Goal: Transaction & Acquisition: Download file/media

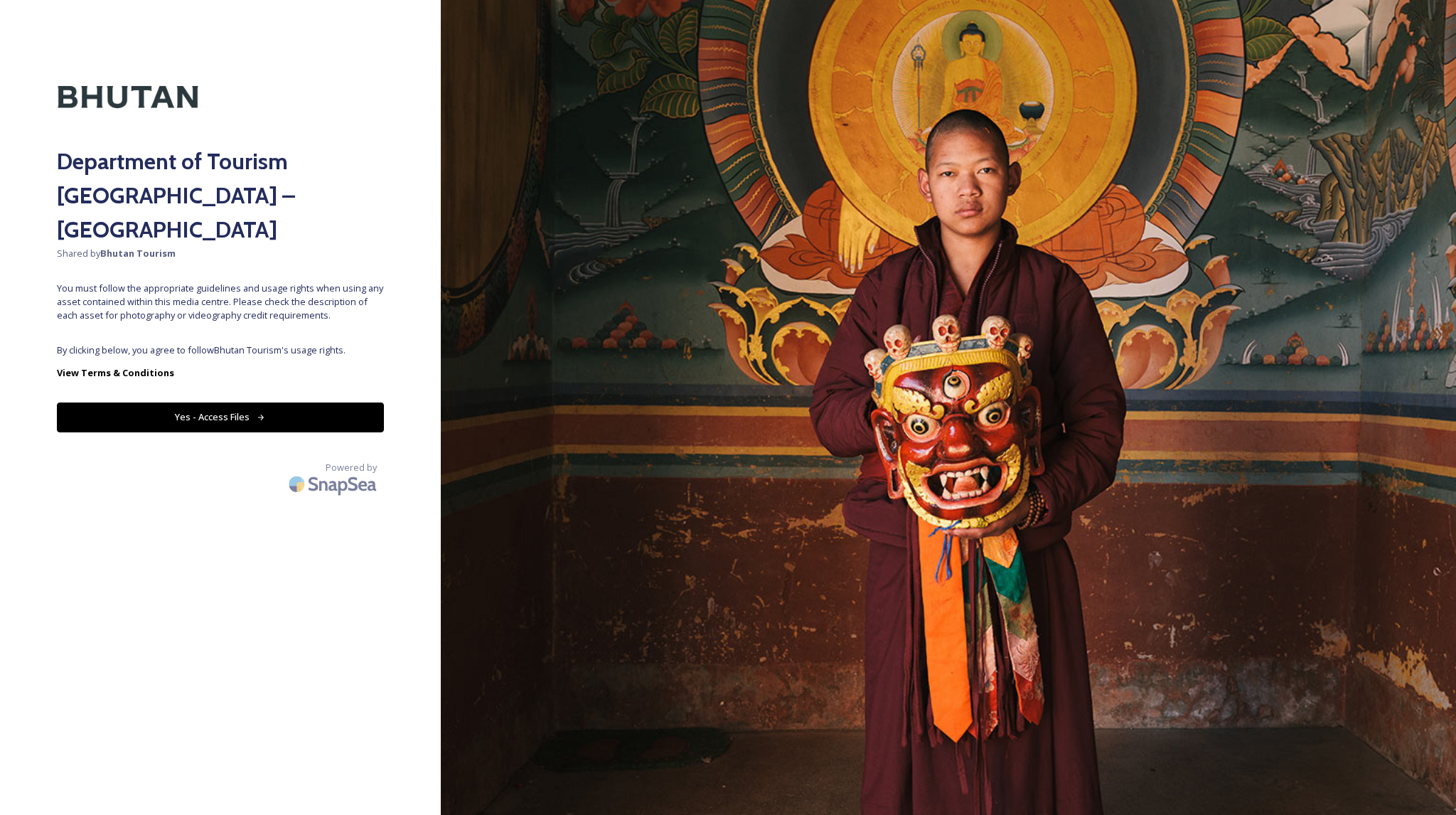
click at [222, 299] on div "Department of Tourism [GEOGRAPHIC_DATA] – Brand Centre Shared by Bhutan Tourism…" at bounding box center [220, 408] width 440 height 701
click at [219, 403] on button "Yes - Access Files" at bounding box center [220, 418] width 327 height 29
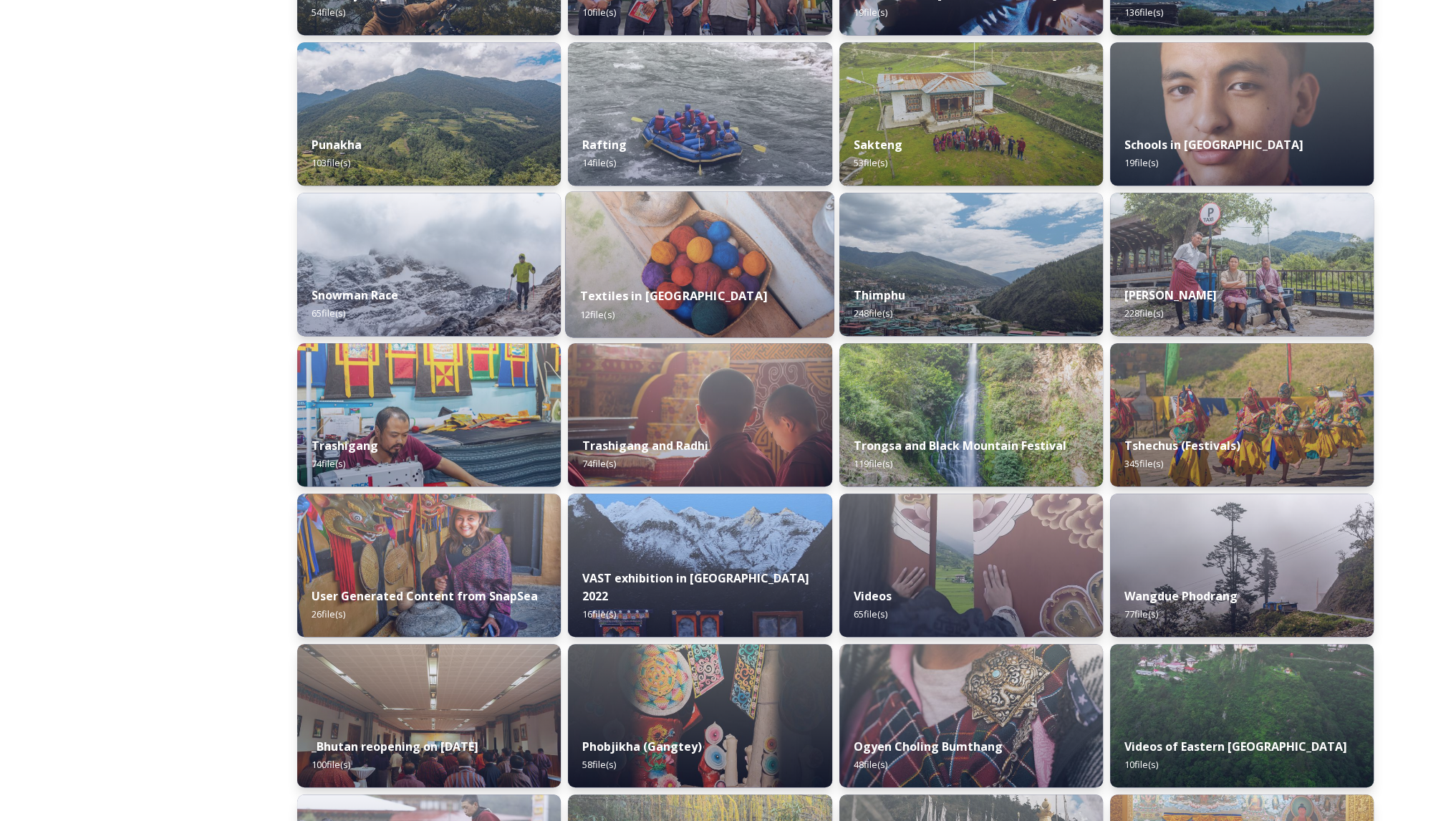
scroll to position [1082, 0]
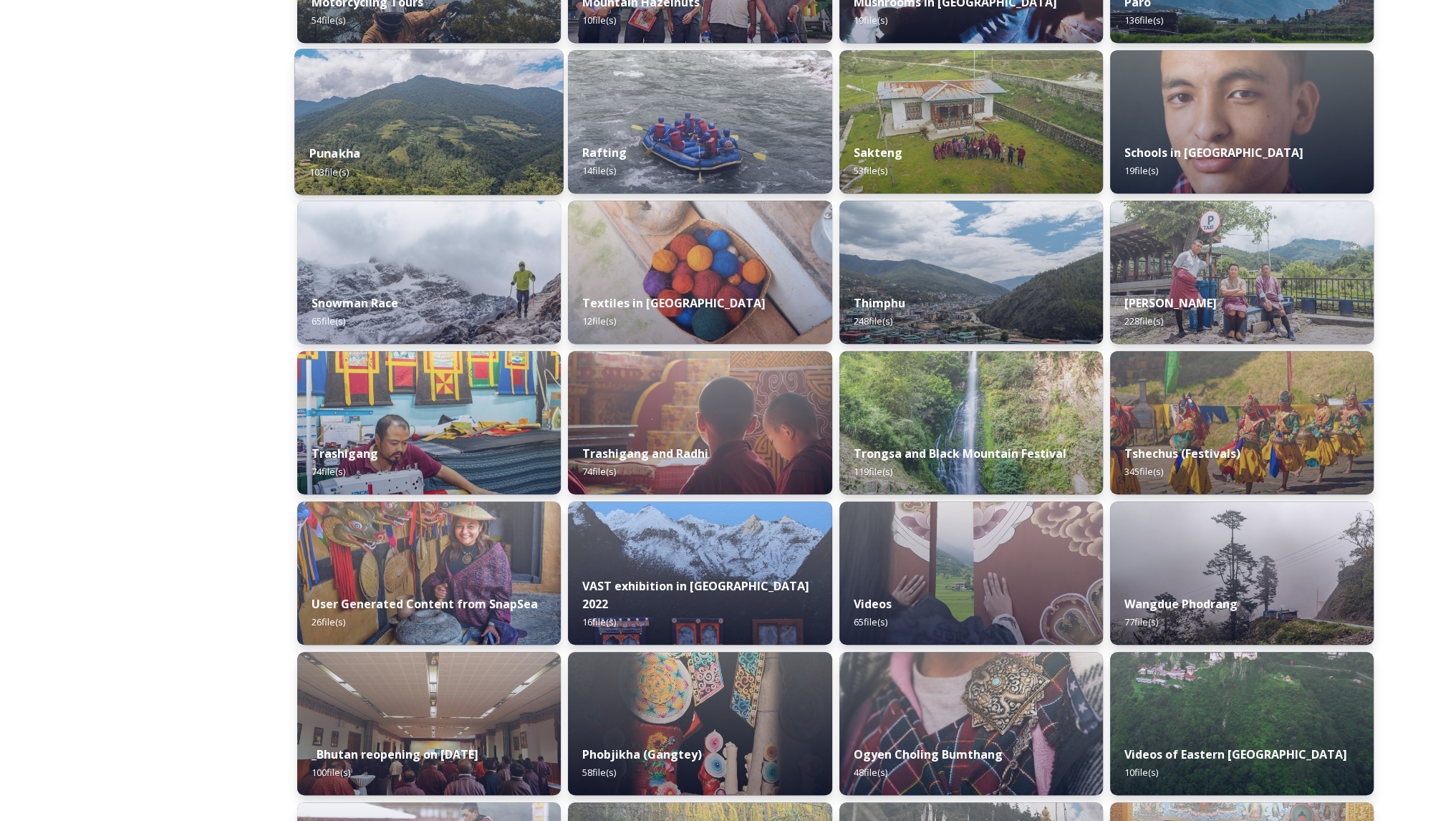
click at [380, 122] on img at bounding box center [428, 122] width 269 height 146
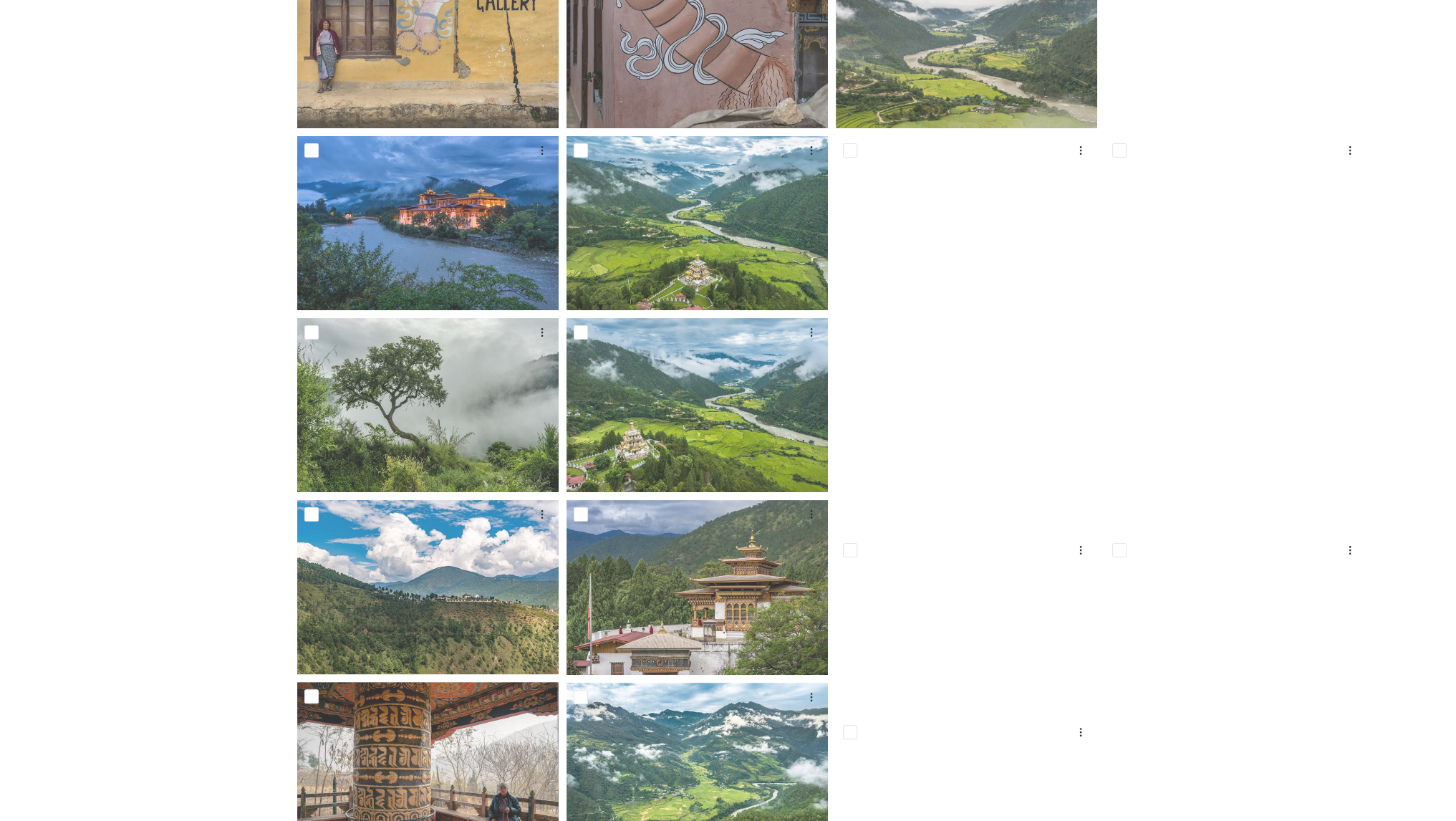
scroll to position [214, 0]
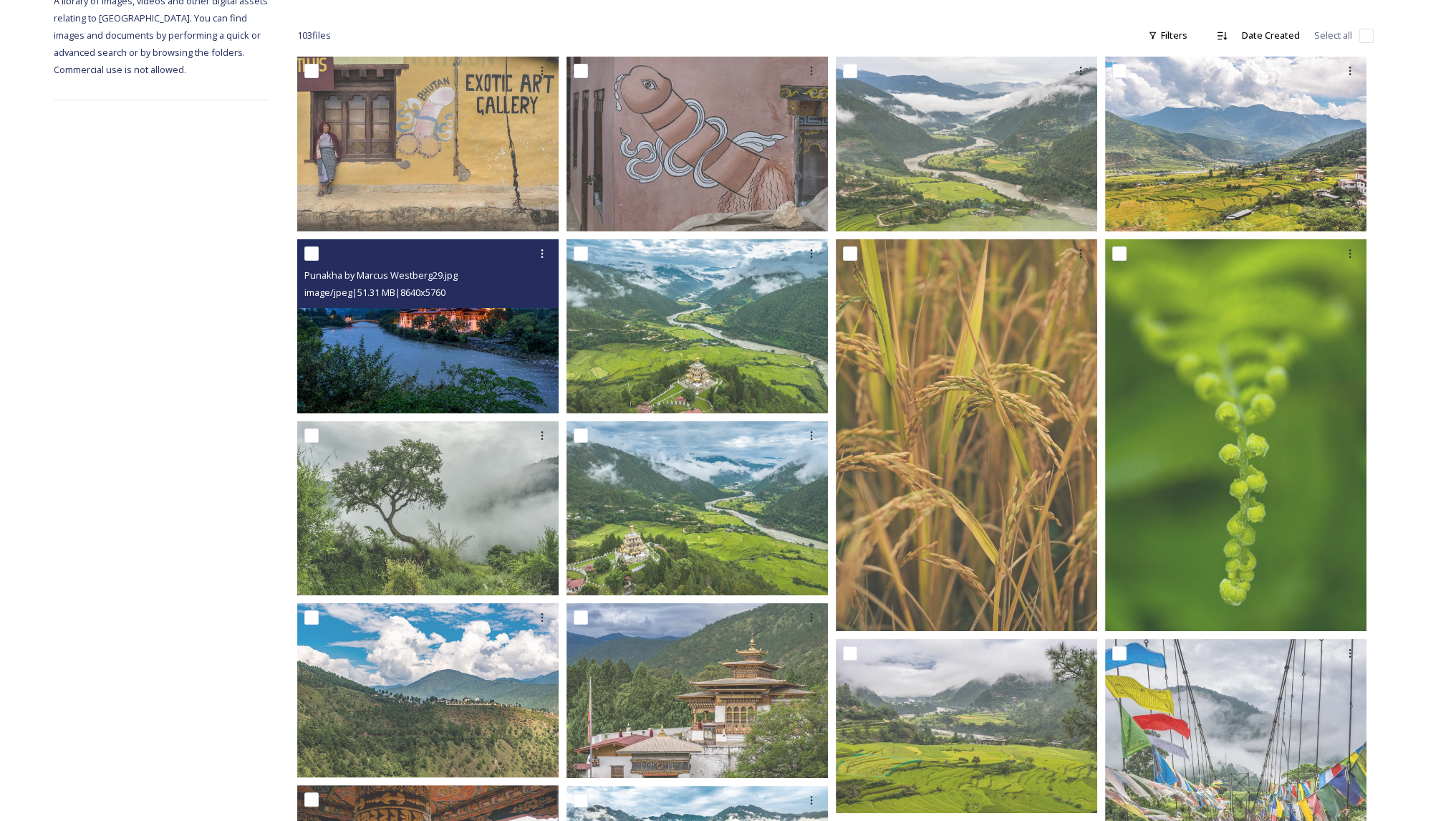
click at [461, 303] on div "Punakha by Marcus Westberg29.jpg image/jpeg | 51.31 MB | 8640 x 5760" at bounding box center [428, 274] width 262 height 68
click at [461, 340] on img at bounding box center [428, 325] width 262 height 175
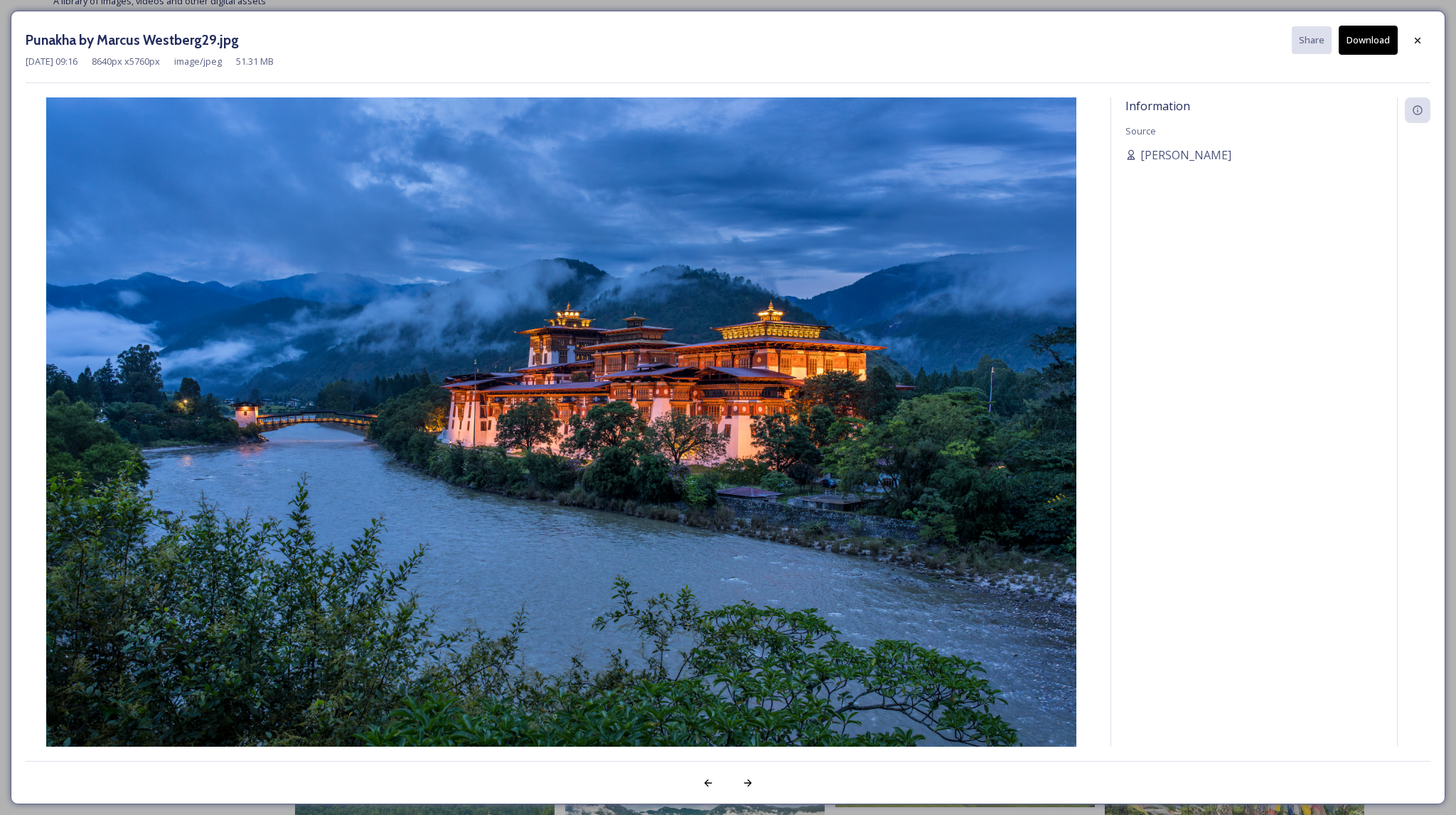
click at [1372, 39] on button "Download" at bounding box center [1368, 40] width 59 height 29
click at [1417, 39] on icon at bounding box center [1417, 40] width 11 height 11
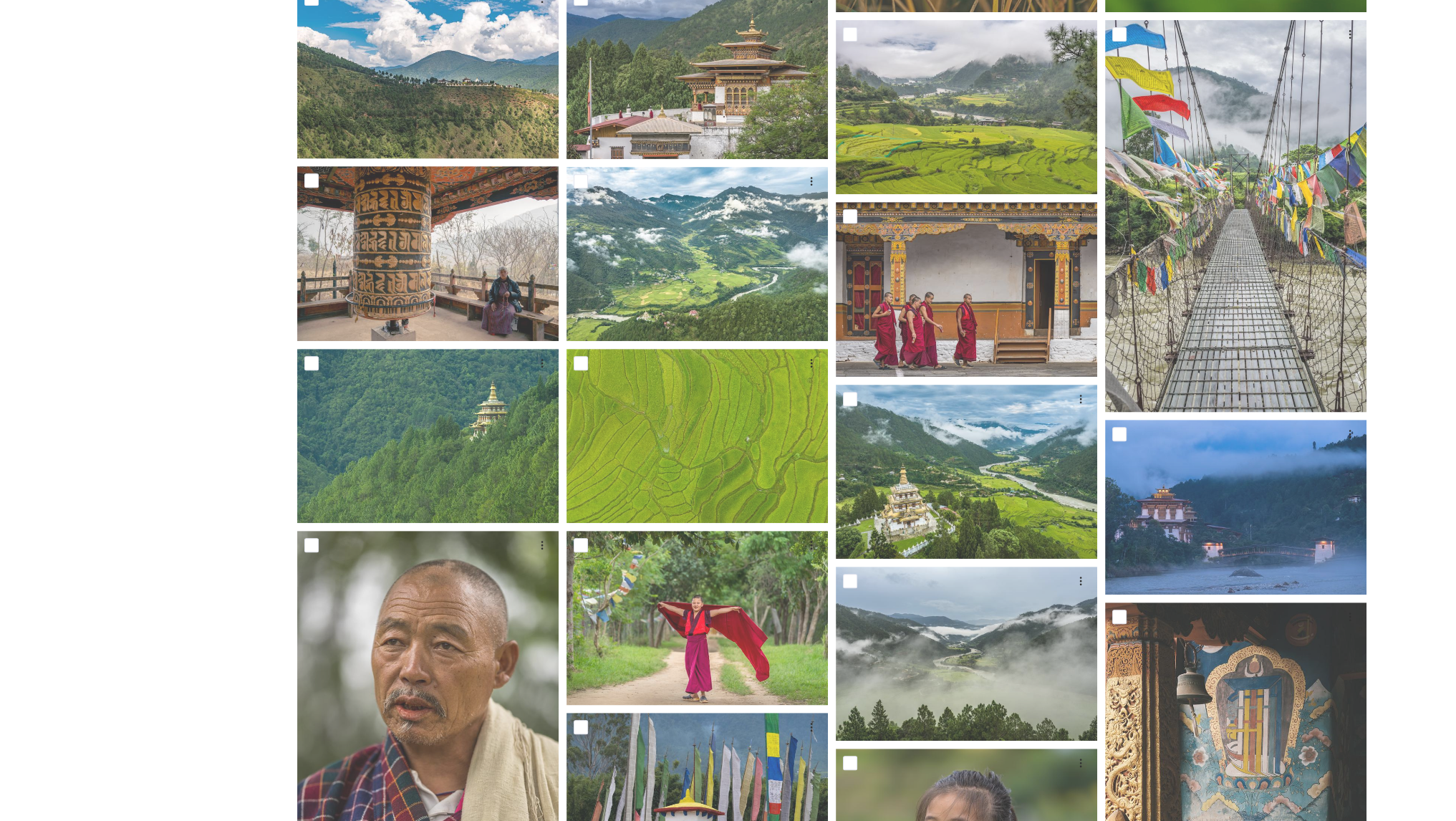
scroll to position [836, 0]
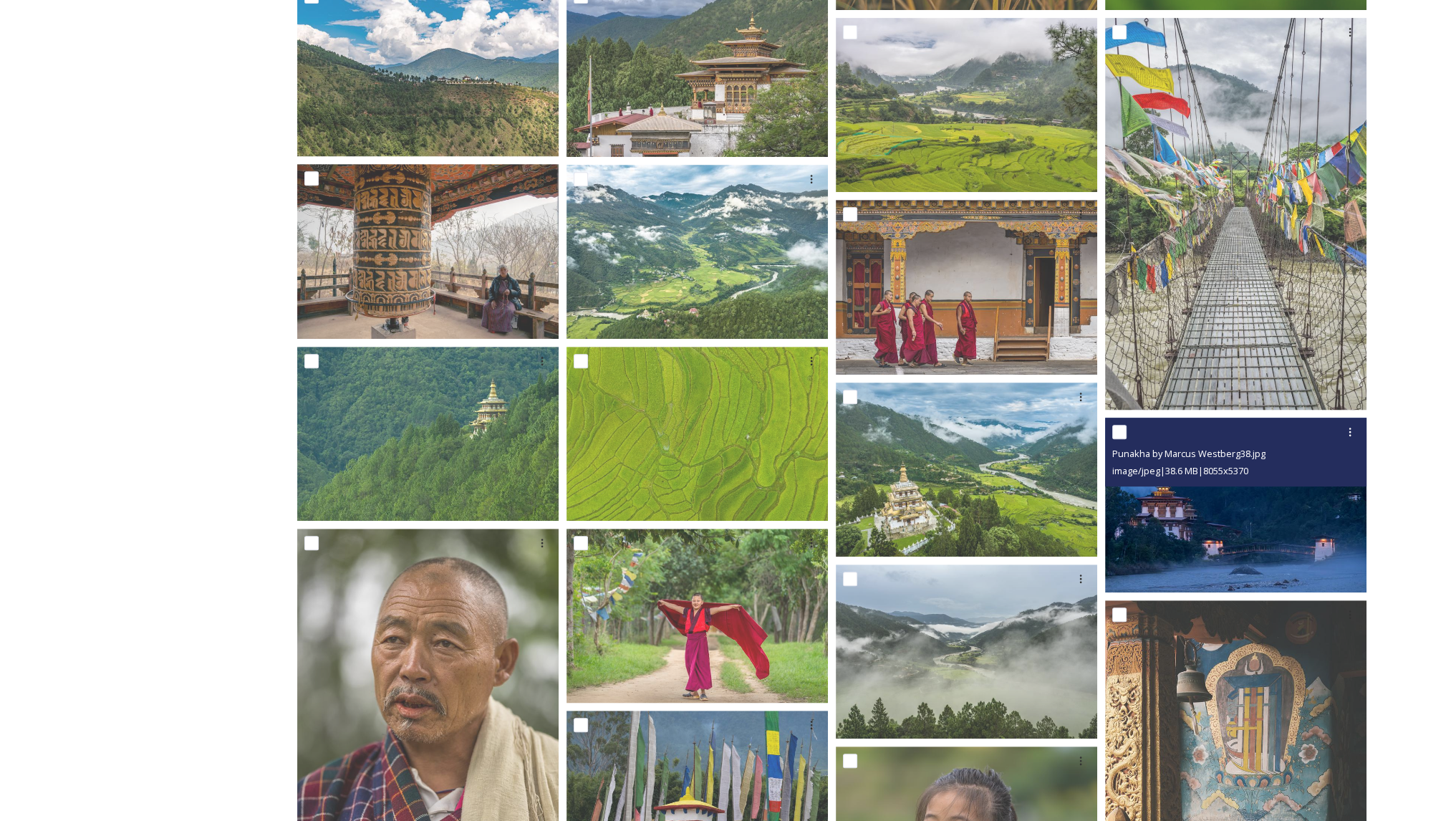
click at [1198, 517] on img at bounding box center [1236, 505] width 262 height 175
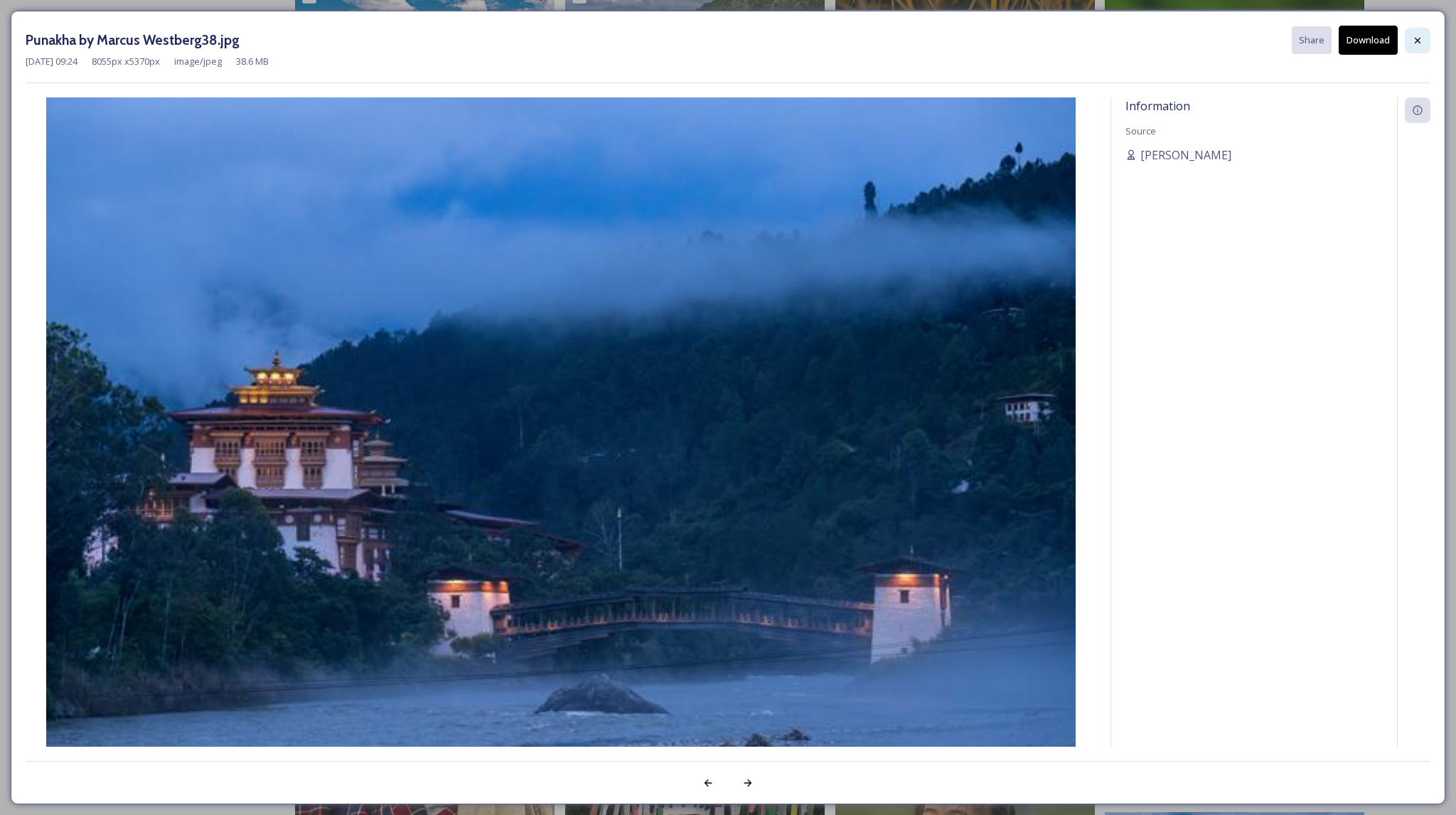
click at [1416, 42] on icon at bounding box center [1417, 40] width 11 height 11
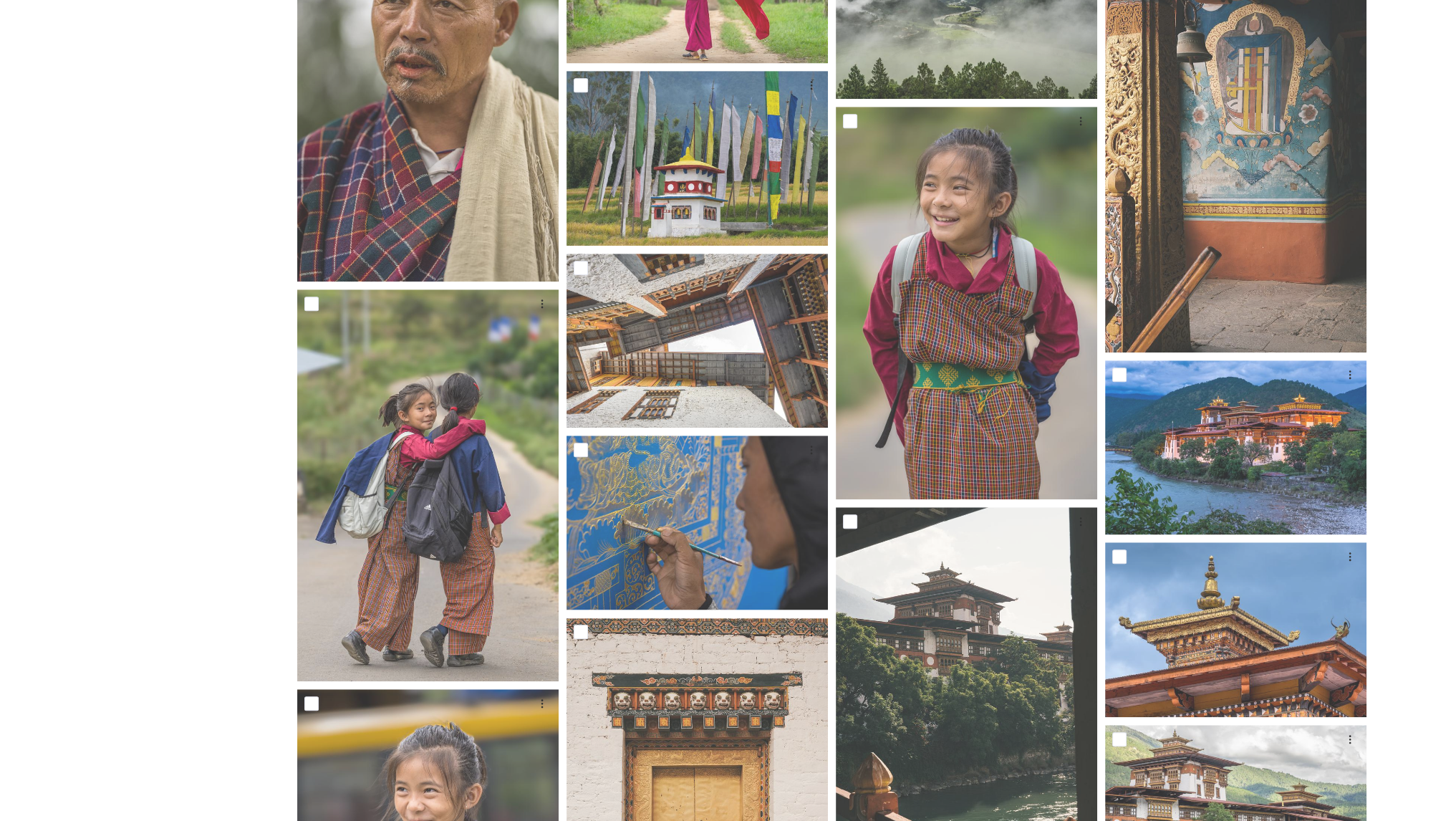
scroll to position [1478, 0]
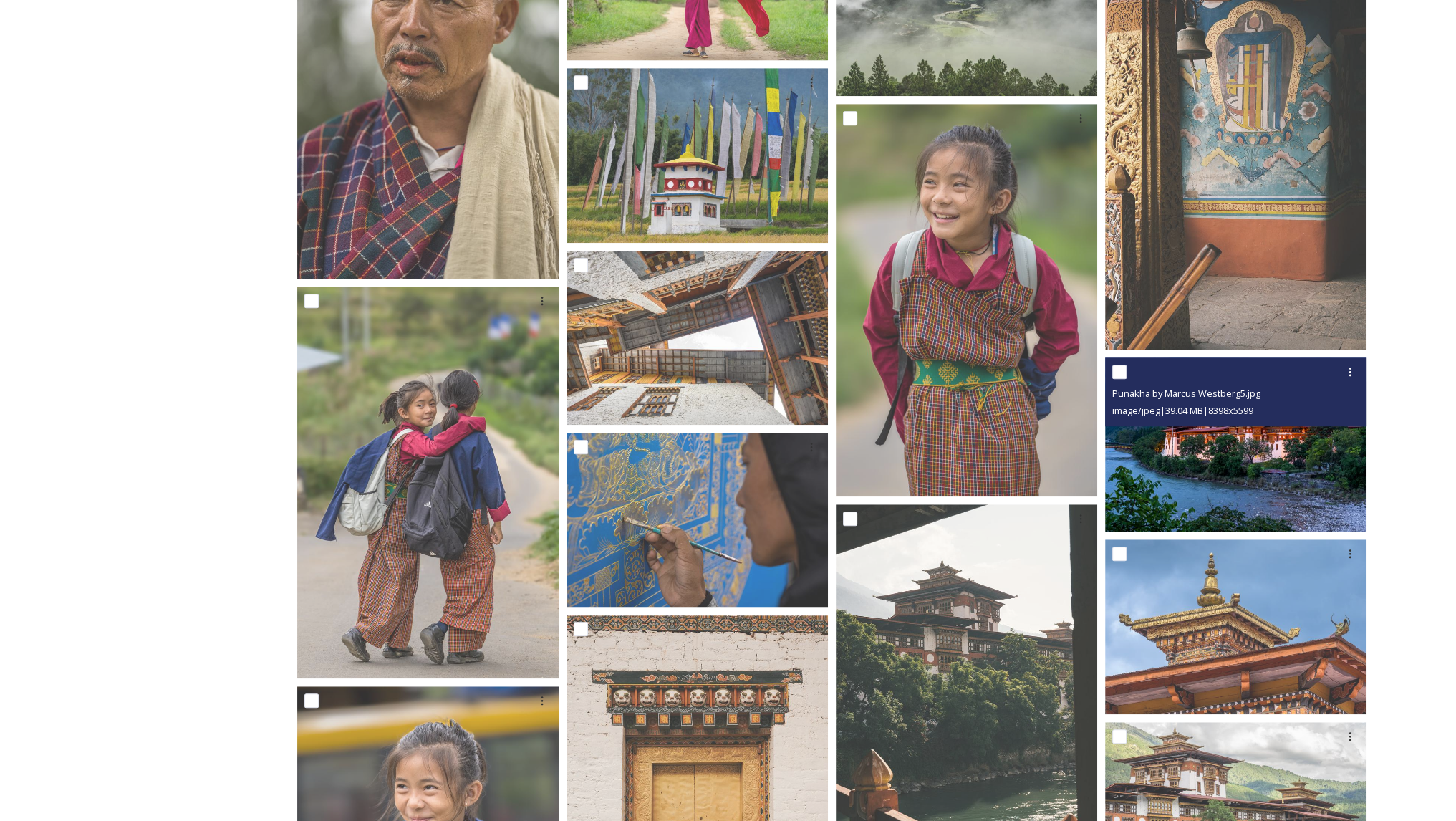
click at [1300, 486] on img at bounding box center [1236, 445] width 262 height 175
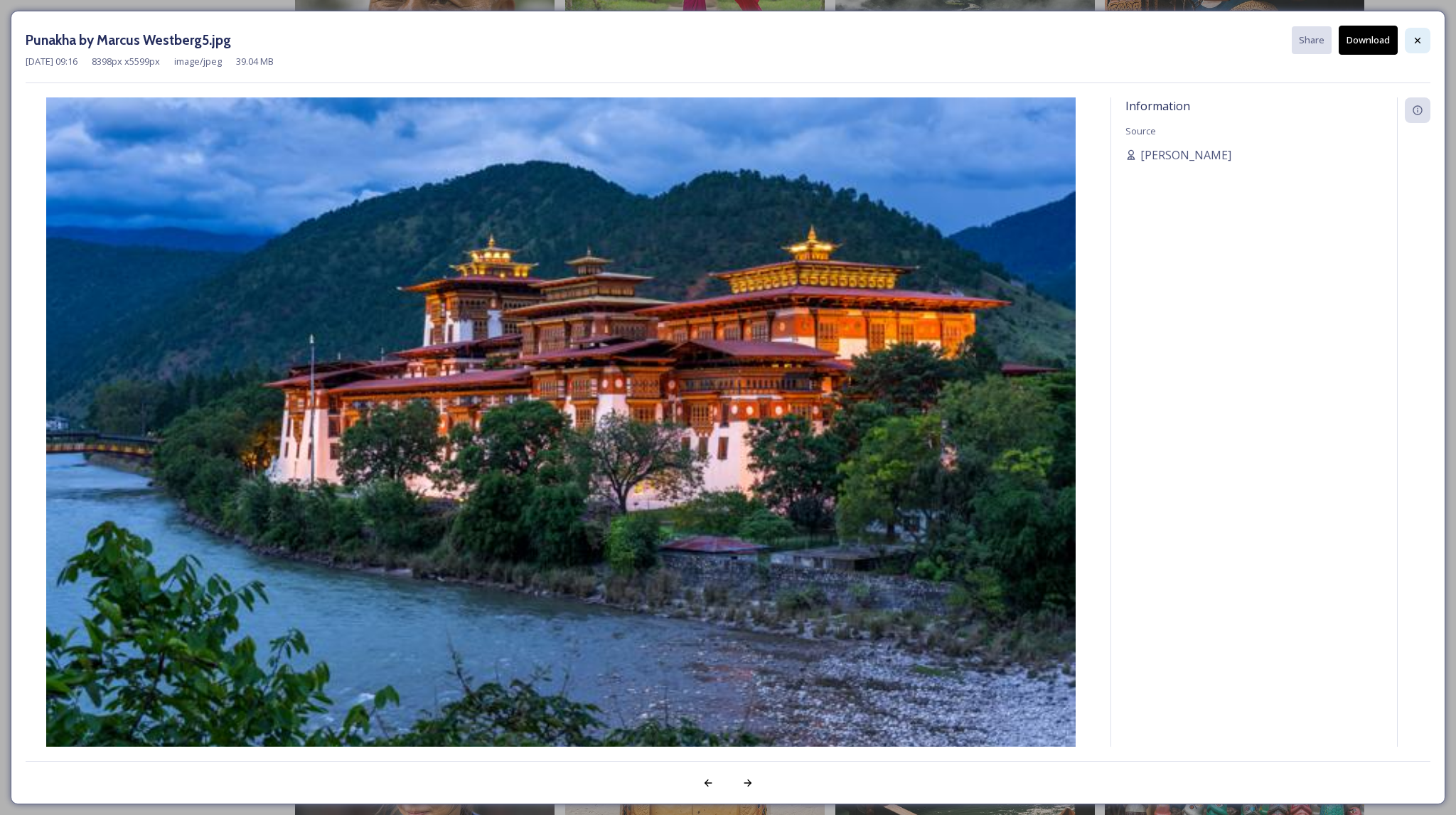
click at [1414, 37] on icon at bounding box center [1417, 40] width 11 height 11
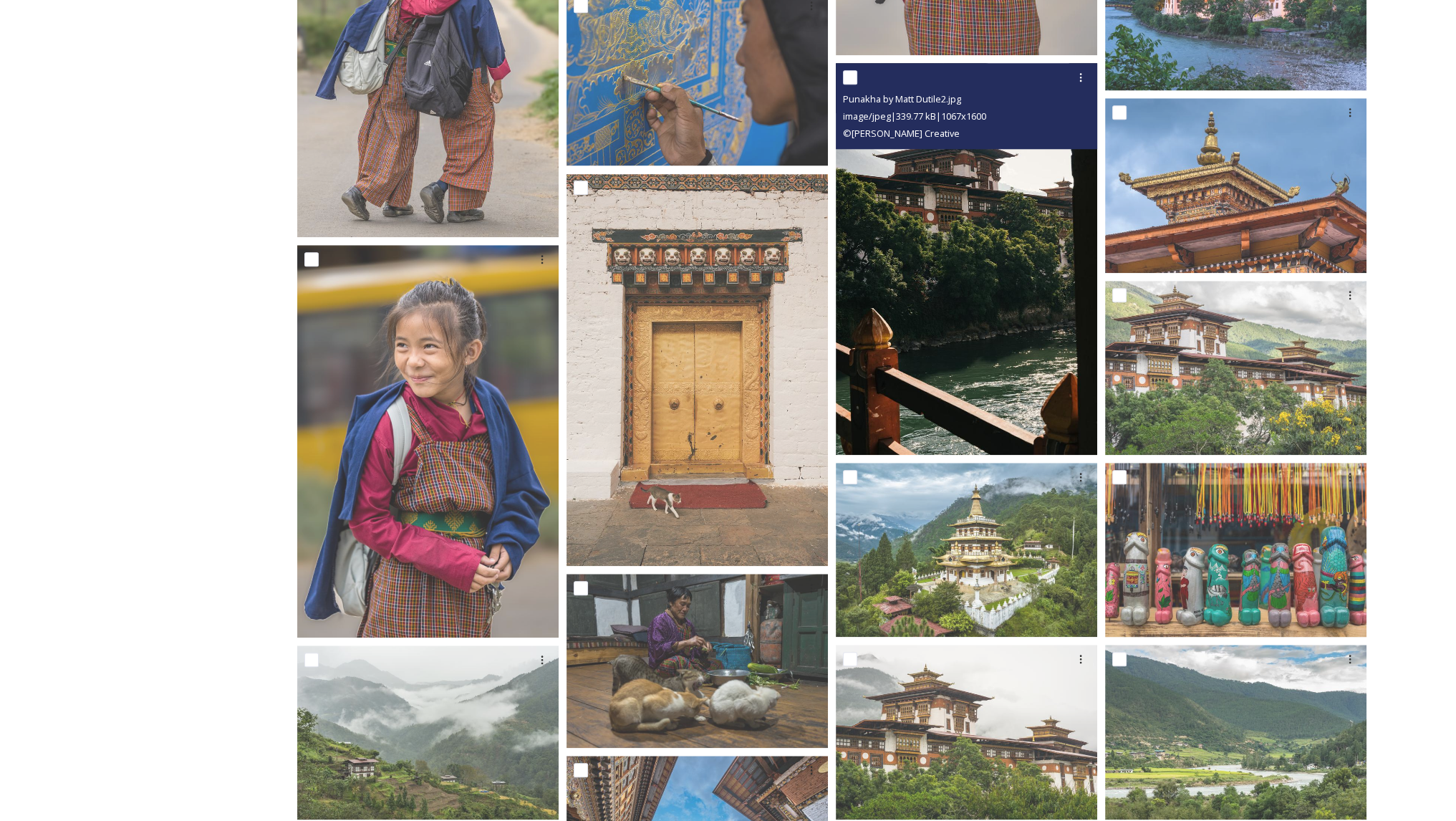
scroll to position [1904, 0]
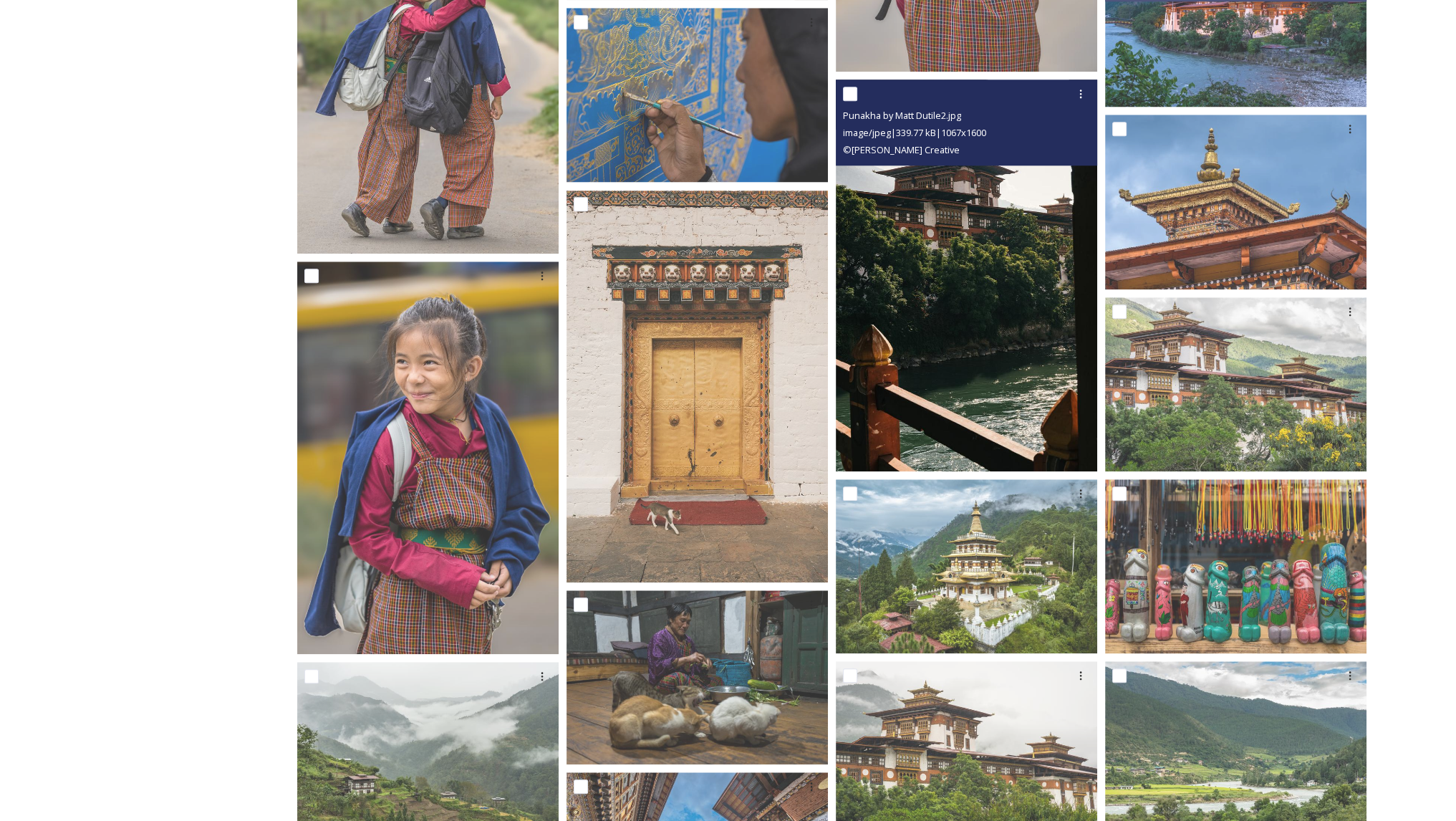
click at [980, 294] on img at bounding box center [966, 276] width 262 height 392
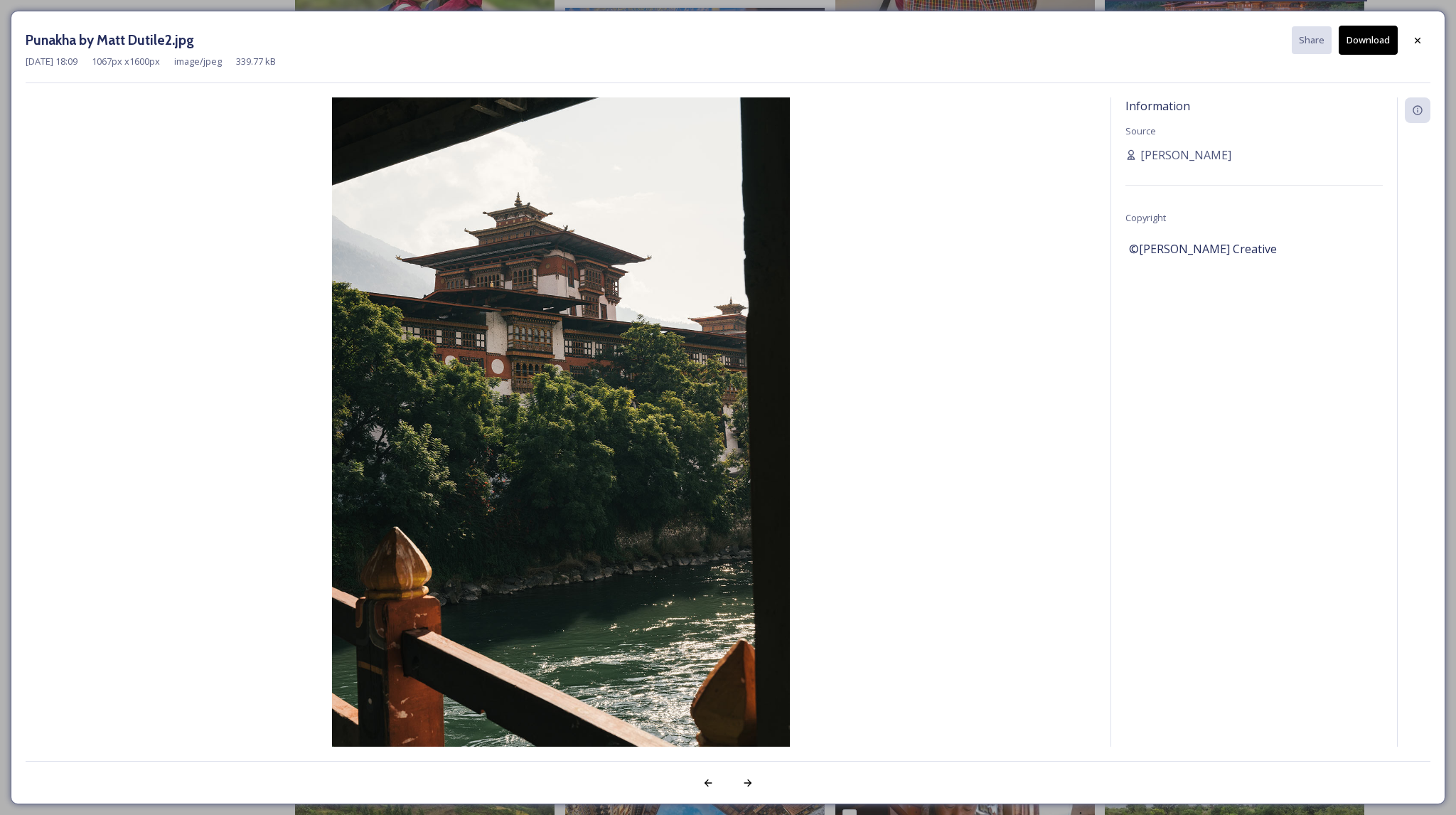
click at [1366, 35] on button "Download" at bounding box center [1368, 40] width 59 height 29
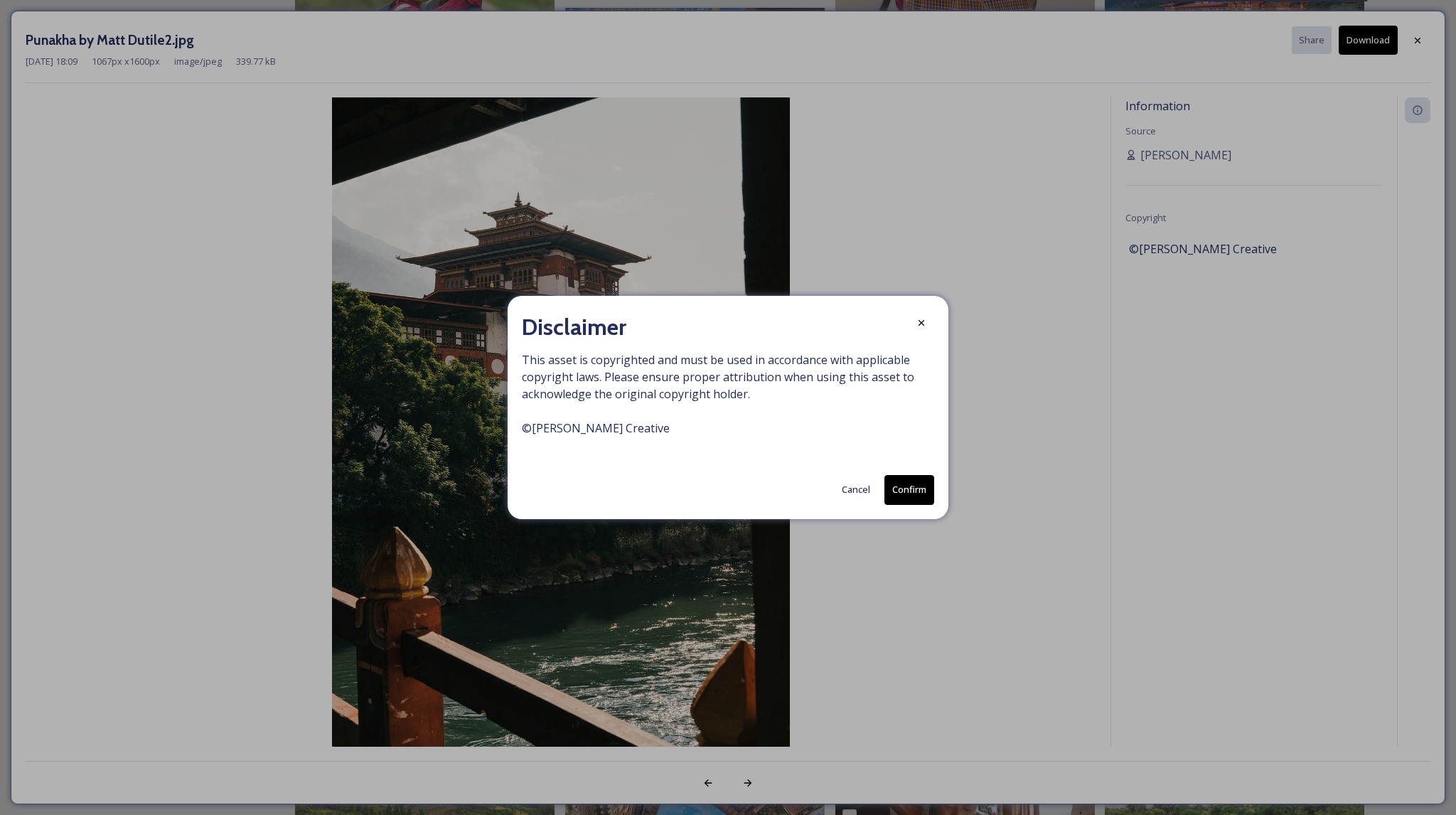
click at [890, 493] on button "Confirm" at bounding box center [909, 490] width 50 height 29
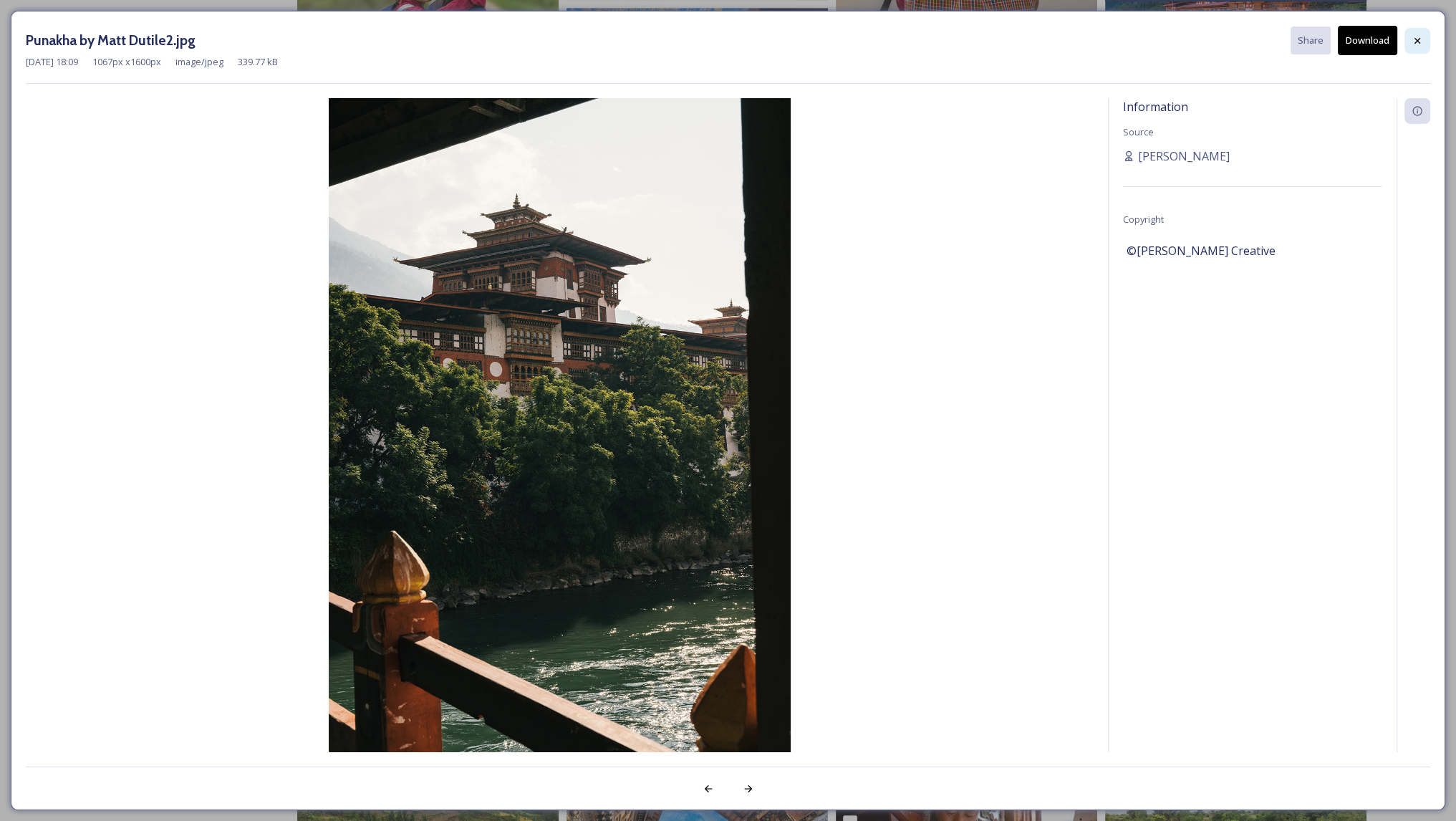
click at [1418, 38] on icon at bounding box center [1417, 41] width 11 height 11
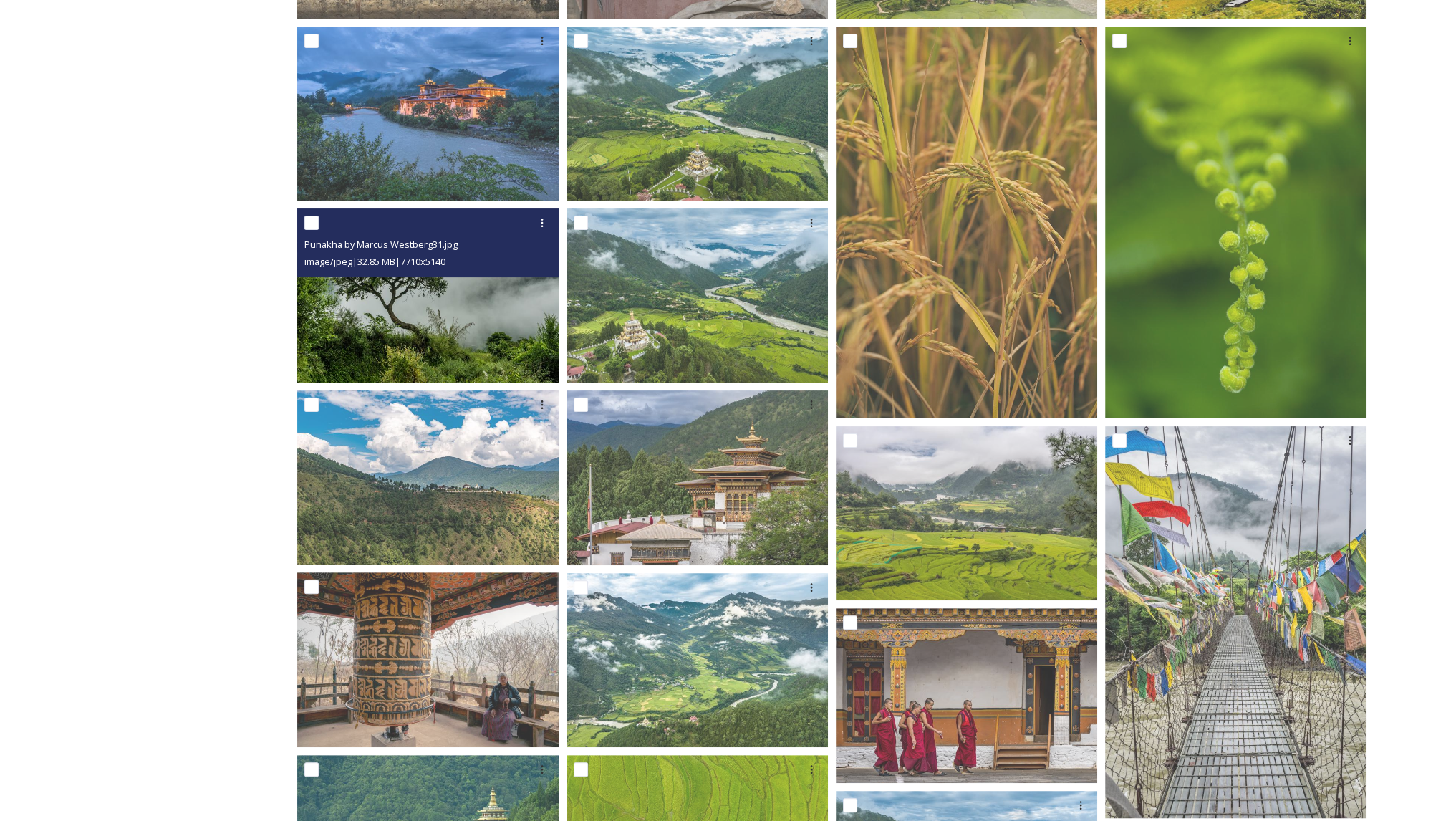
scroll to position [0, 0]
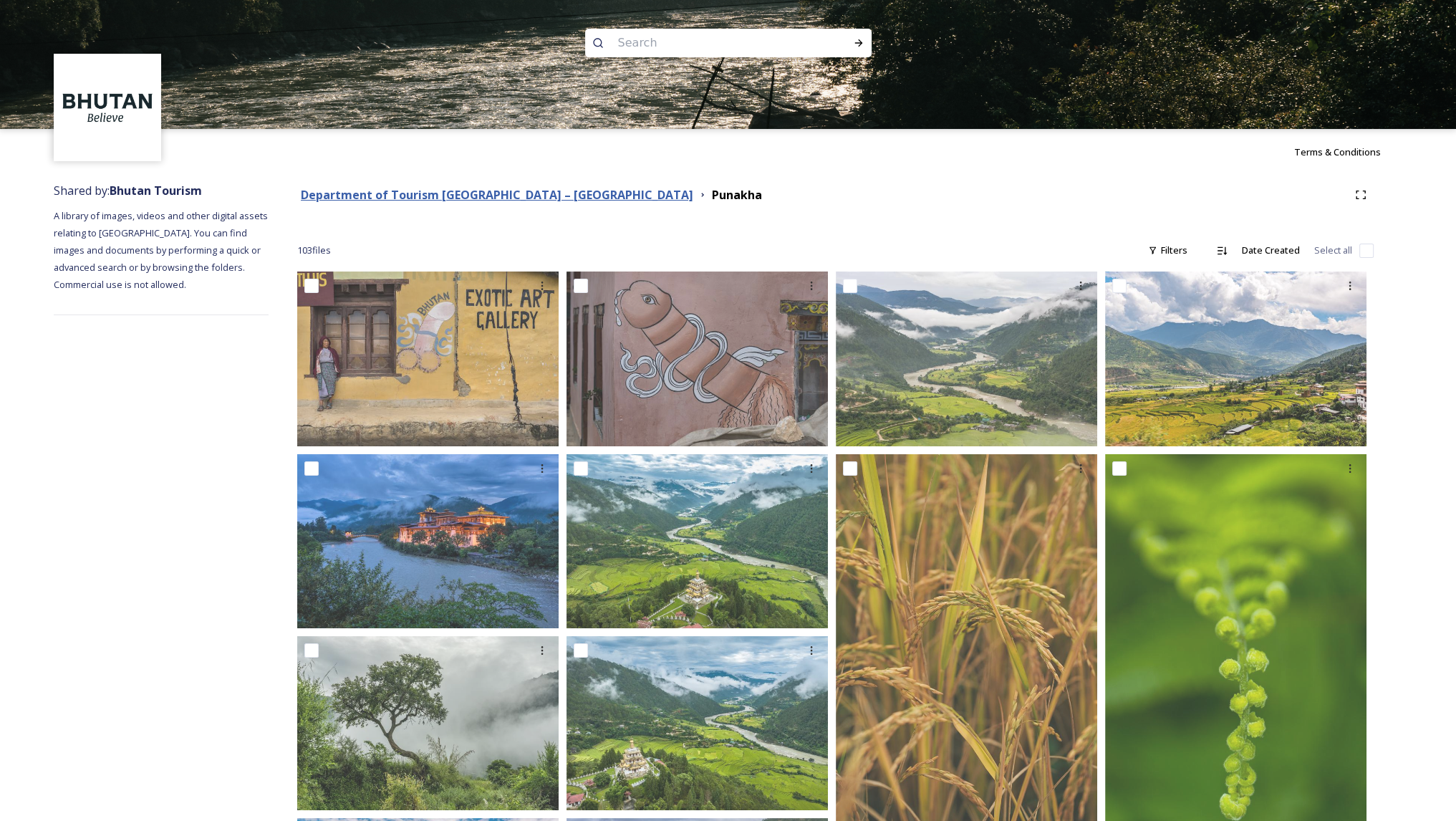
click at [529, 190] on strong "Department of Tourism [GEOGRAPHIC_DATA] – [GEOGRAPHIC_DATA]" at bounding box center [496, 194] width 393 height 16
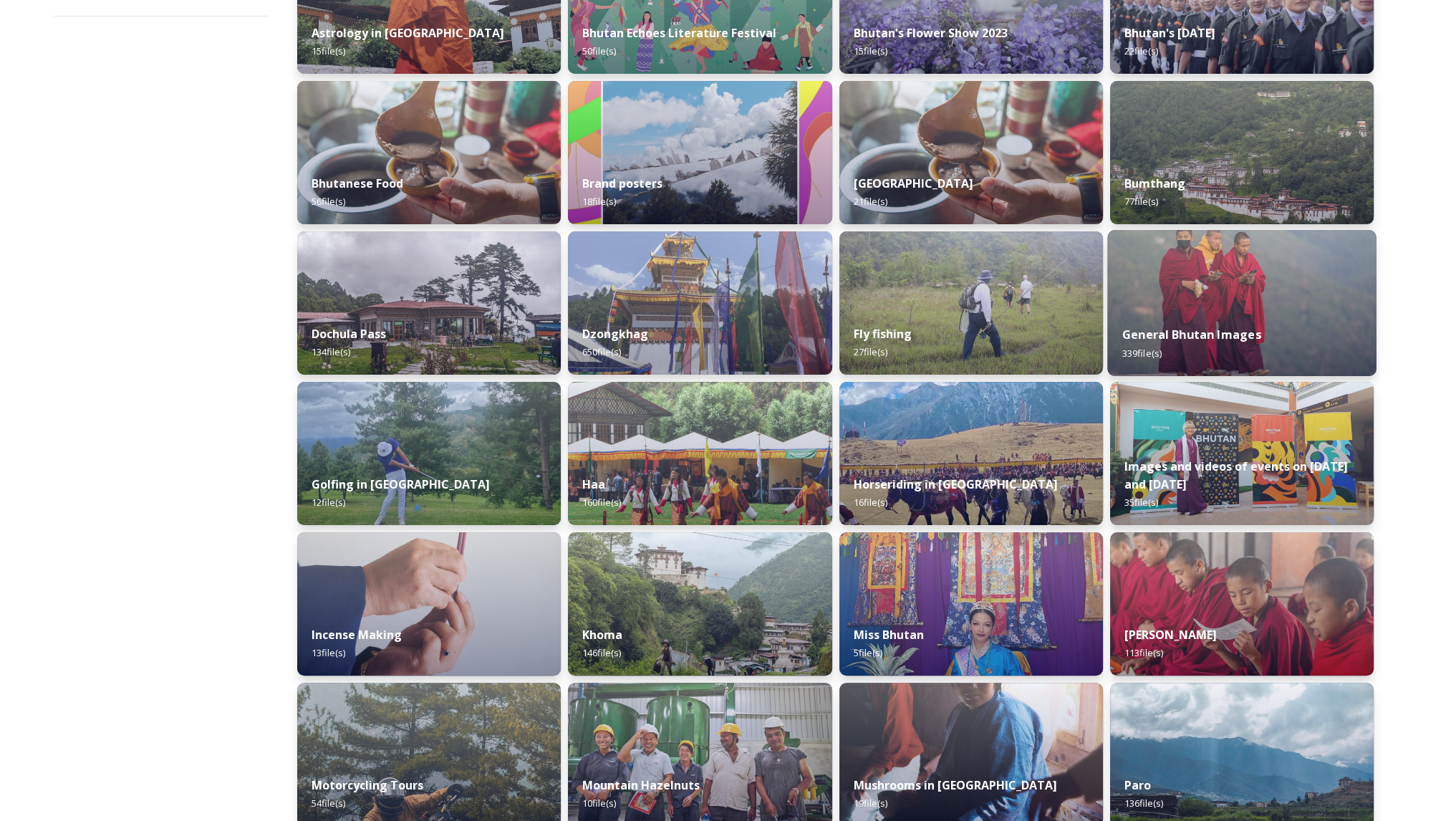
scroll to position [213, 0]
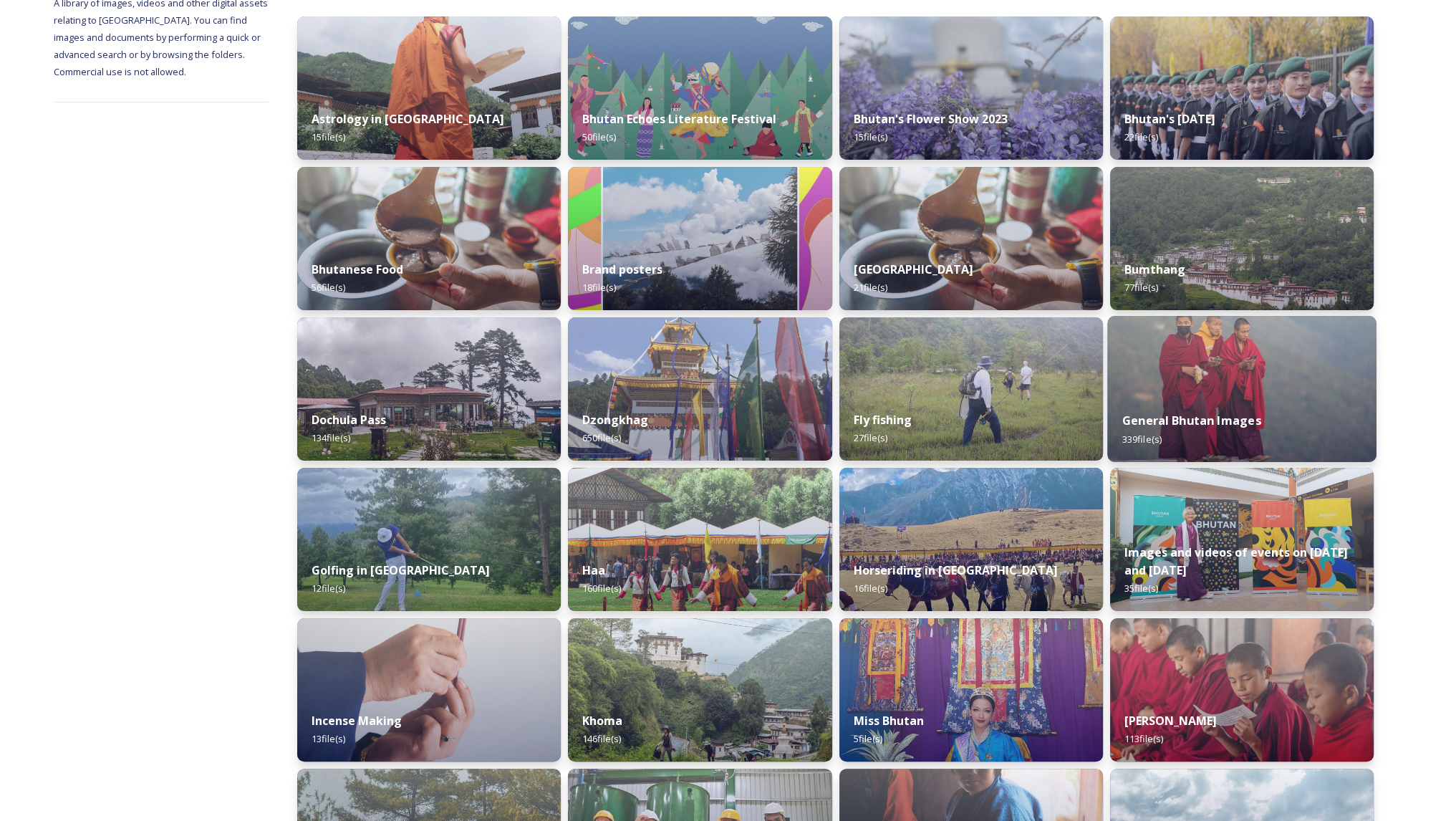
click at [1246, 381] on img at bounding box center [1242, 389] width 269 height 146
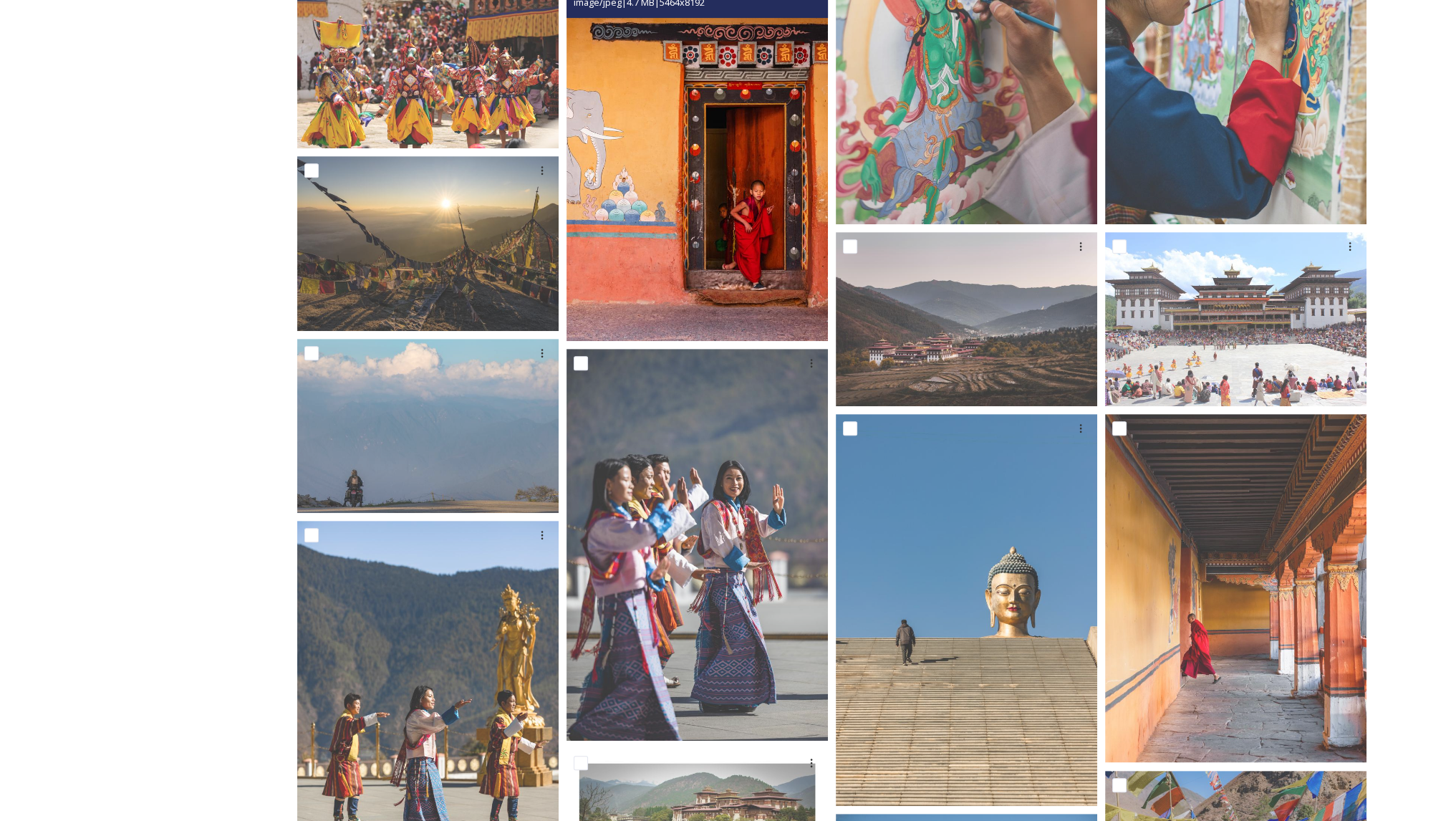
scroll to position [839, 0]
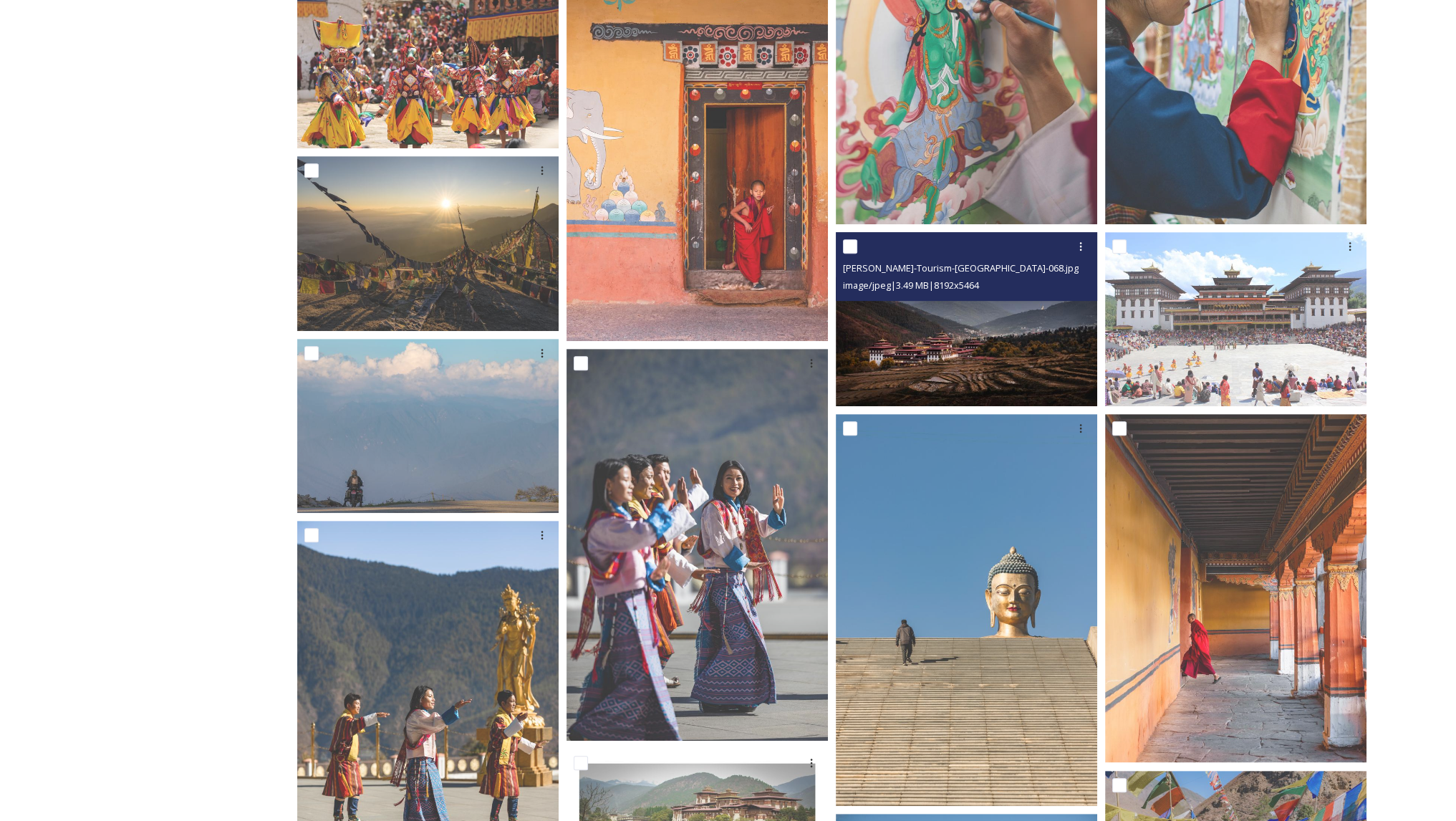
click at [976, 353] on img at bounding box center [966, 319] width 262 height 175
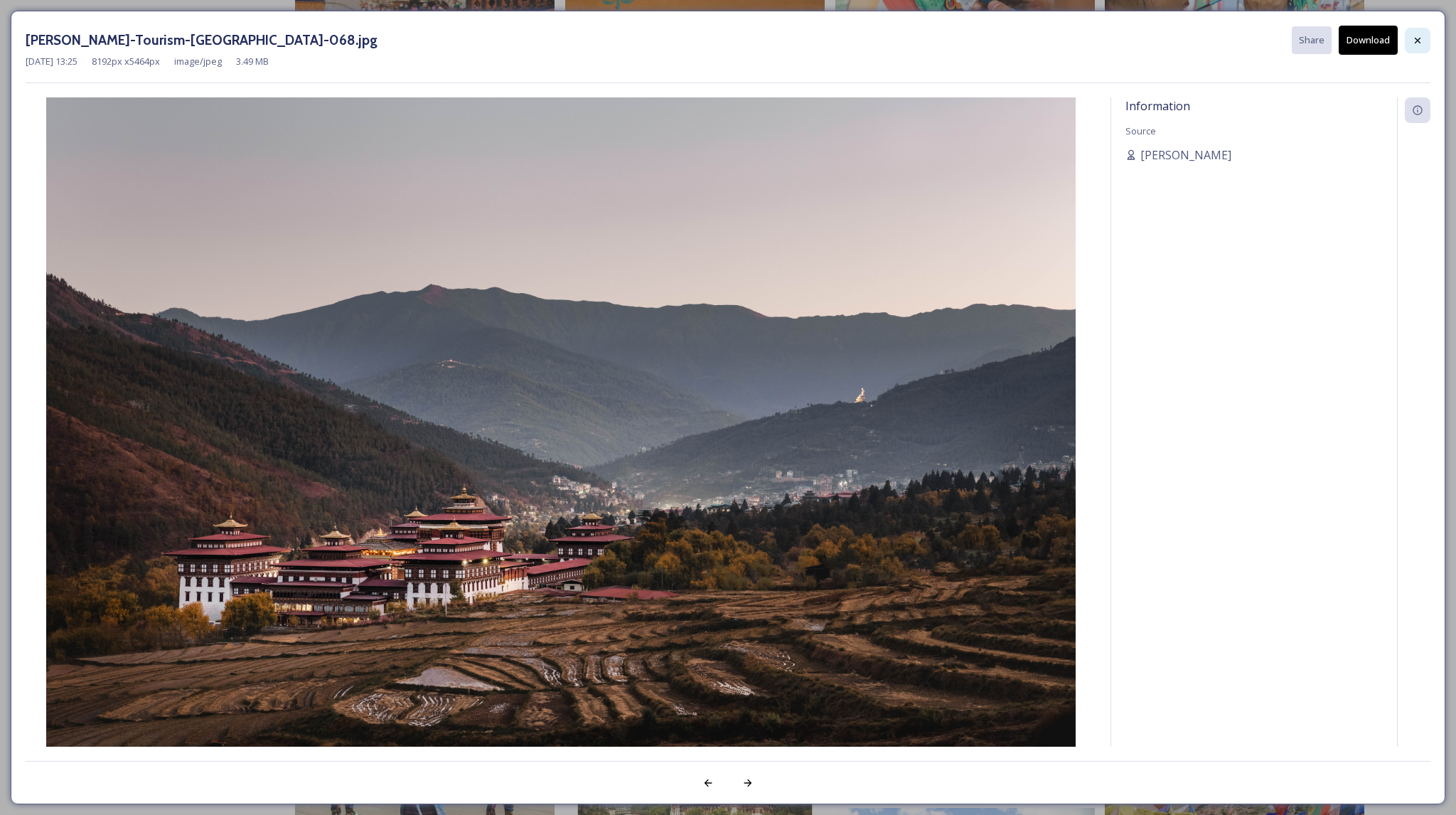
click at [1415, 43] on icon at bounding box center [1417, 40] width 11 height 11
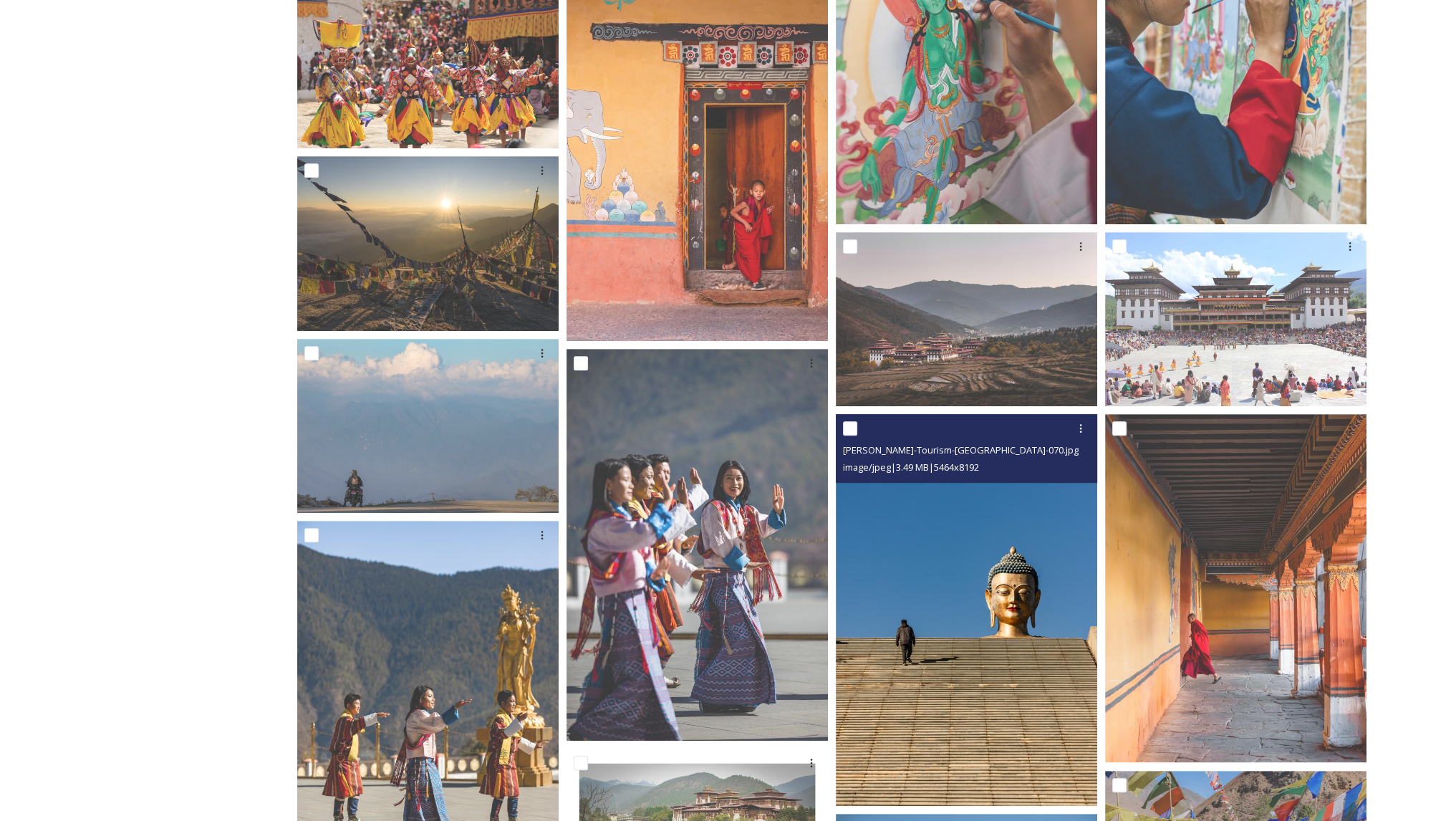
click at [974, 666] on img at bounding box center [966, 610] width 262 height 392
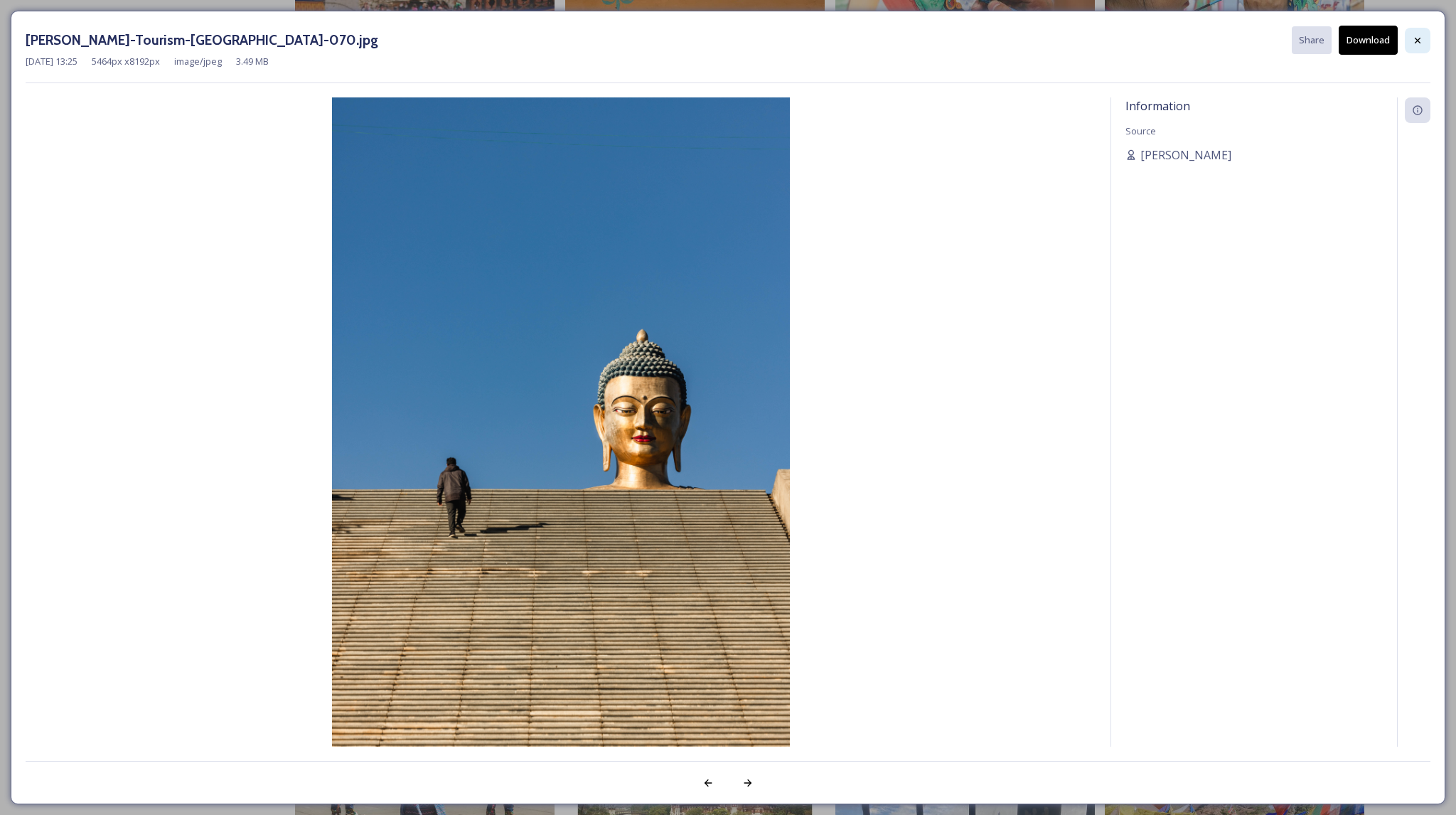
click at [1420, 40] on icon at bounding box center [1417, 40] width 11 height 11
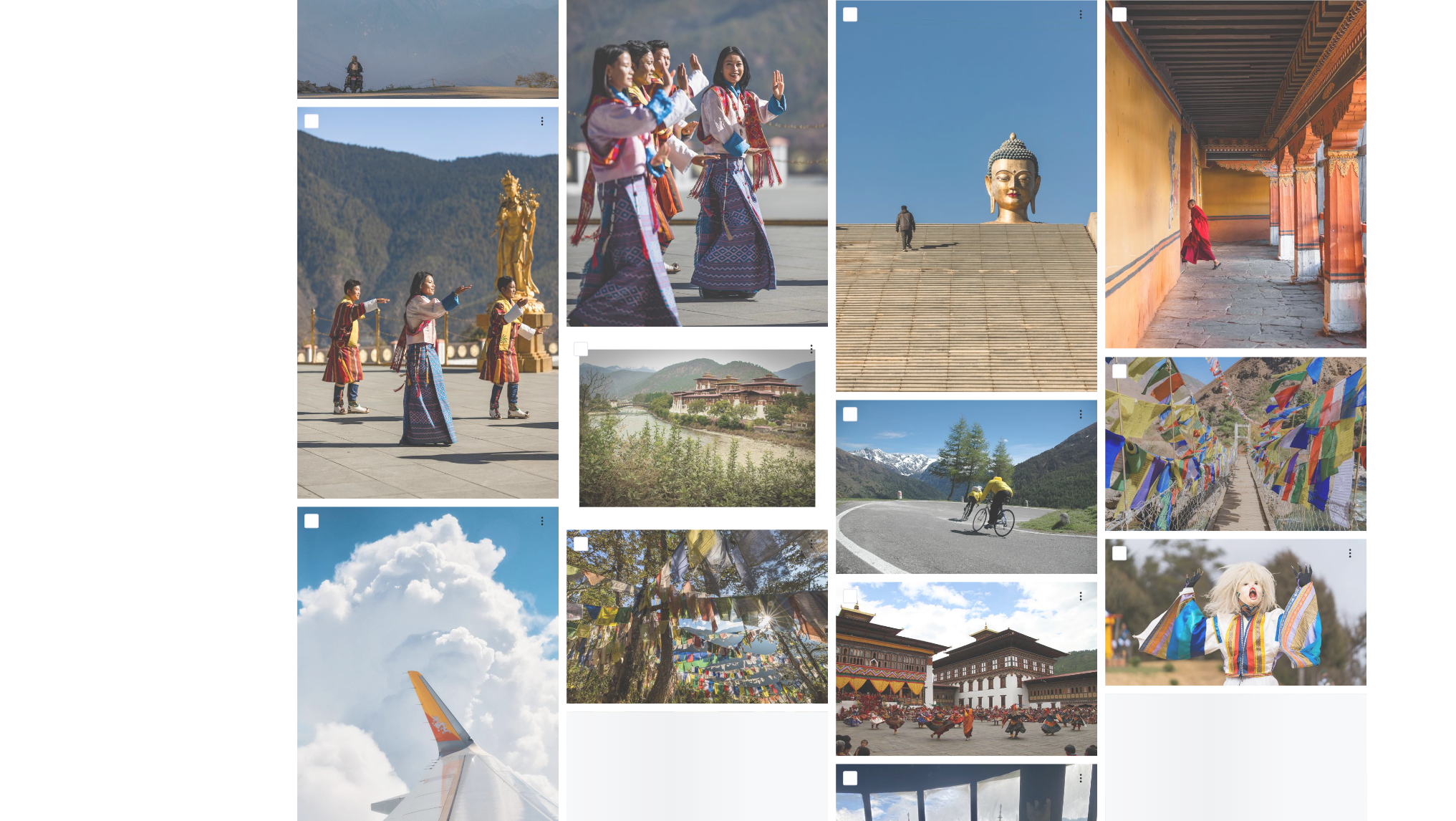
scroll to position [1262, 0]
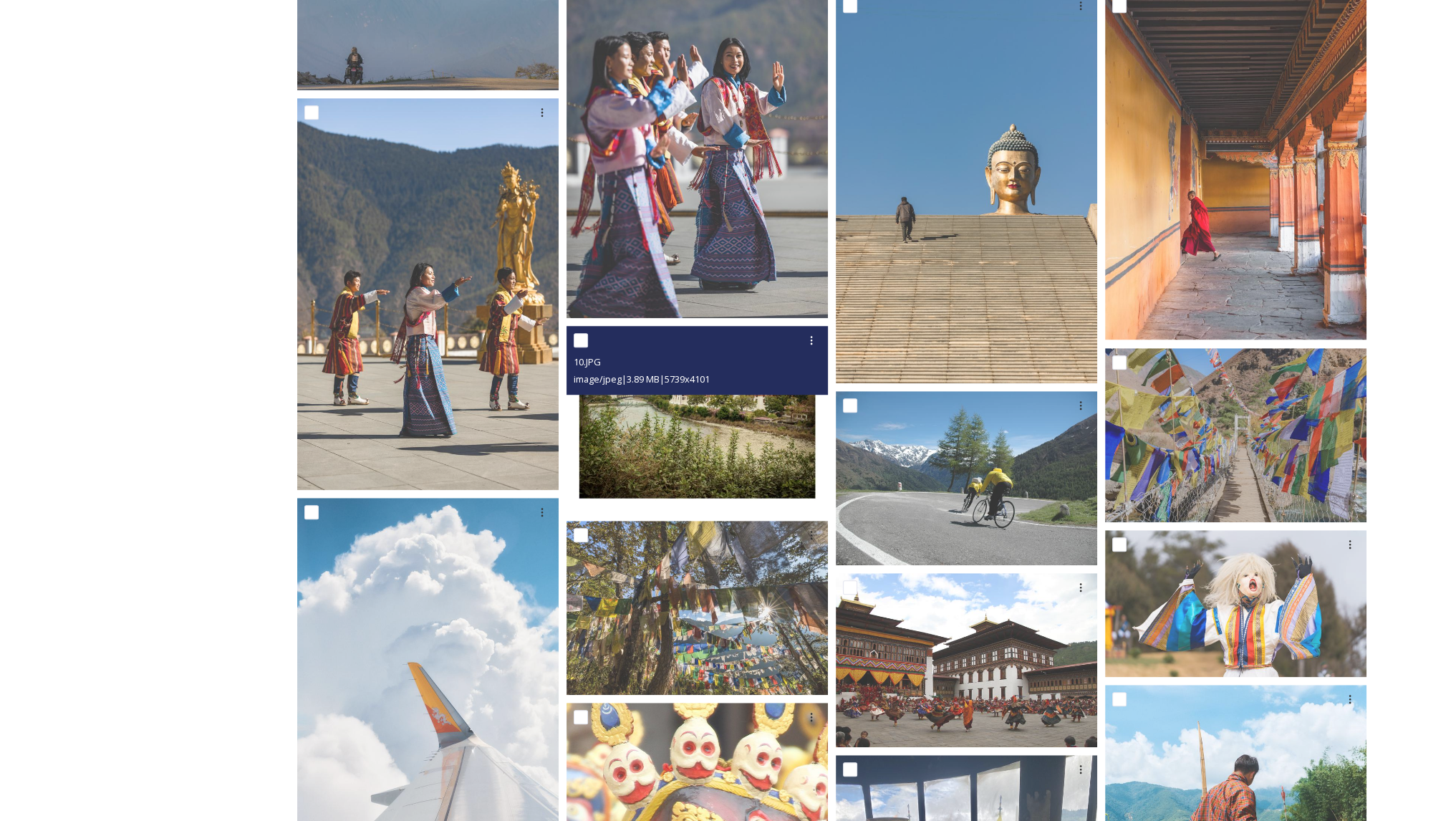
click at [714, 442] on img at bounding box center [697, 420] width 262 height 187
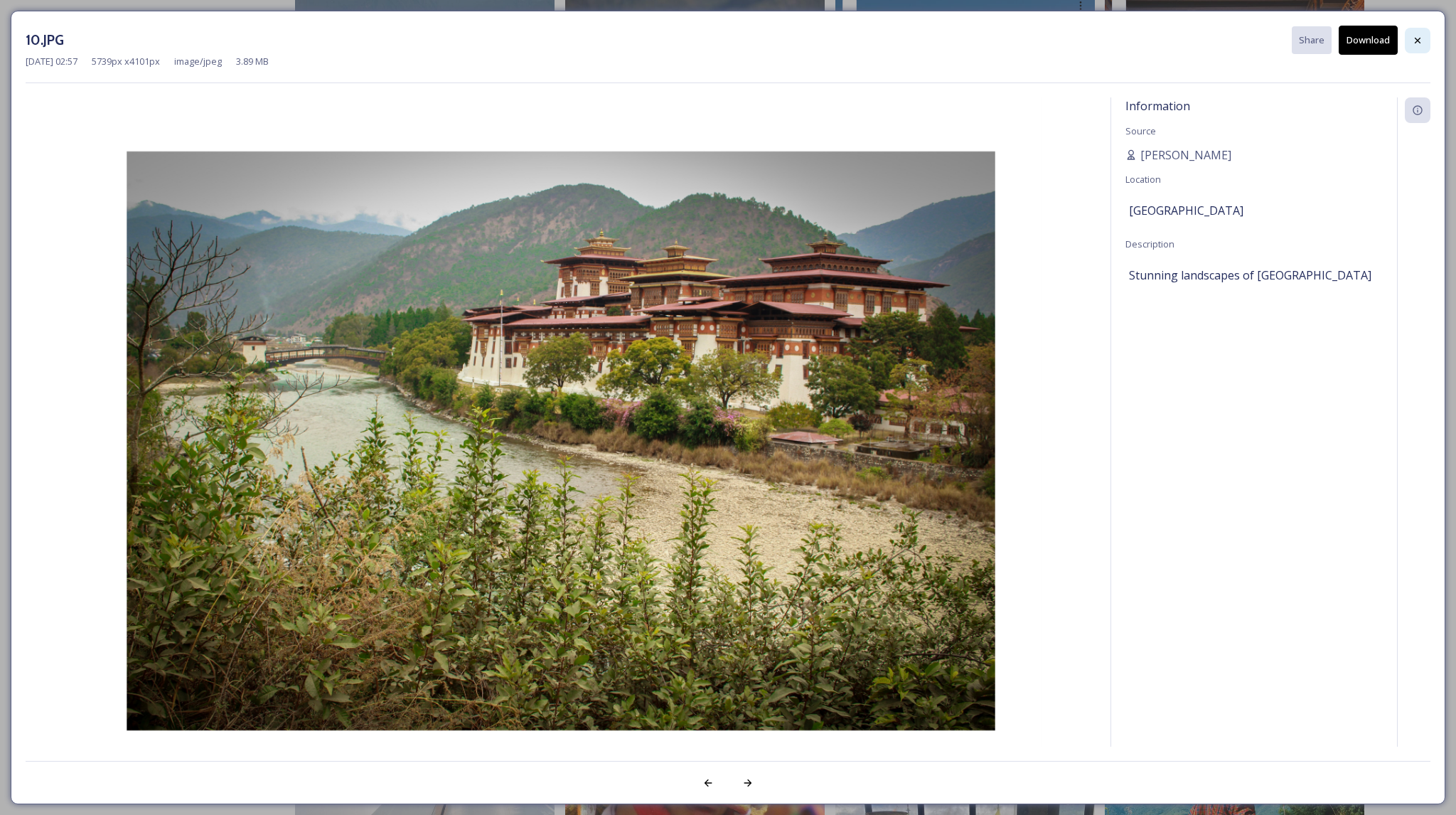
click at [1419, 40] on icon at bounding box center [1417, 40] width 11 height 11
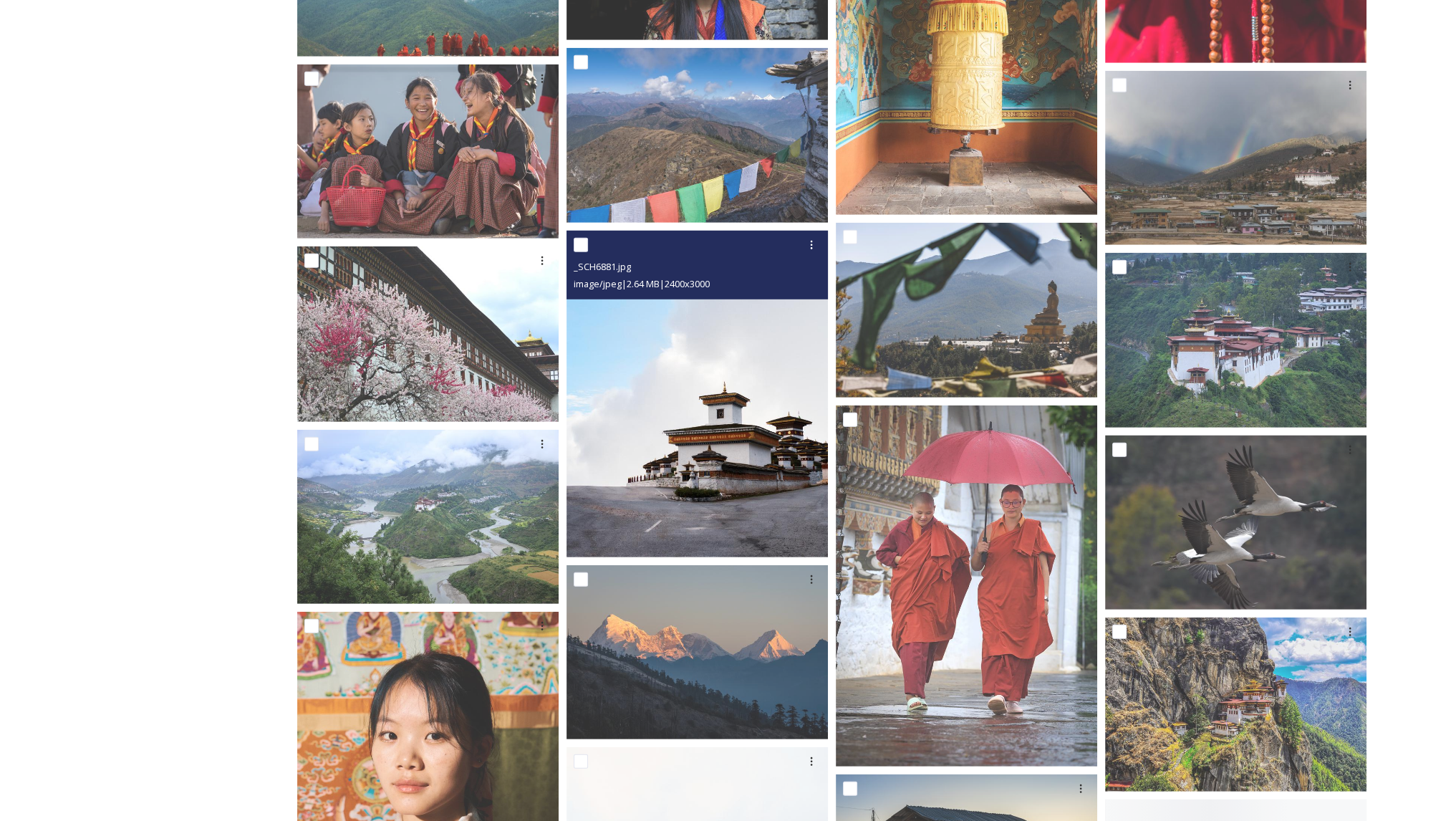
scroll to position [5508, 0]
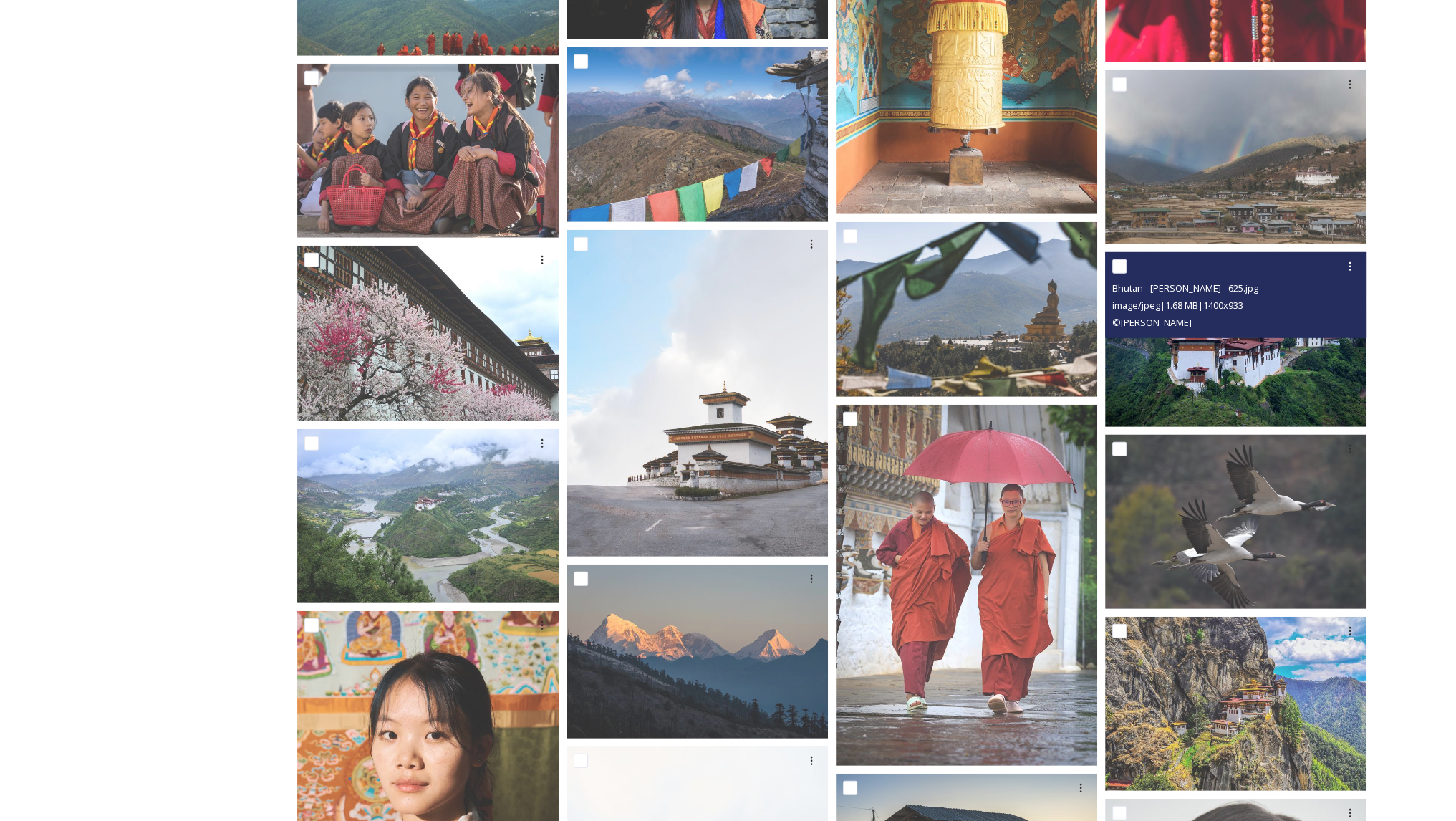
click at [1198, 374] on img at bounding box center [1236, 339] width 262 height 175
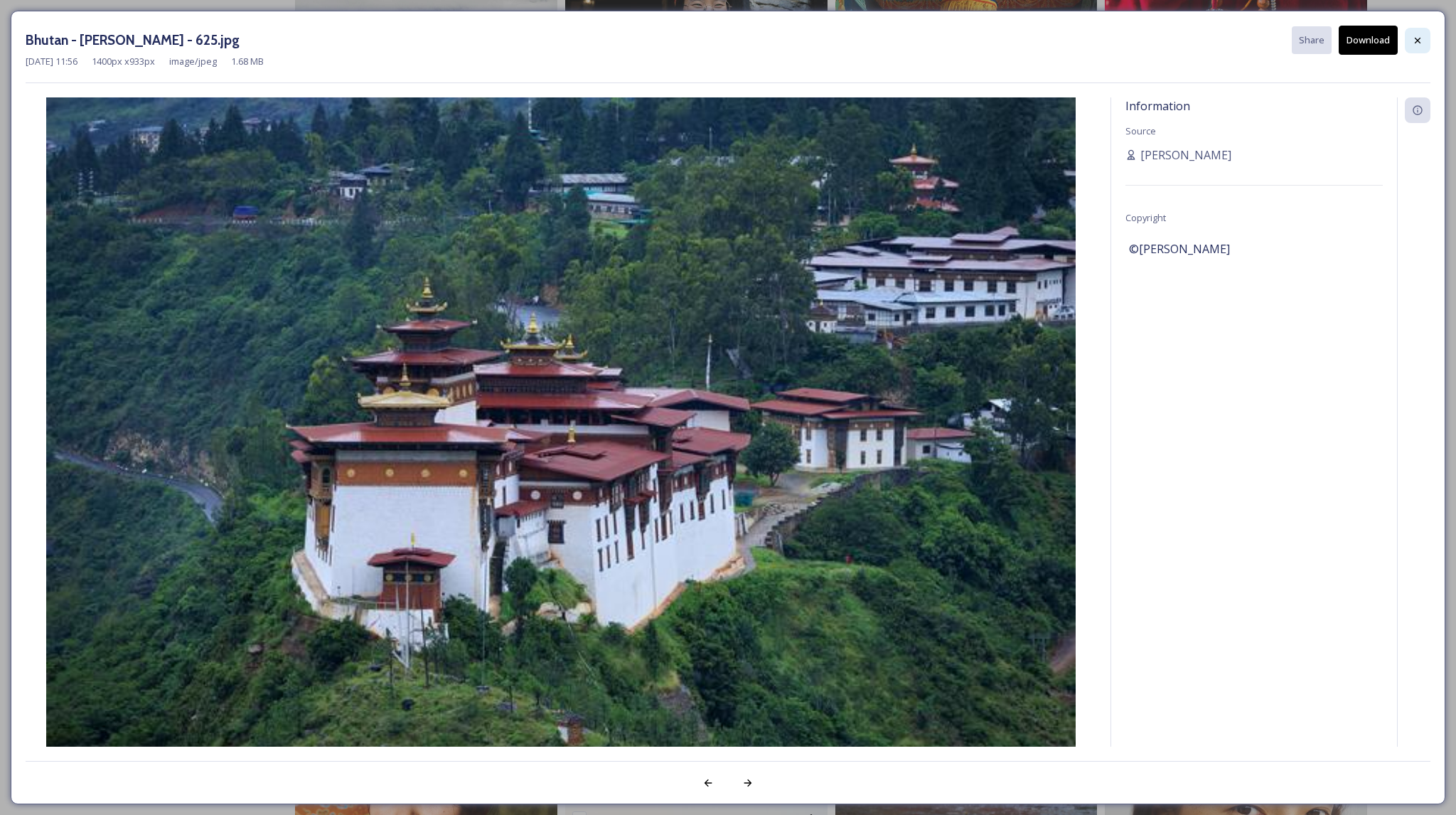
click at [1420, 38] on icon at bounding box center [1417, 39] width 6 height 6
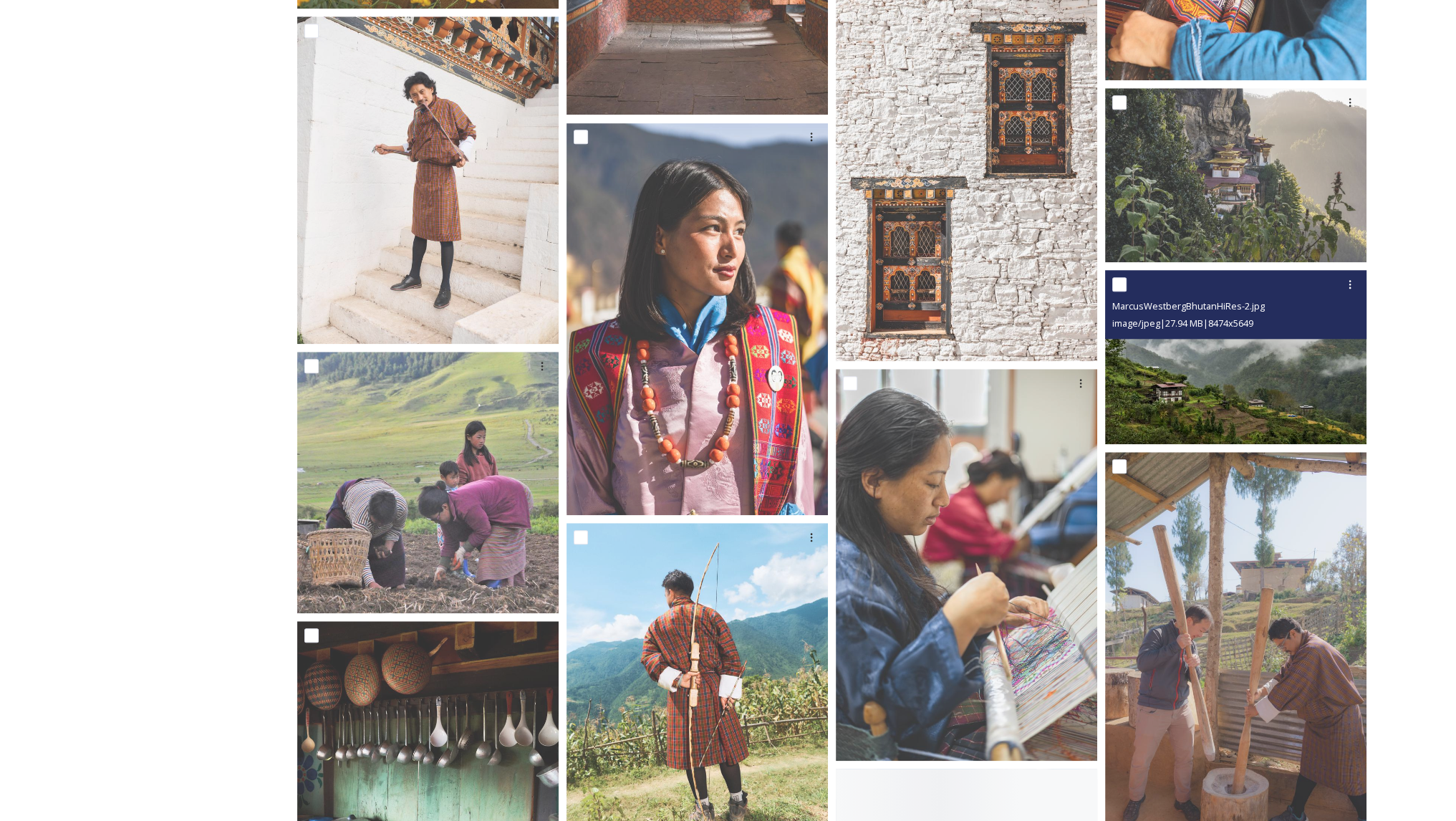
scroll to position [9125, 0]
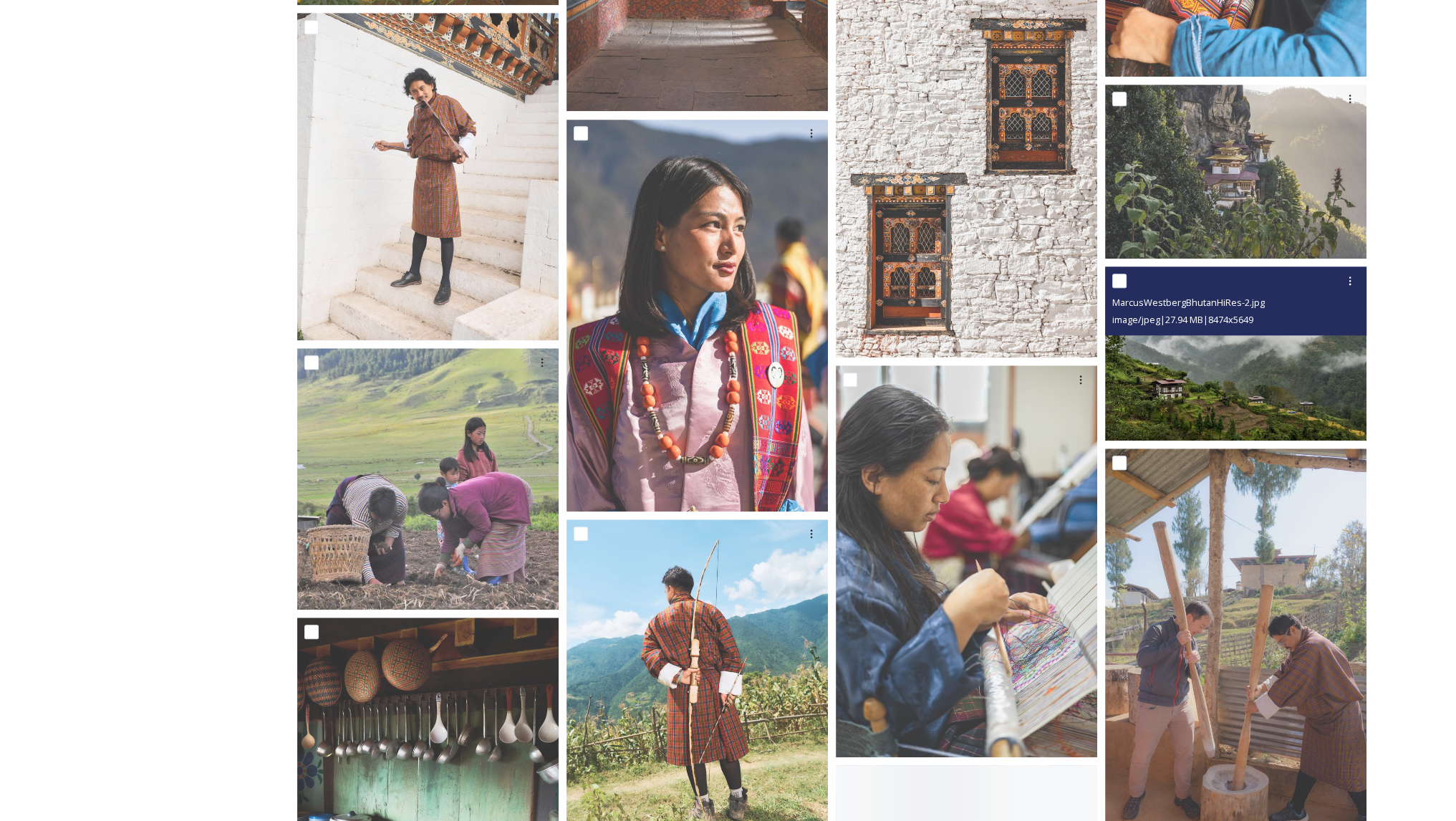
click at [1270, 387] on img at bounding box center [1236, 353] width 262 height 175
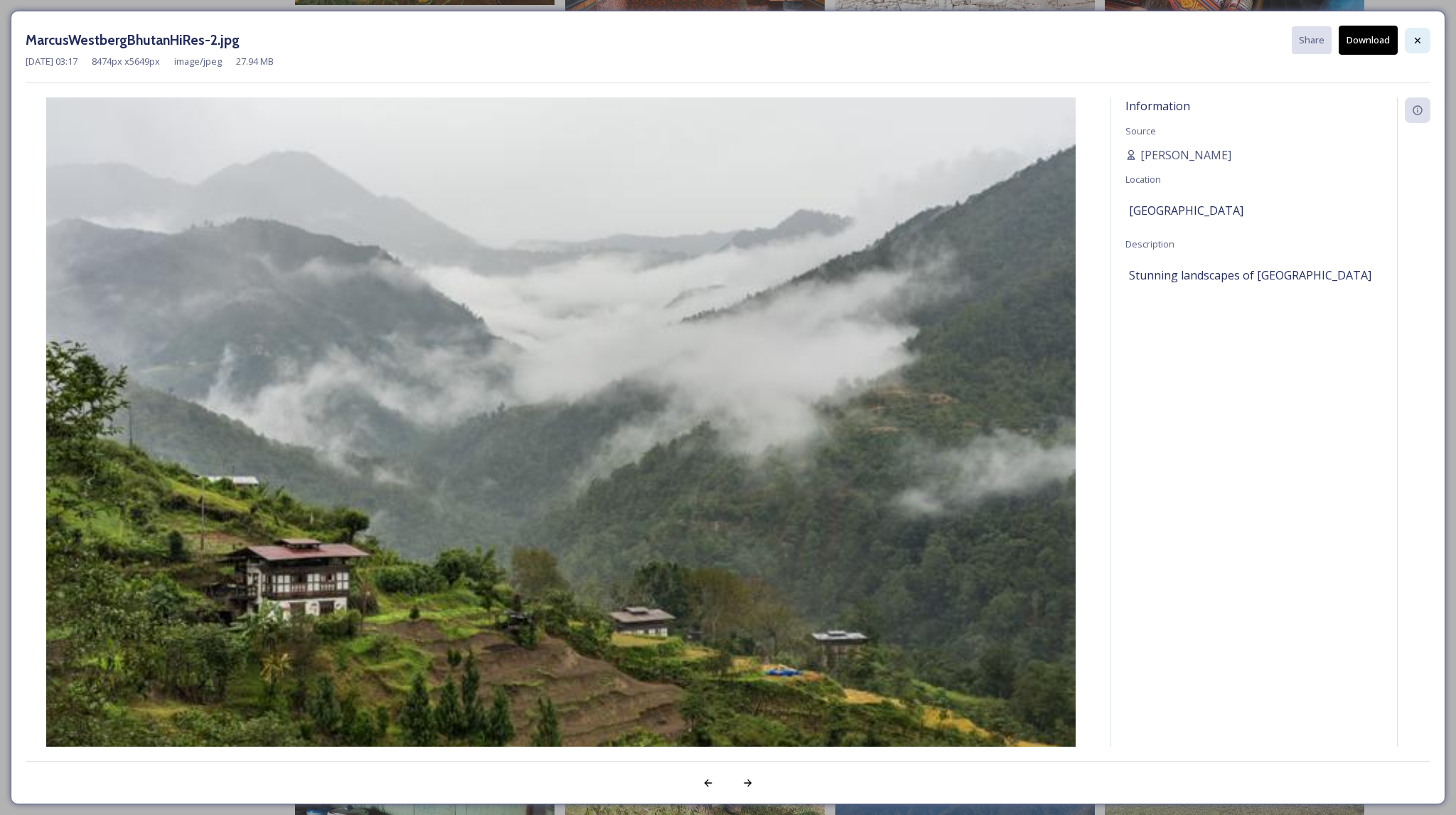
click at [1418, 40] on icon at bounding box center [1417, 40] width 11 height 11
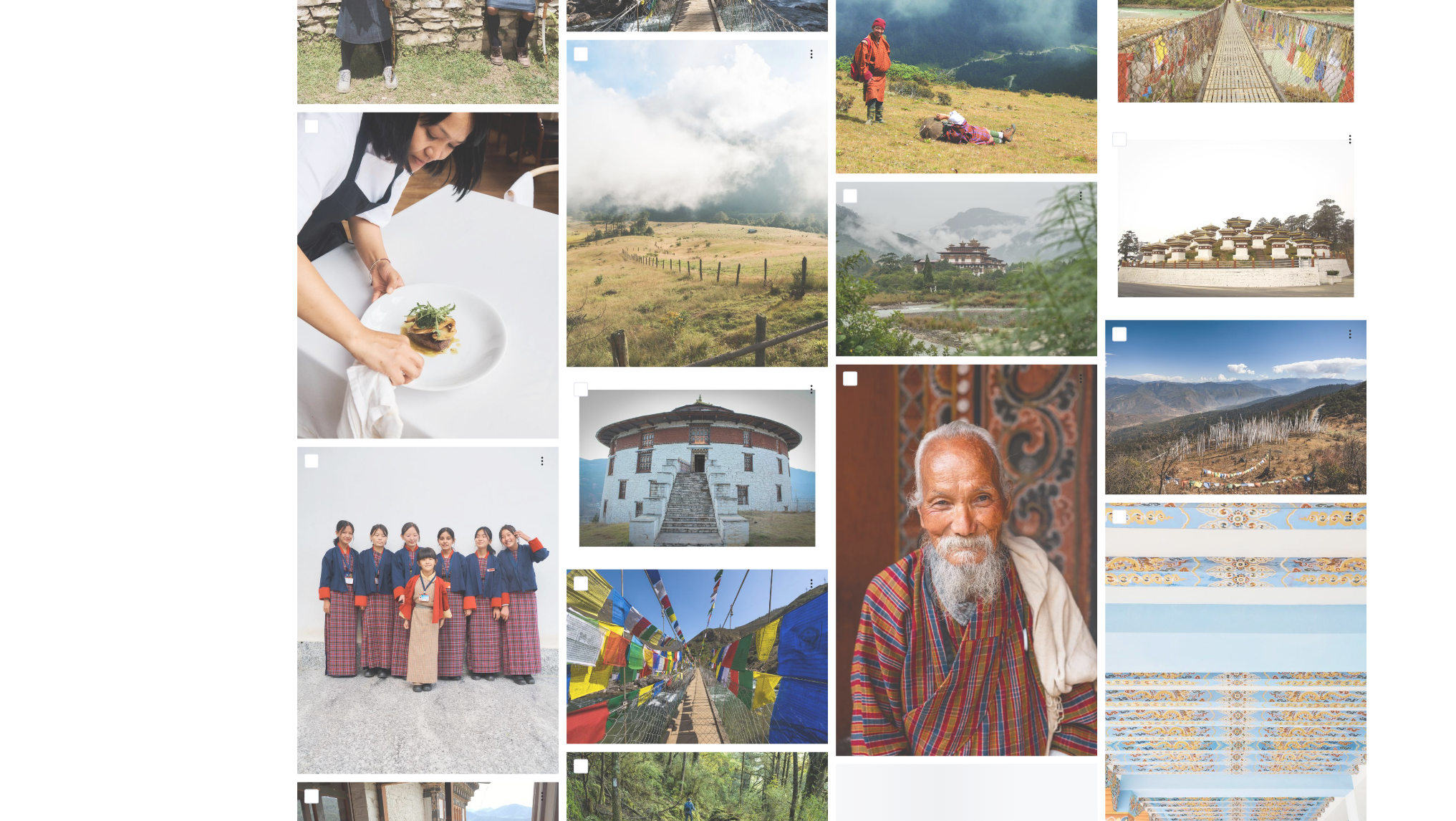
scroll to position [10833, 0]
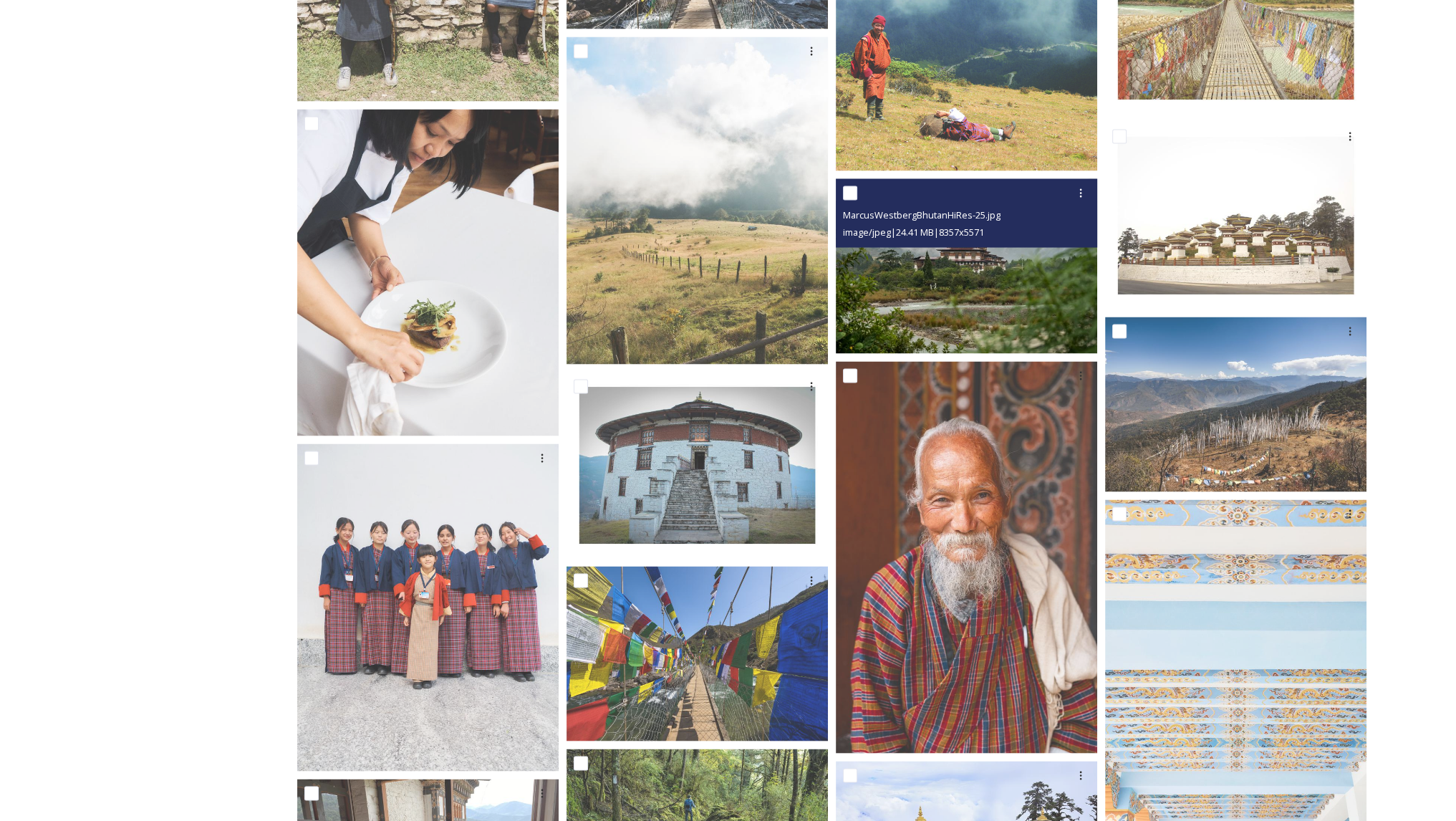
click at [894, 304] on img at bounding box center [966, 265] width 262 height 175
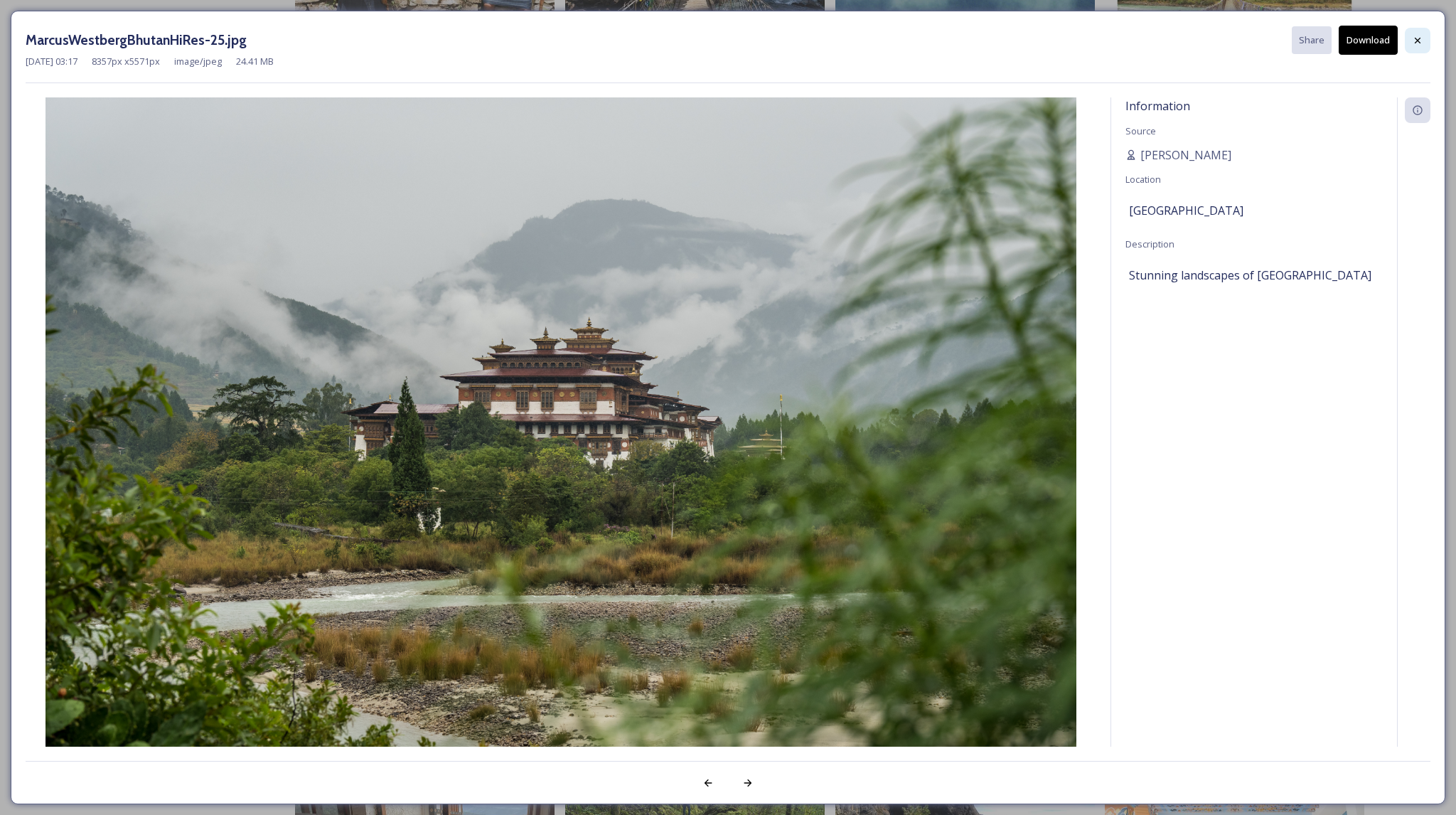
click at [1416, 41] on icon at bounding box center [1417, 39] width 6 height 6
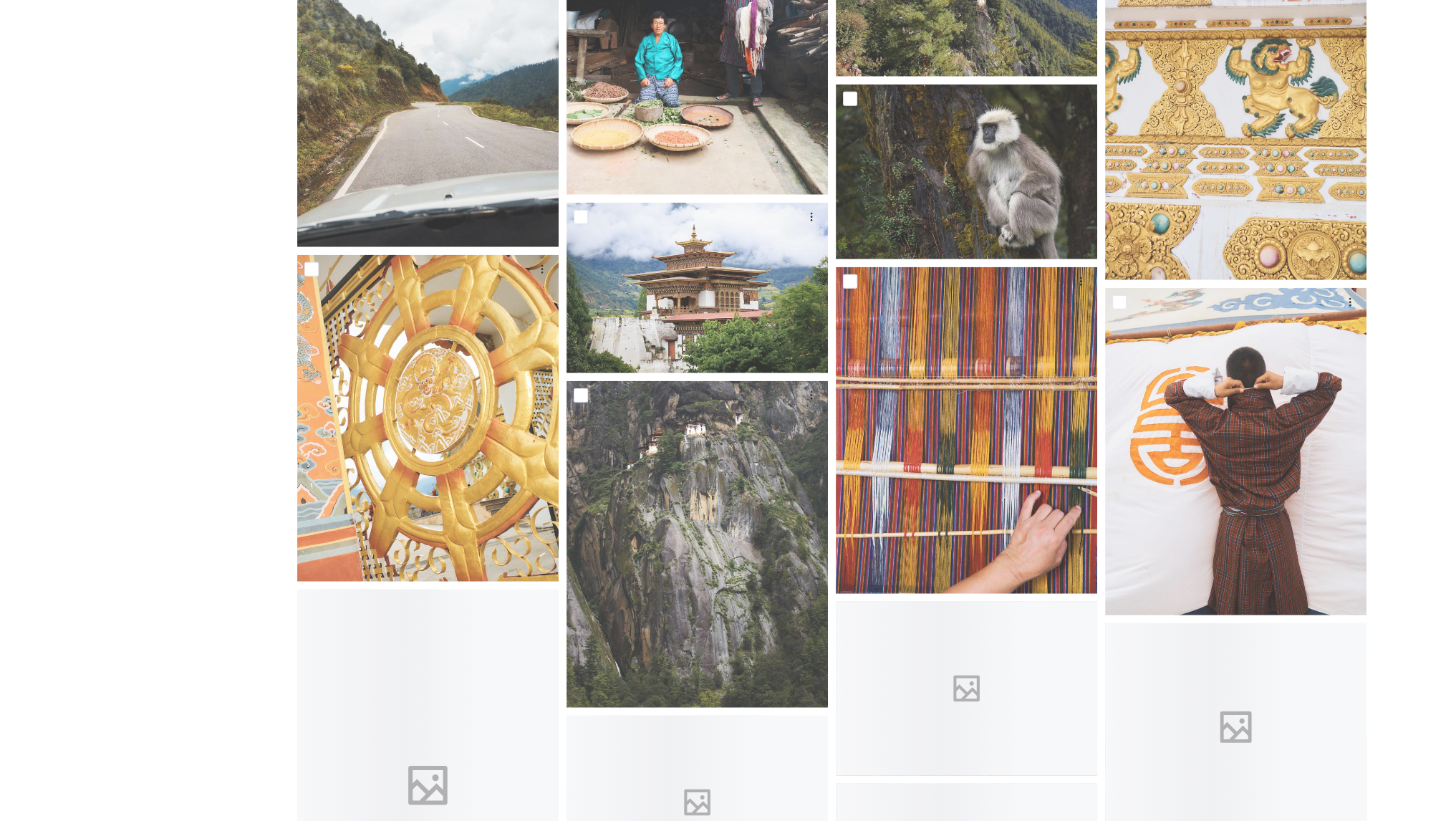
scroll to position [11896, 0]
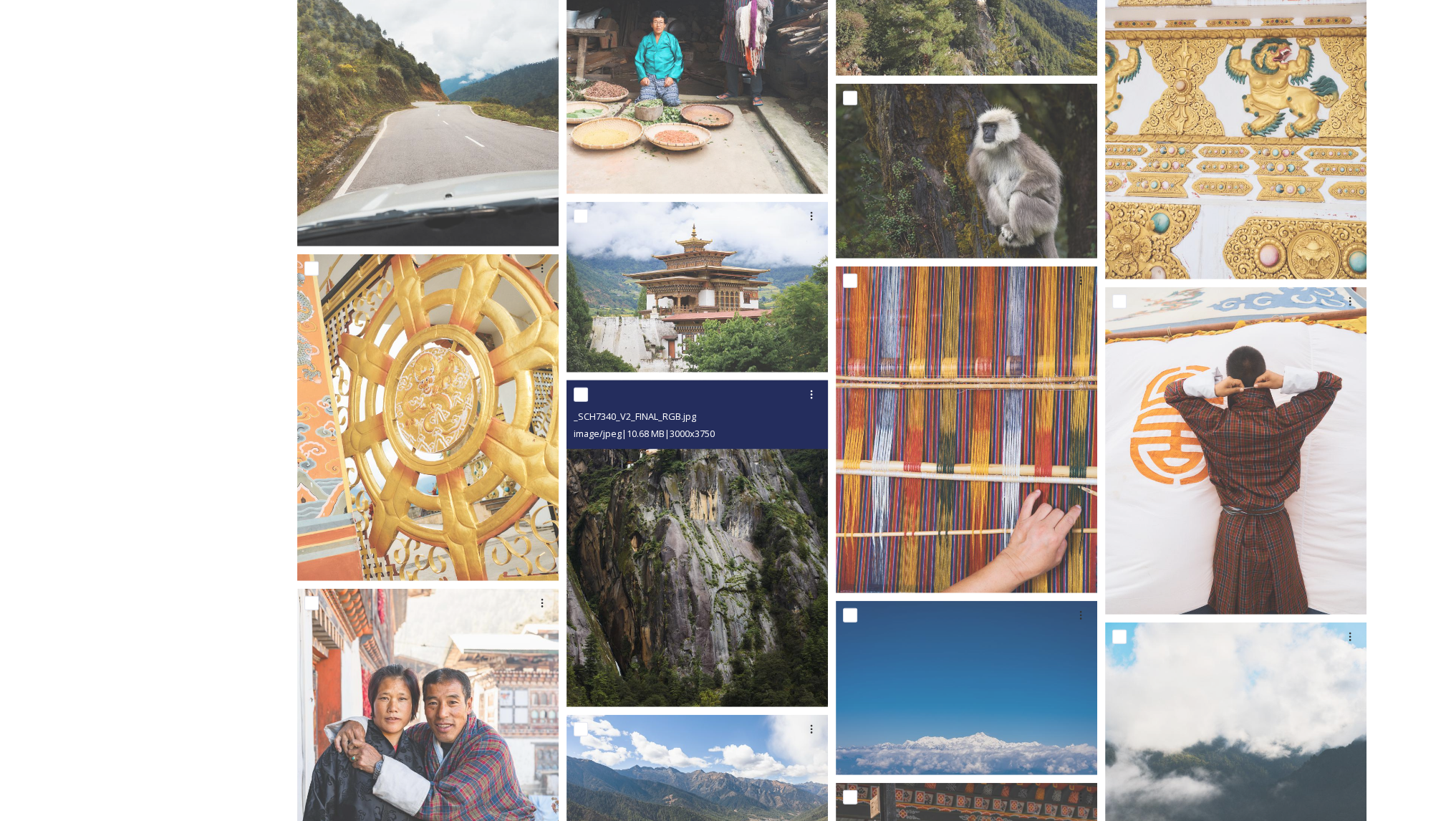
click at [689, 511] on img at bounding box center [697, 543] width 262 height 326
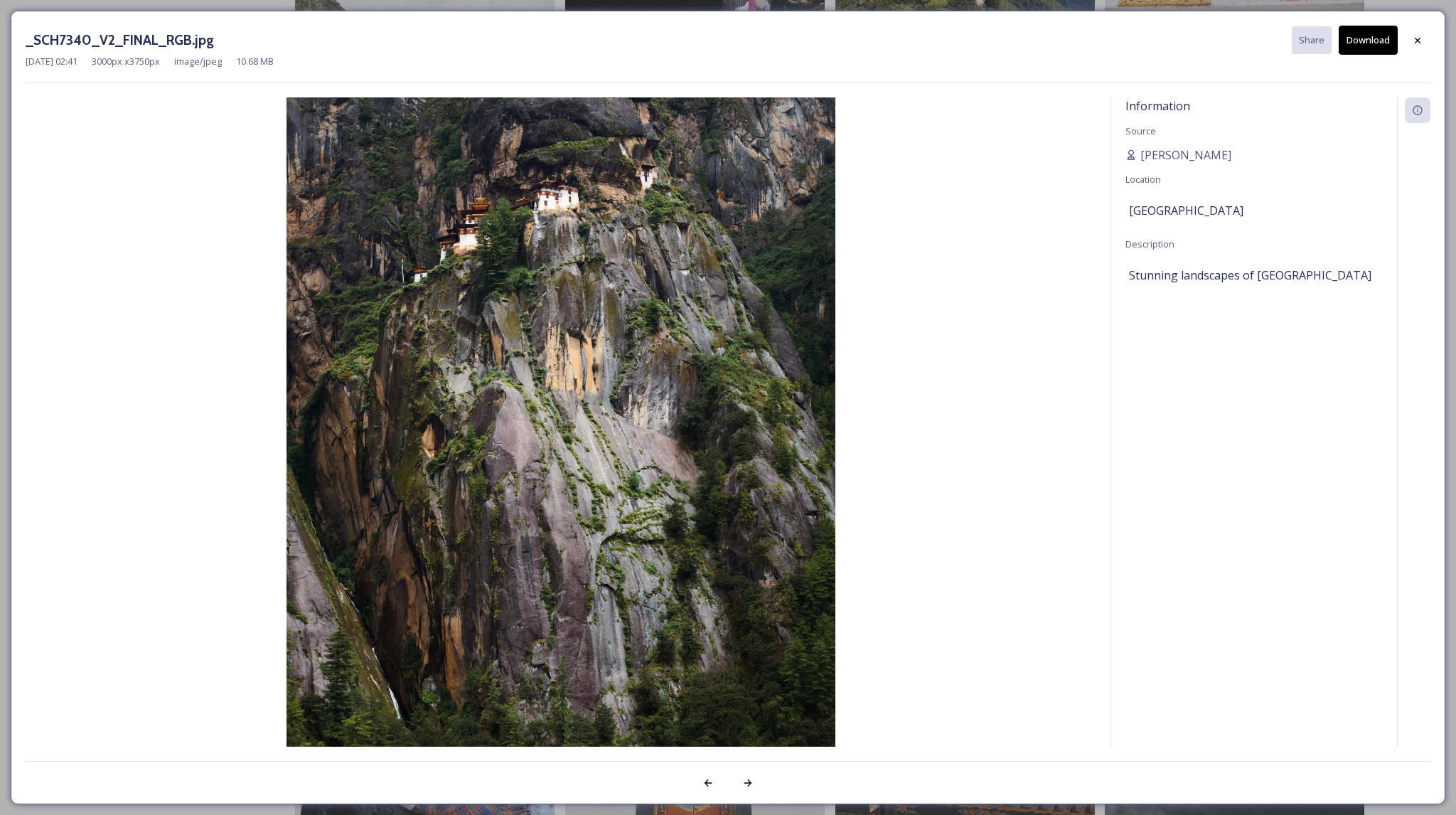
click at [1414, 24] on div "_SCH7340_V2_FINAL_RGB.jpg Share Download [DATE] 02:41 3000 px x 3750 px image/j…" at bounding box center [728, 408] width 1435 height 794
click at [1428, 36] on div at bounding box center [1417, 40] width 26 height 26
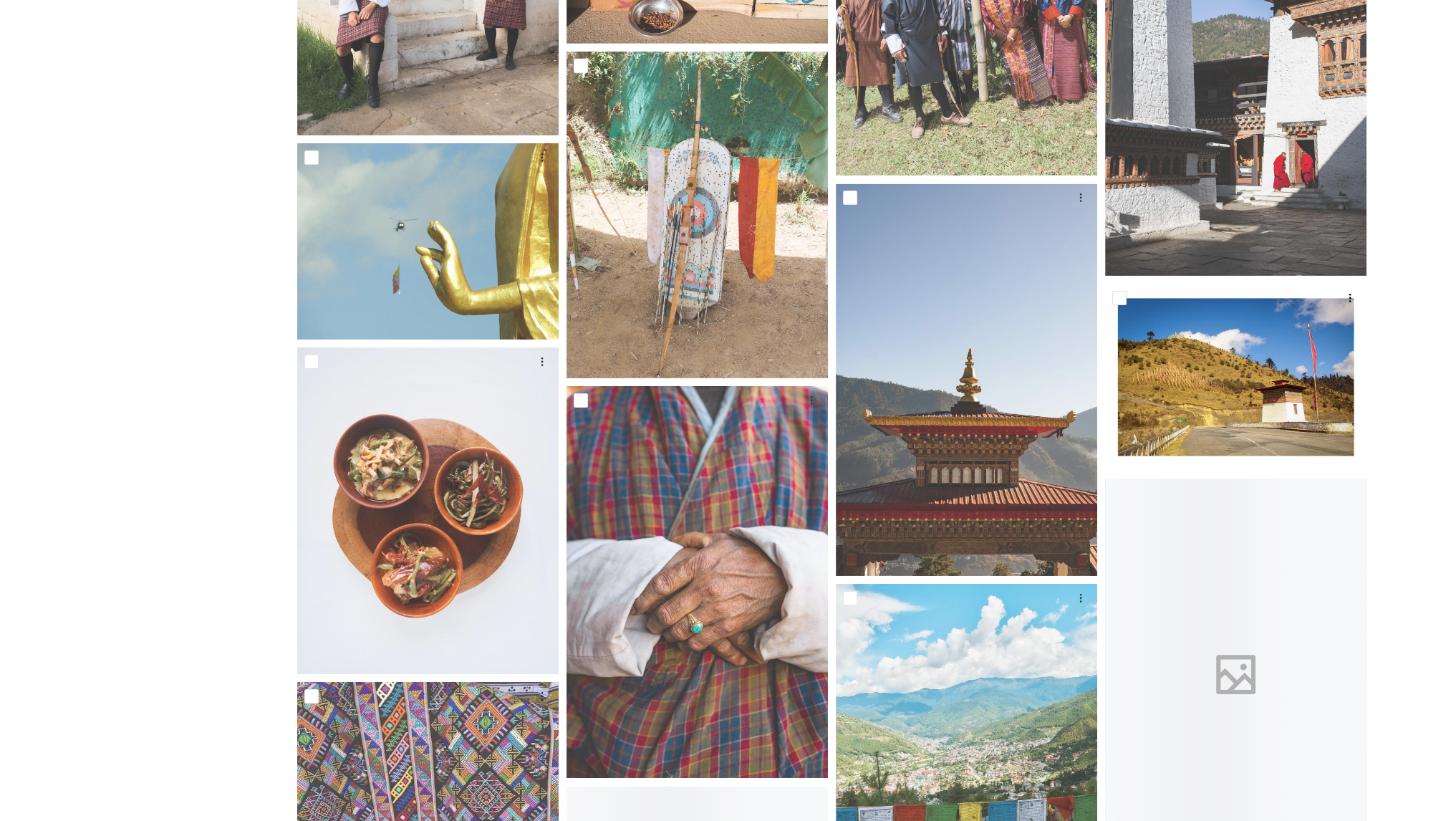
scroll to position [13595, 0]
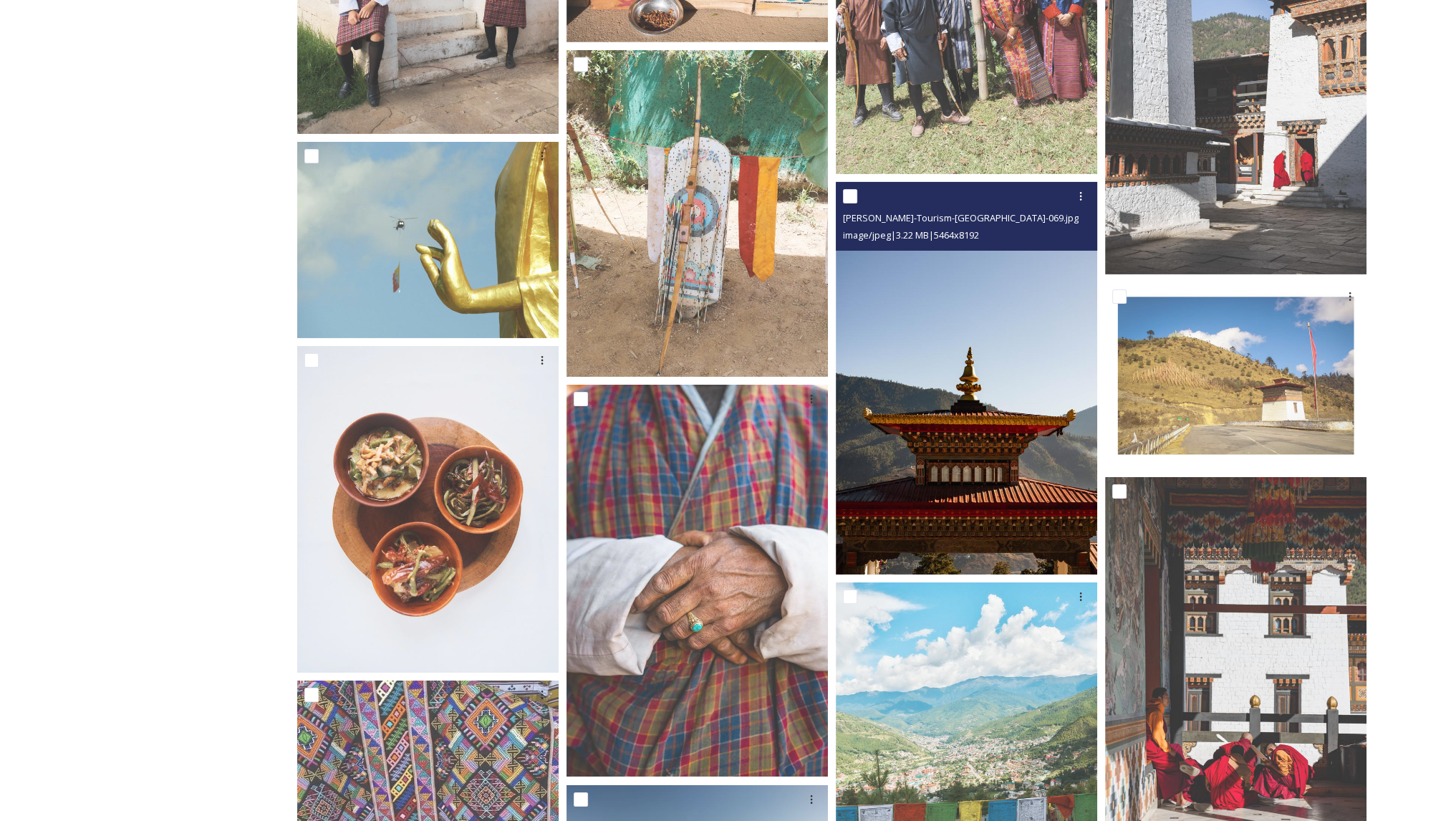
click at [1011, 485] on img at bounding box center [966, 379] width 262 height 392
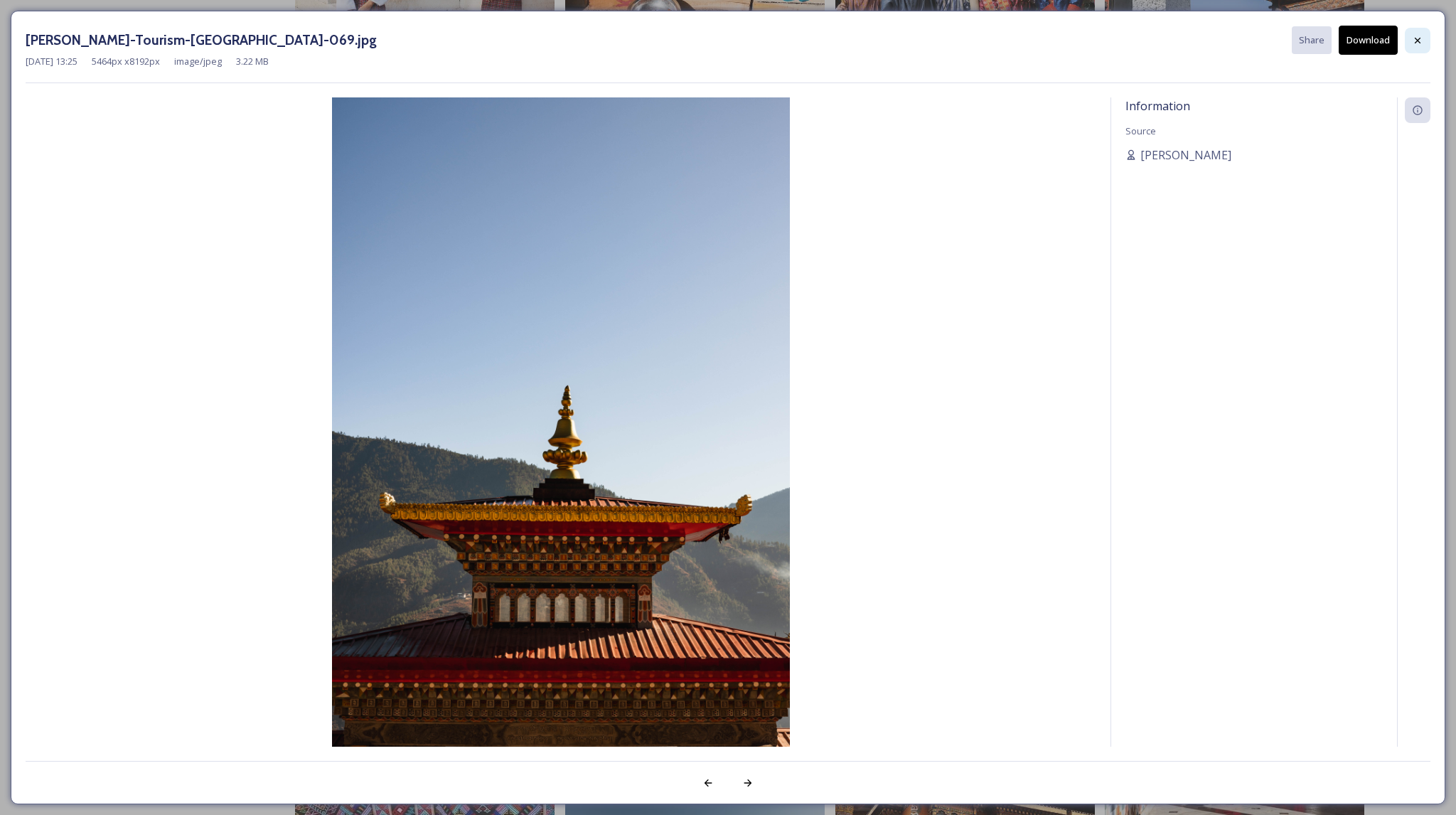
click at [1417, 38] on icon at bounding box center [1417, 40] width 11 height 11
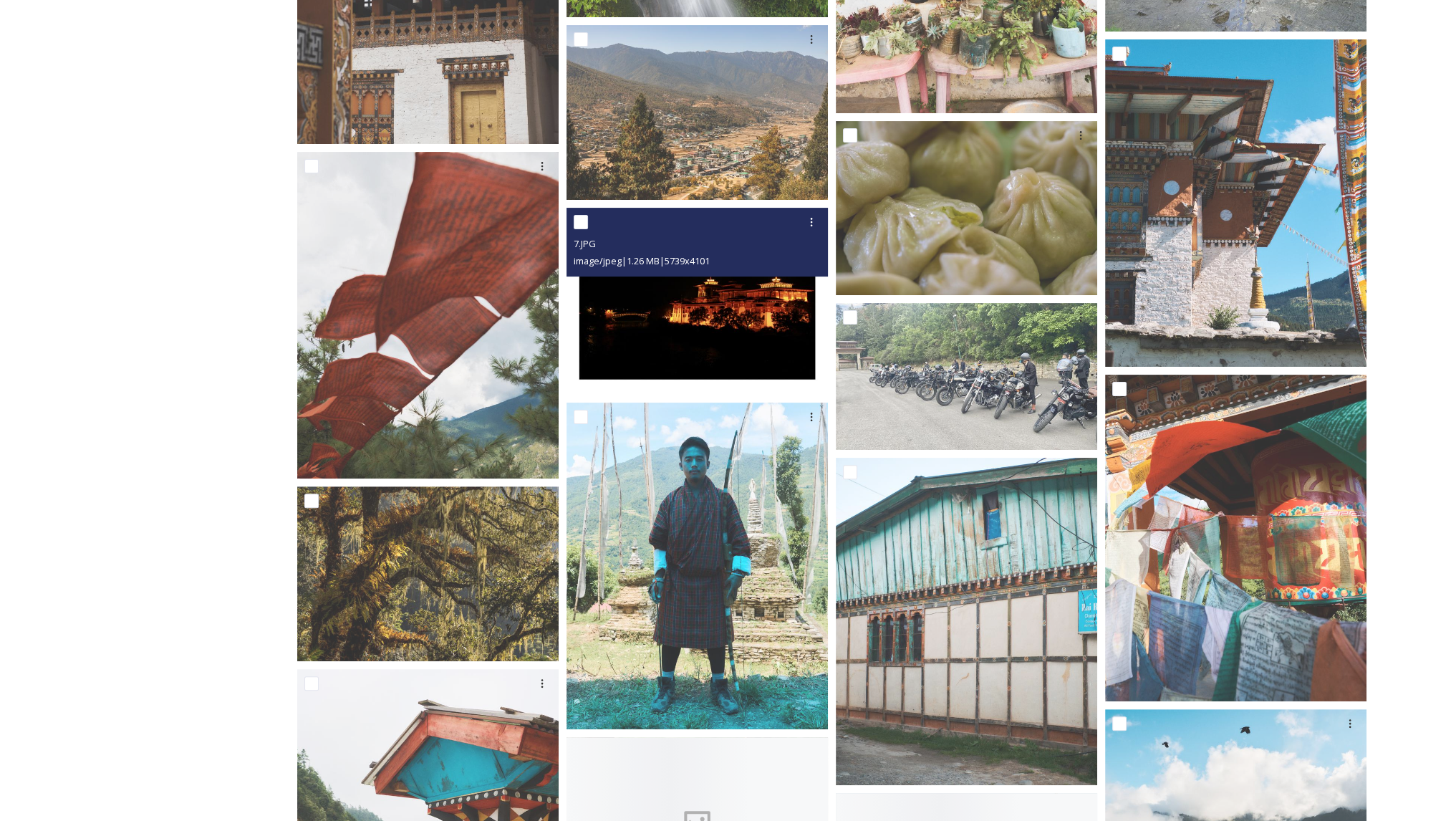
scroll to position [22299, 0]
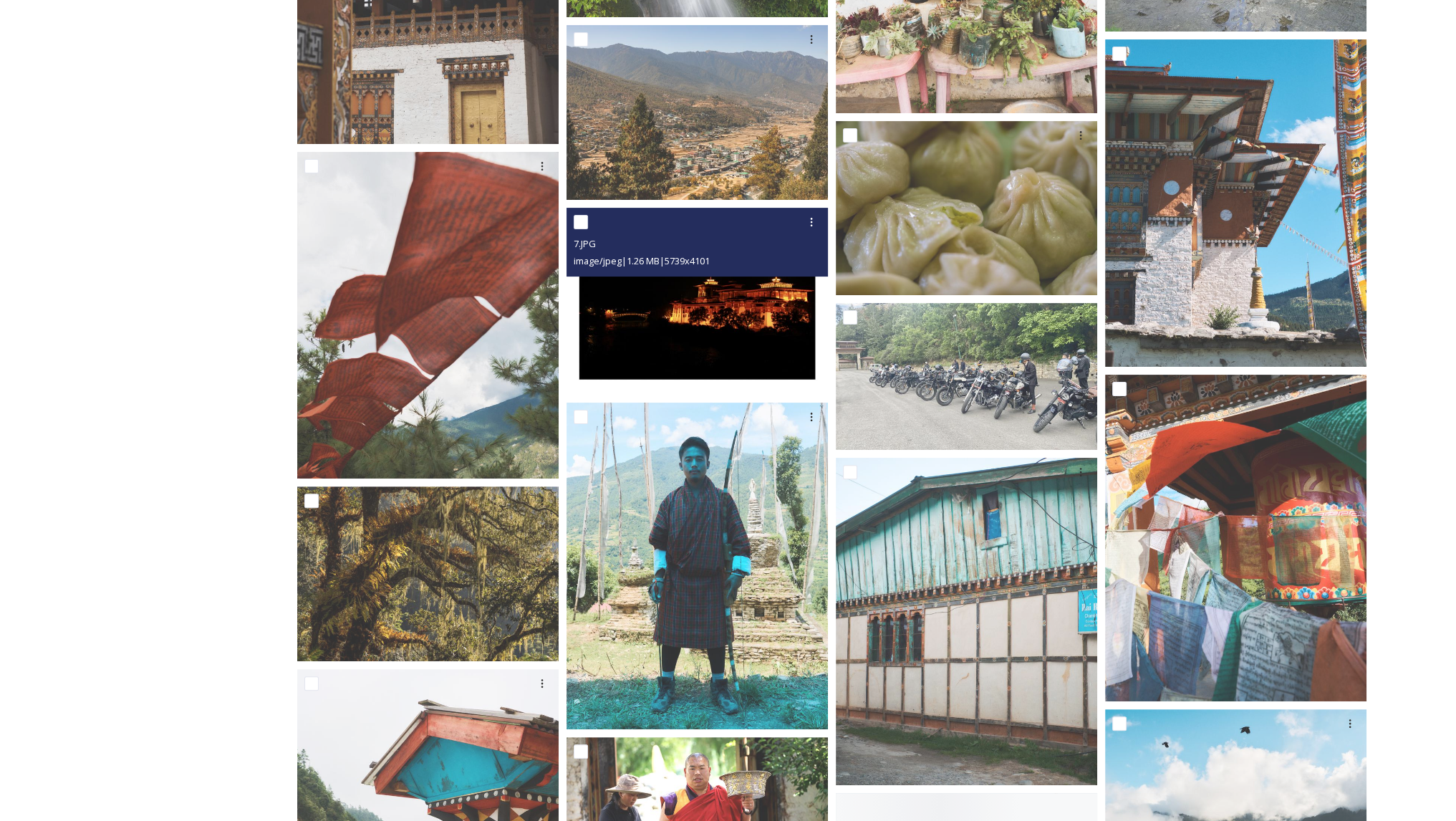
click at [721, 307] on img at bounding box center [697, 301] width 262 height 187
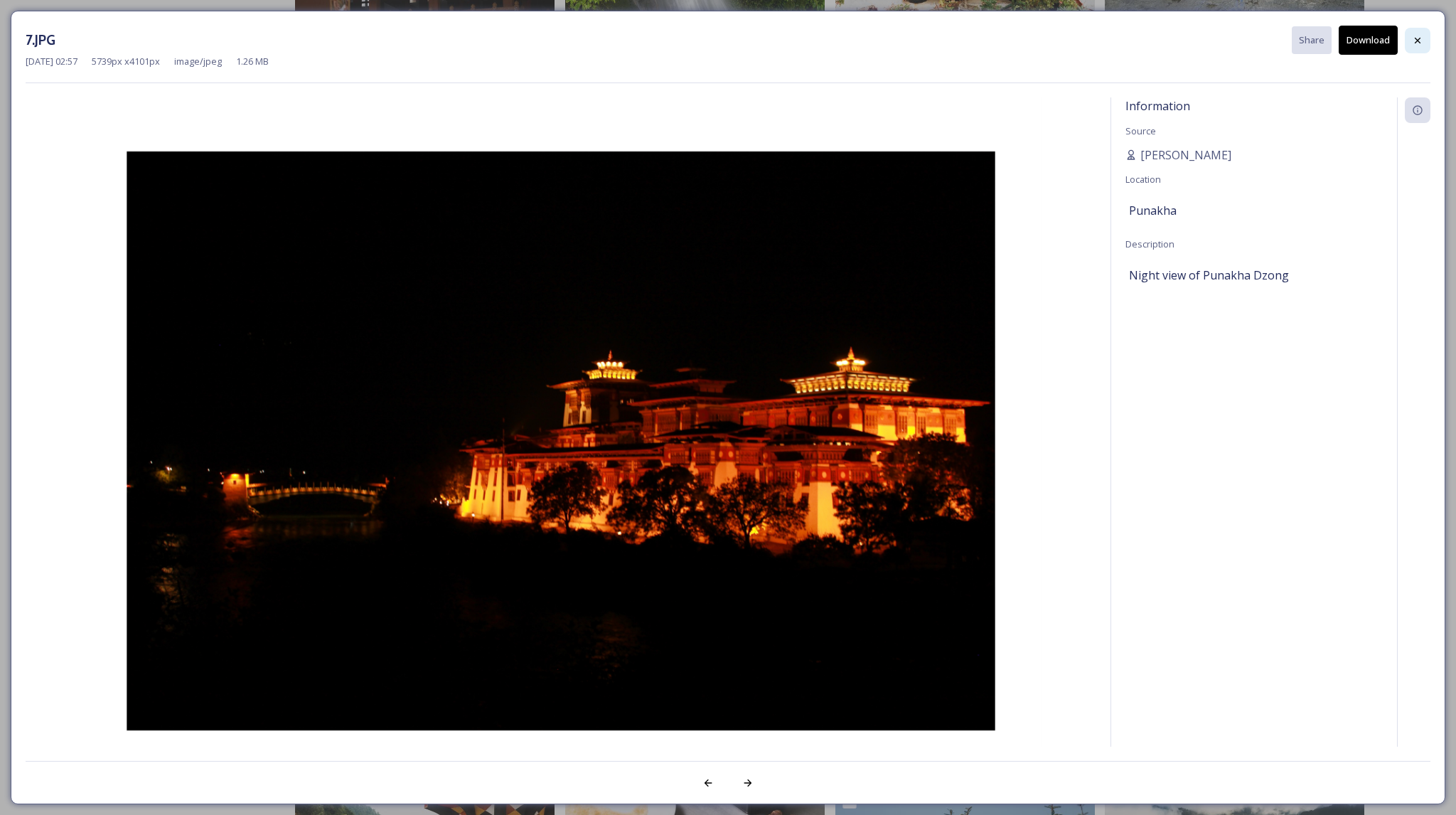
click at [1419, 39] on icon at bounding box center [1417, 40] width 11 height 11
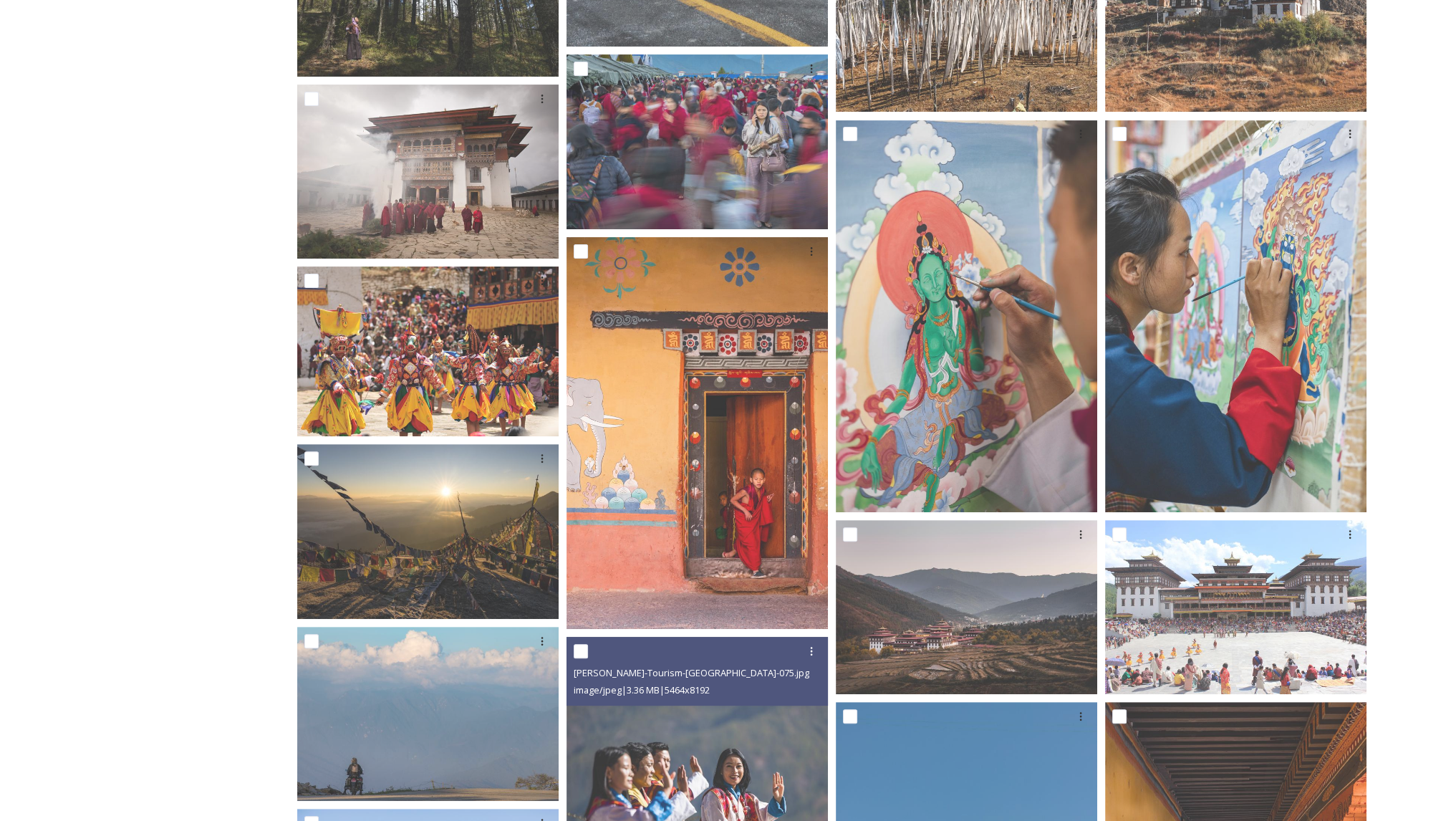
scroll to position [0, 0]
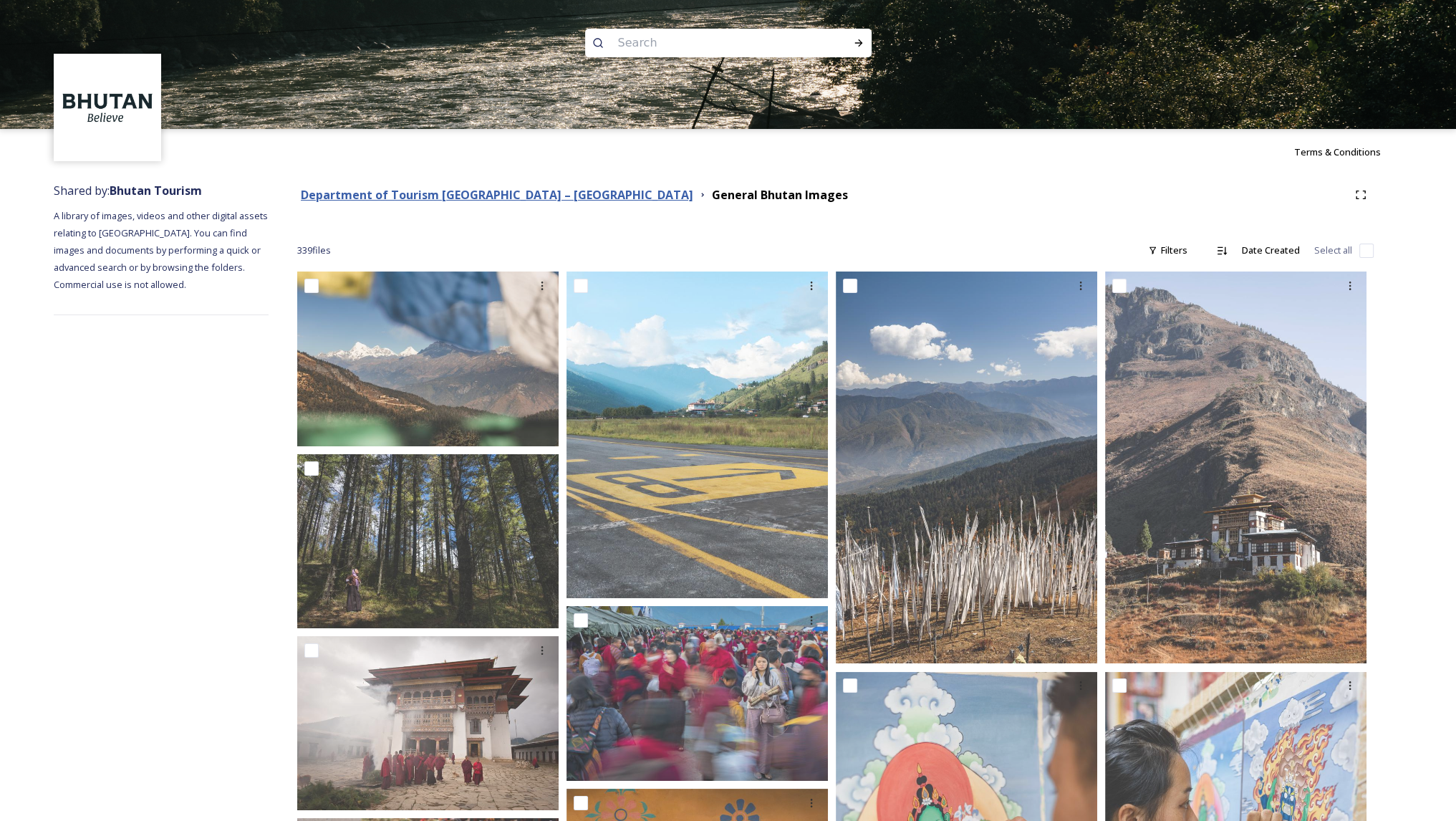
click at [454, 190] on strong "Department of Tourism [GEOGRAPHIC_DATA] – [GEOGRAPHIC_DATA]" at bounding box center [496, 194] width 393 height 16
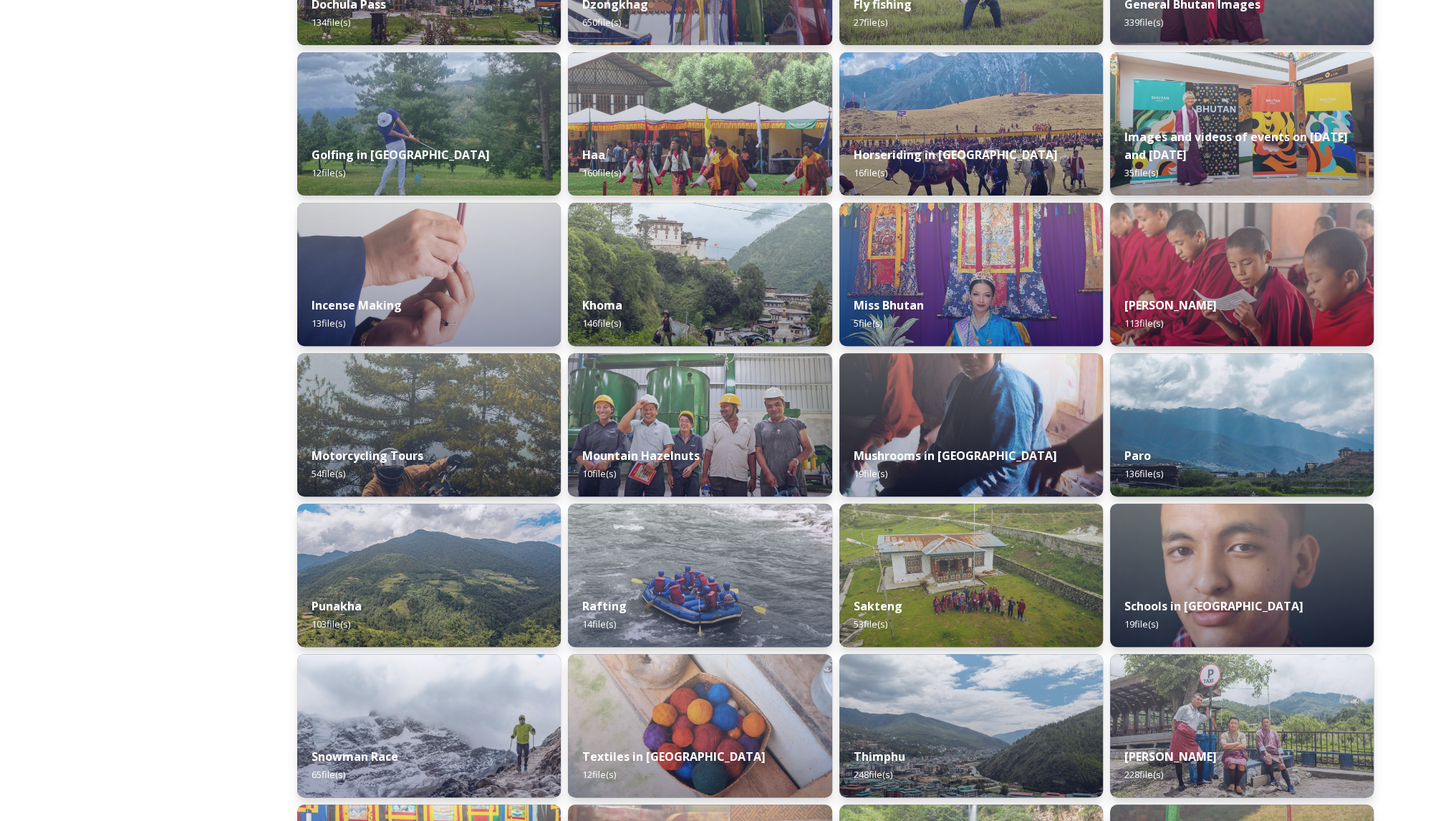
scroll to position [631, 0]
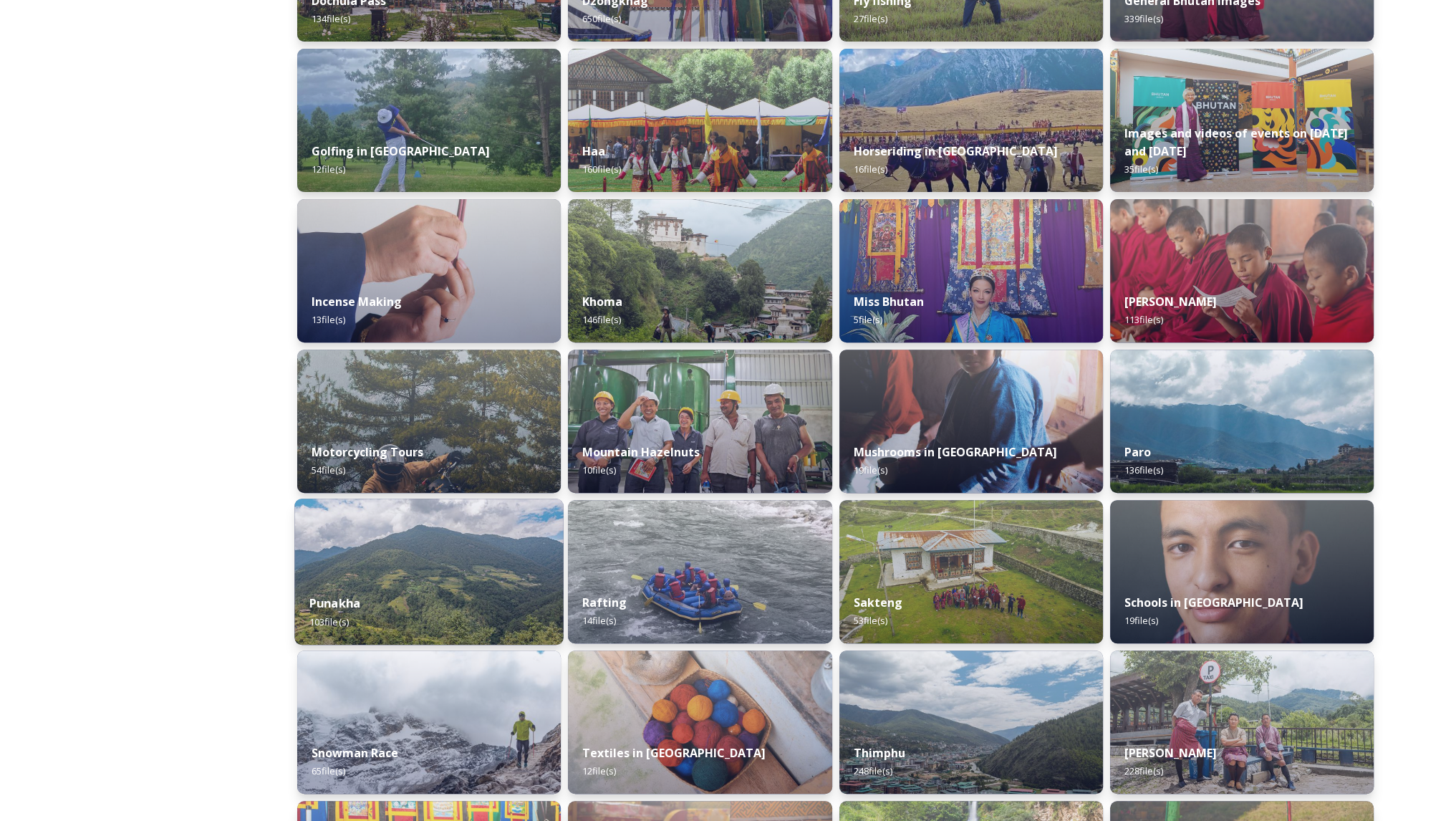
click at [431, 550] on img at bounding box center [428, 571] width 269 height 146
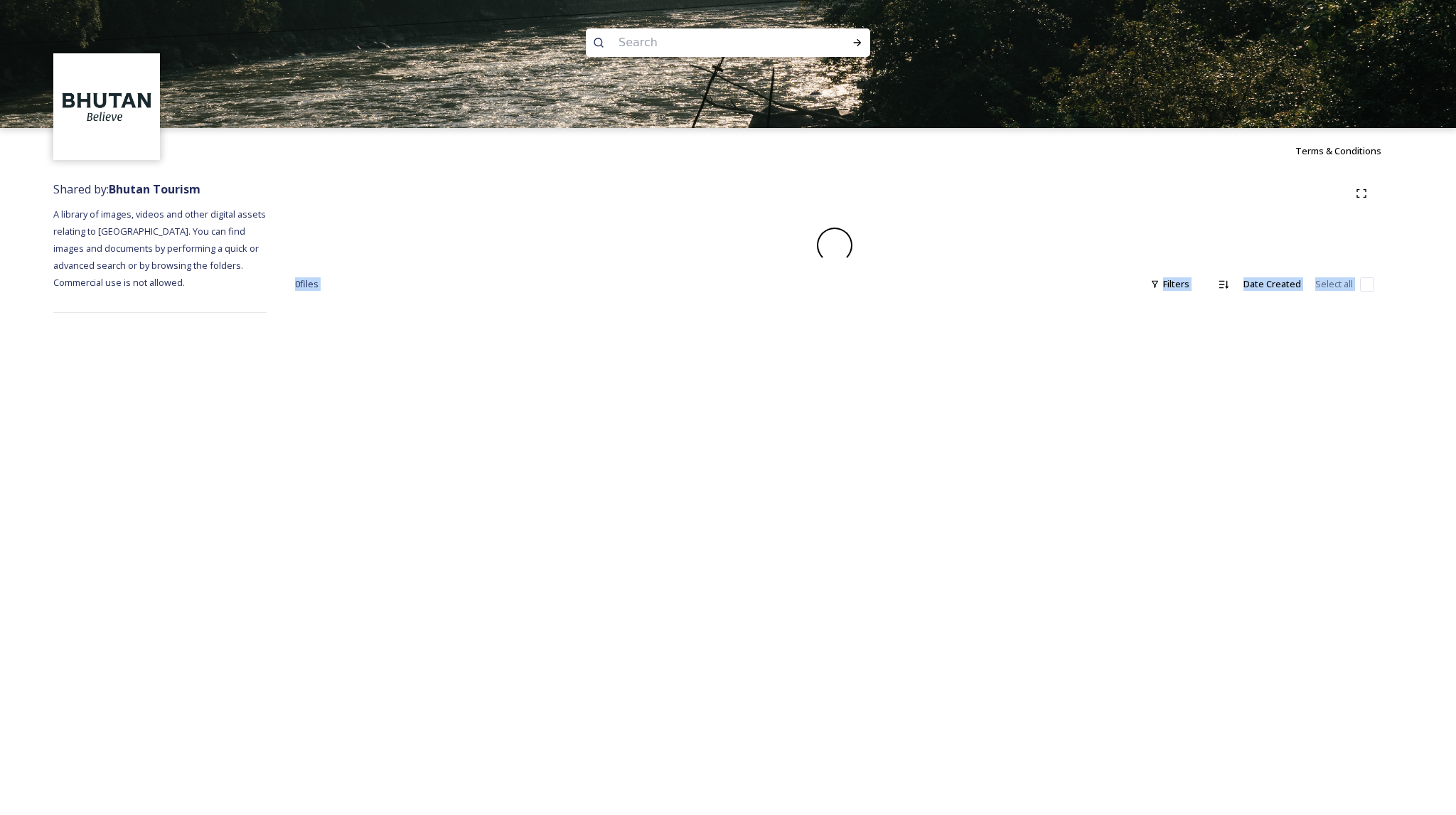
click at [428, 546] on div "Terms & Conditions Shared by: Bhutan Tourism A library of images, videos and ot…" at bounding box center [728, 408] width 1456 height 815
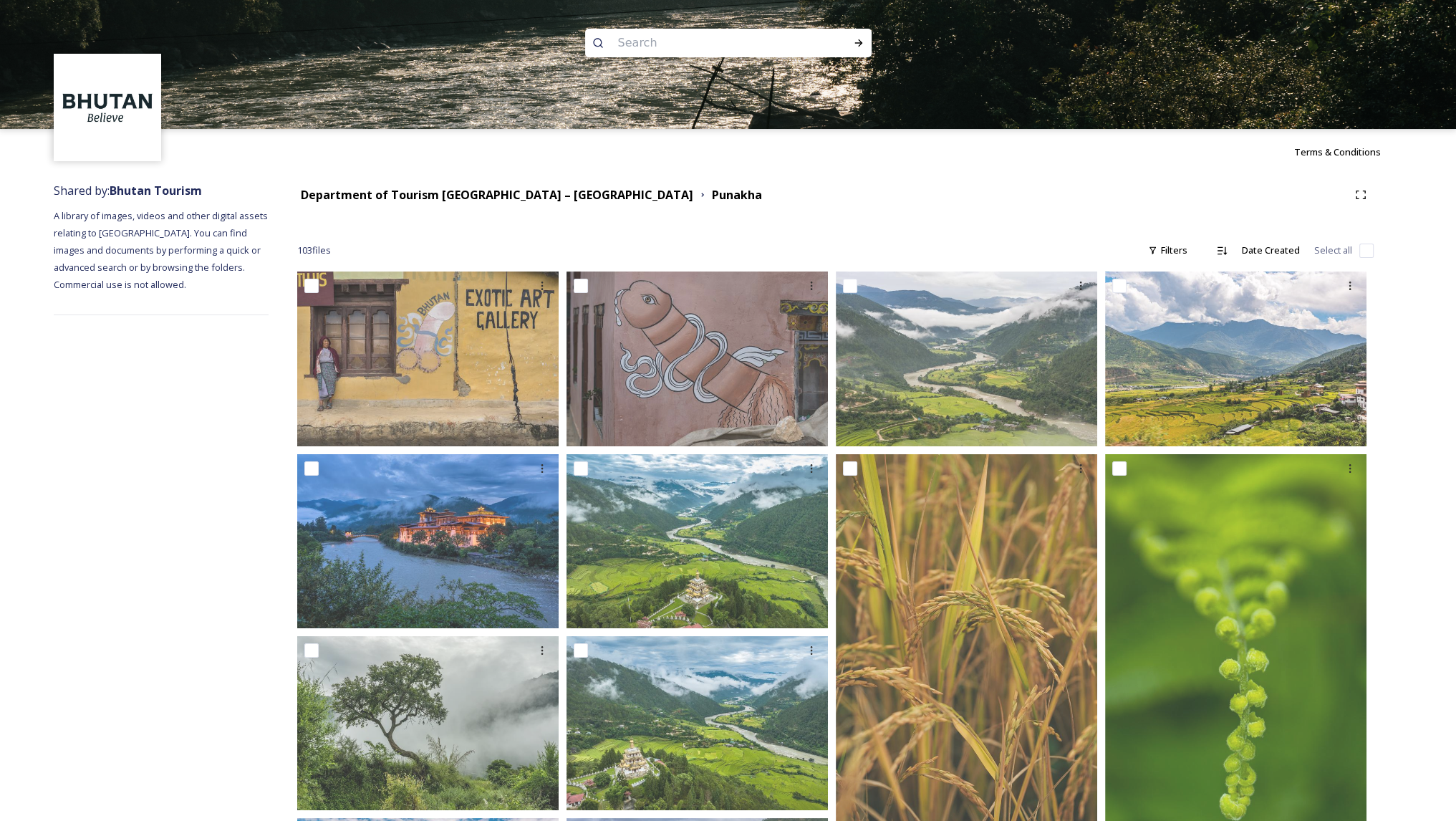
click at [829, 182] on div "Department of Tourism [GEOGRAPHIC_DATA] – [GEOGRAPHIC_DATA] [GEOGRAPHIC_DATA]" at bounding box center [836, 195] width 1077 height 26
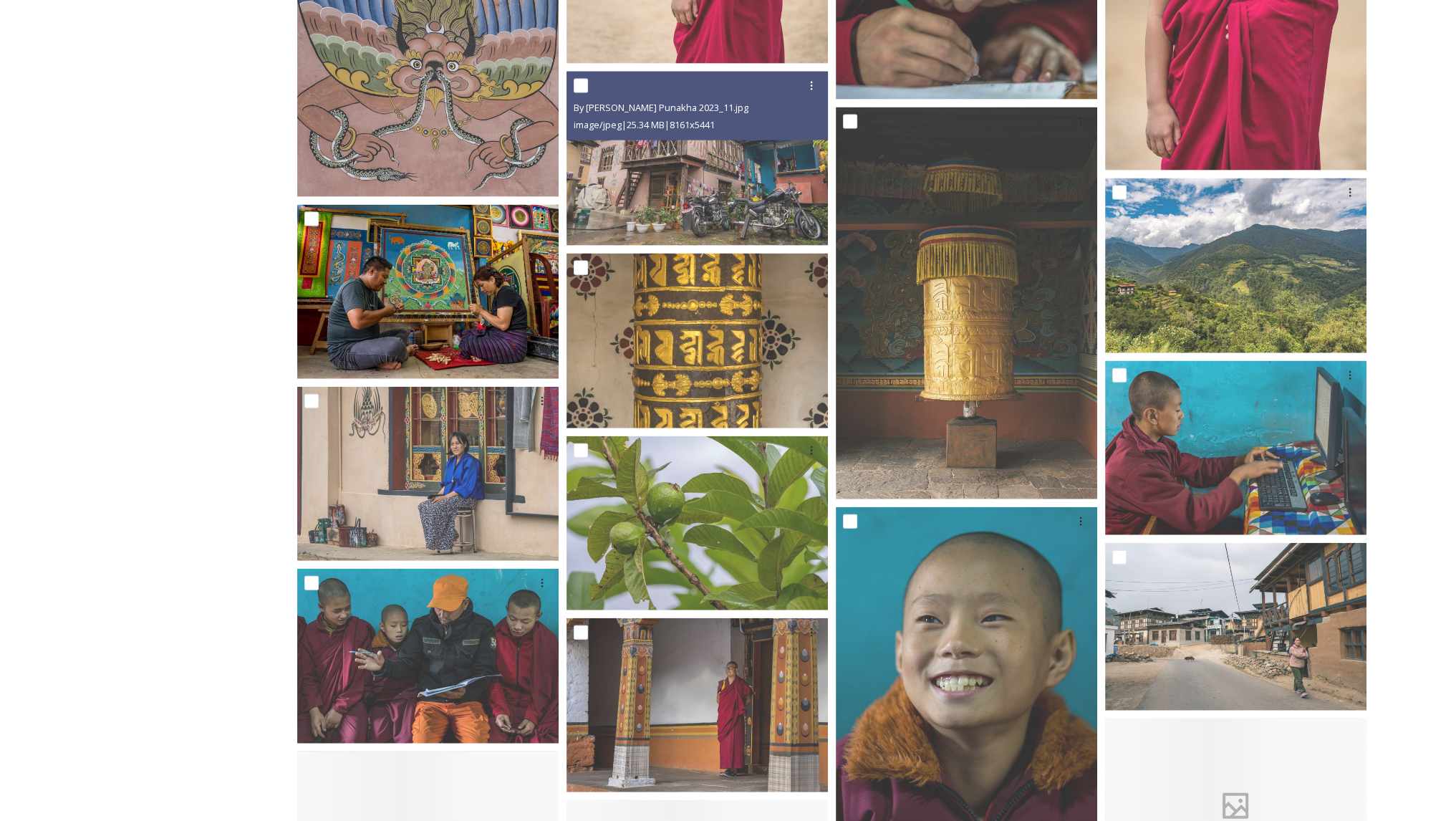
scroll to position [4283, 0]
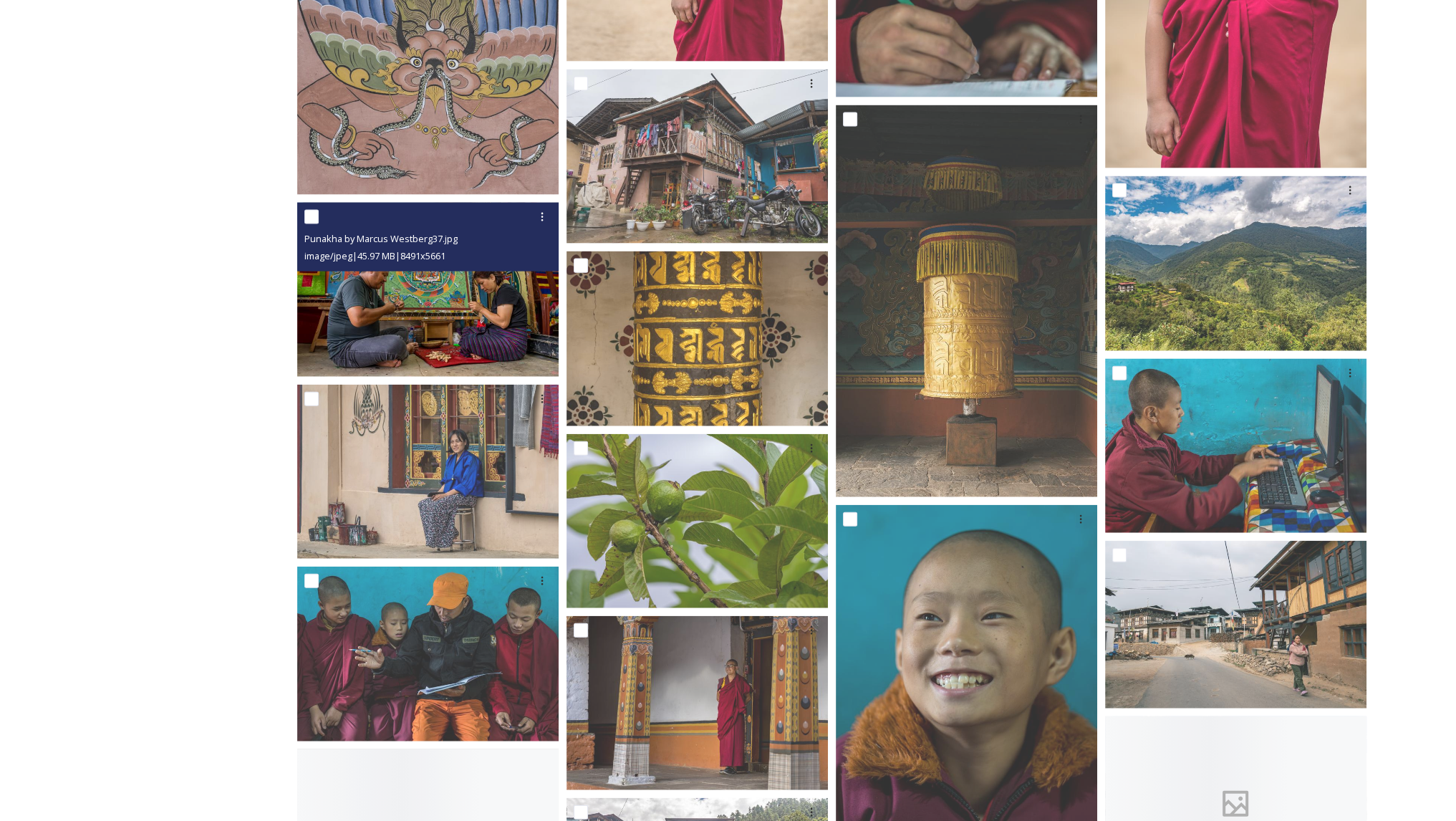
click at [397, 313] on img at bounding box center [428, 289] width 262 height 175
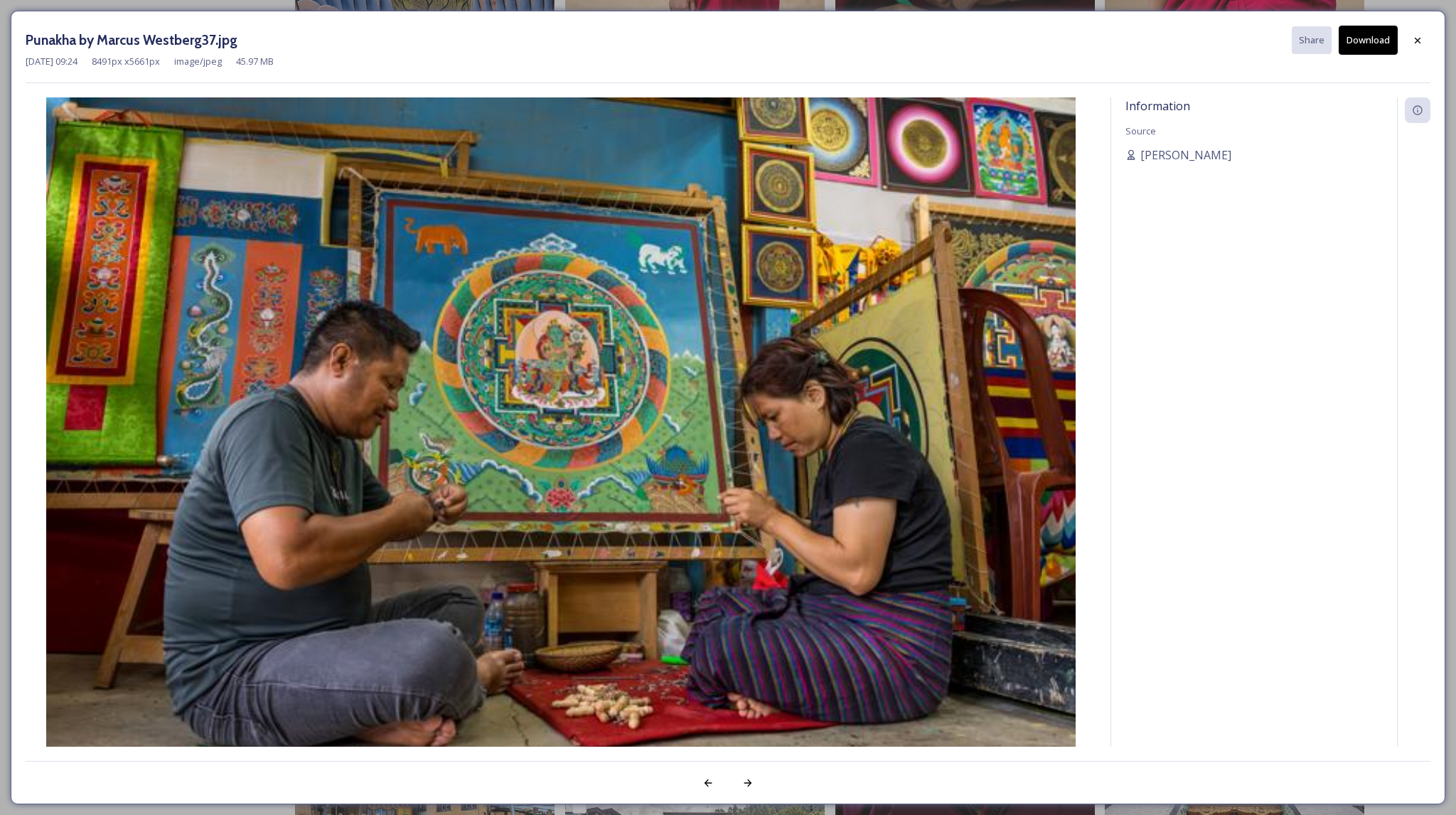
click at [1353, 45] on button "Download" at bounding box center [1368, 40] width 59 height 29
click at [1413, 39] on icon at bounding box center [1417, 40] width 11 height 11
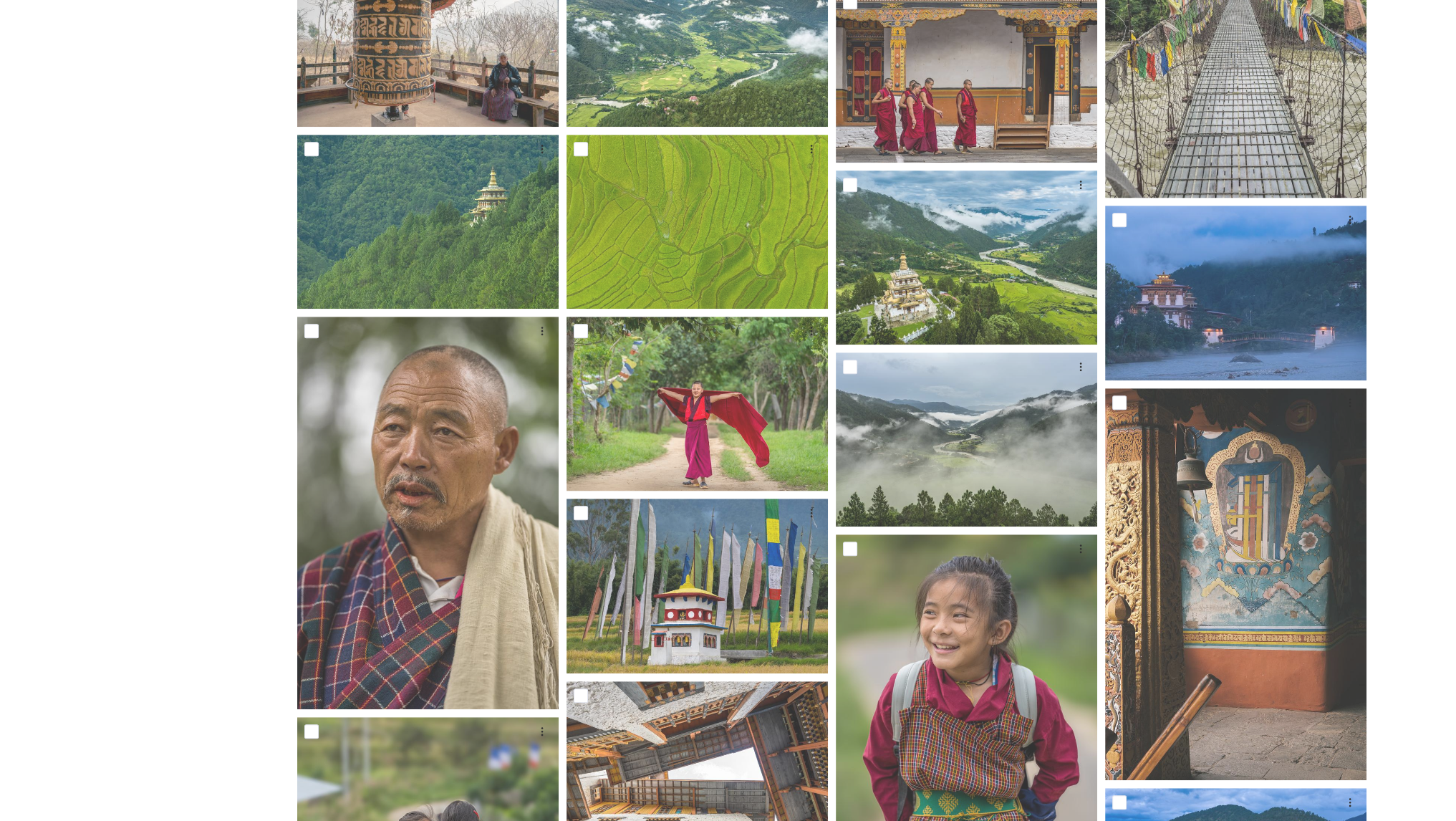
scroll to position [1047, 0]
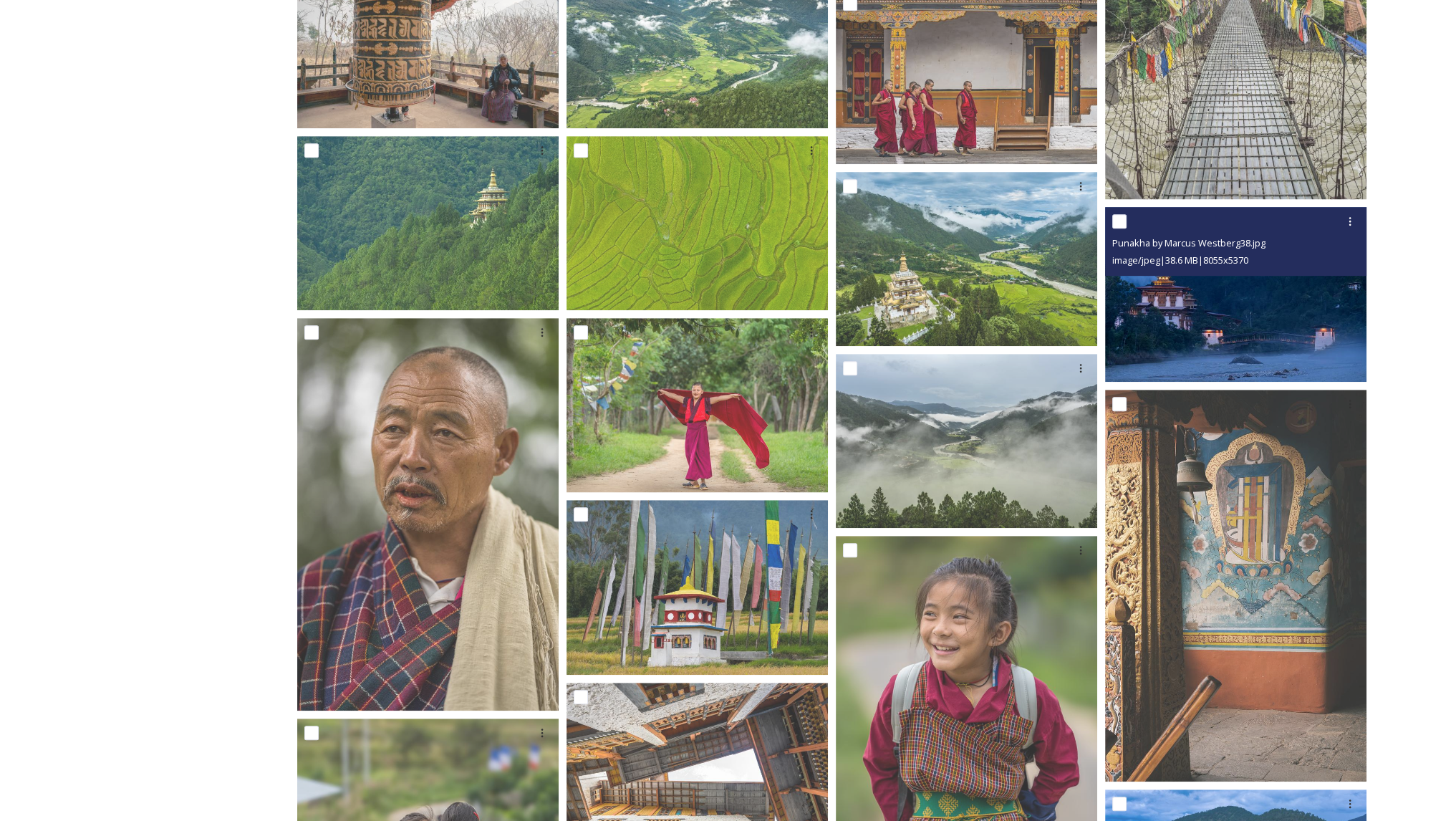
click at [1295, 291] on img at bounding box center [1236, 294] width 262 height 175
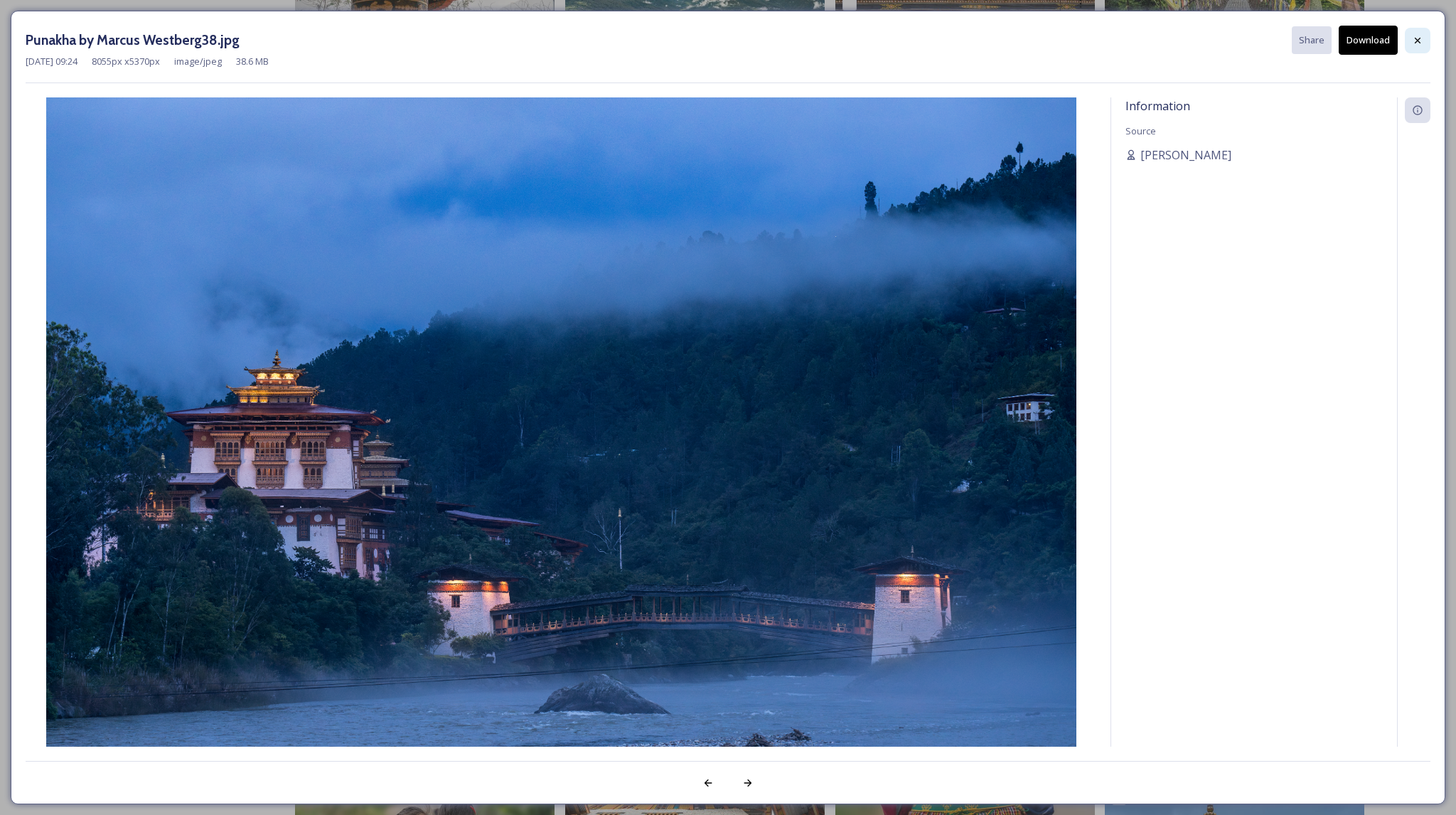
click at [1412, 37] on icon at bounding box center [1417, 40] width 11 height 11
